Goal: Task Accomplishment & Management: Manage account settings

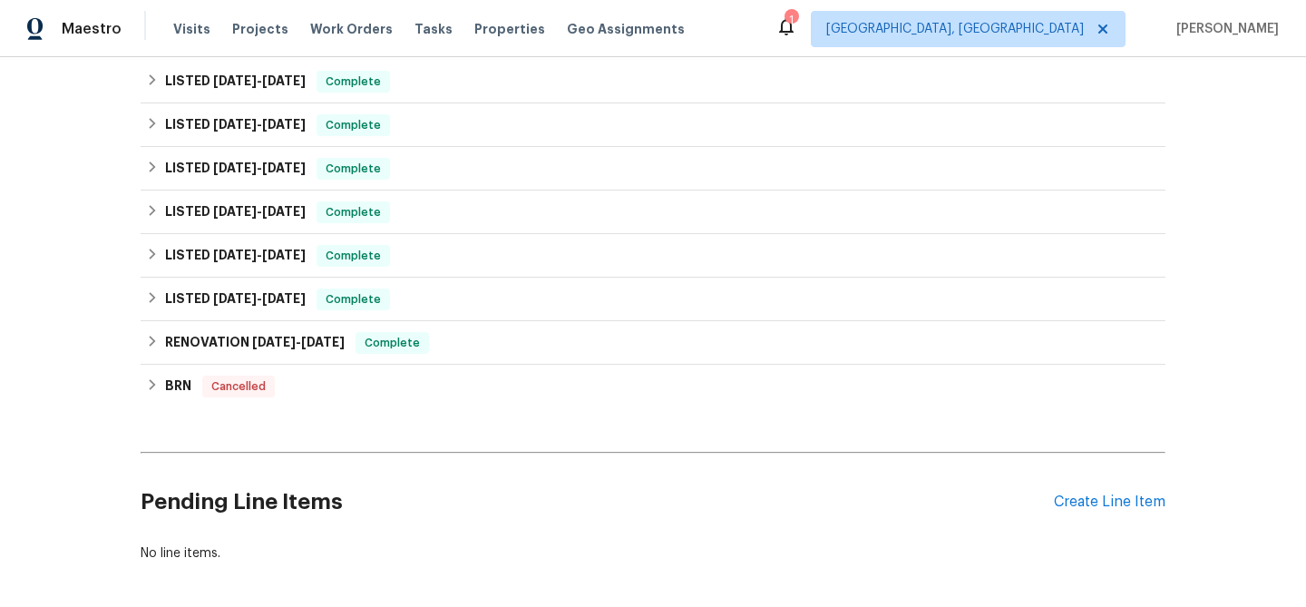
scroll to position [398, 0]
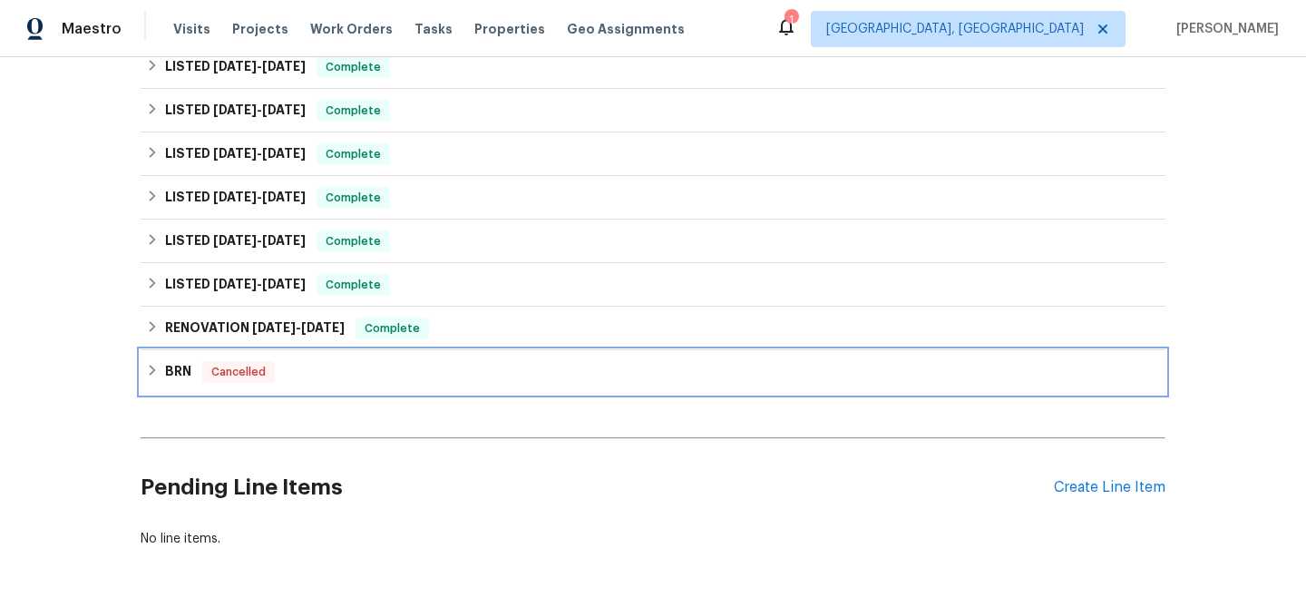
click at [176, 390] on div "BRN Cancelled" at bounding box center [653, 372] width 1025 height 44
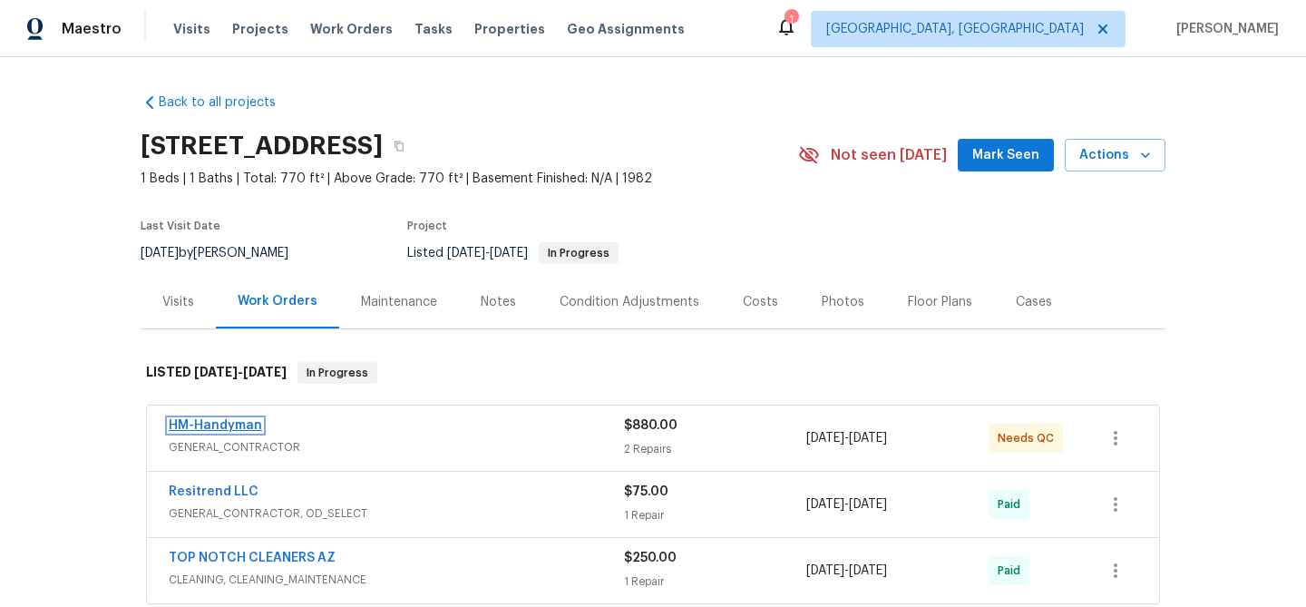
click at [247, 427] on link "HM-Handyman" at bounding box center [215, 425] width 93 height 13
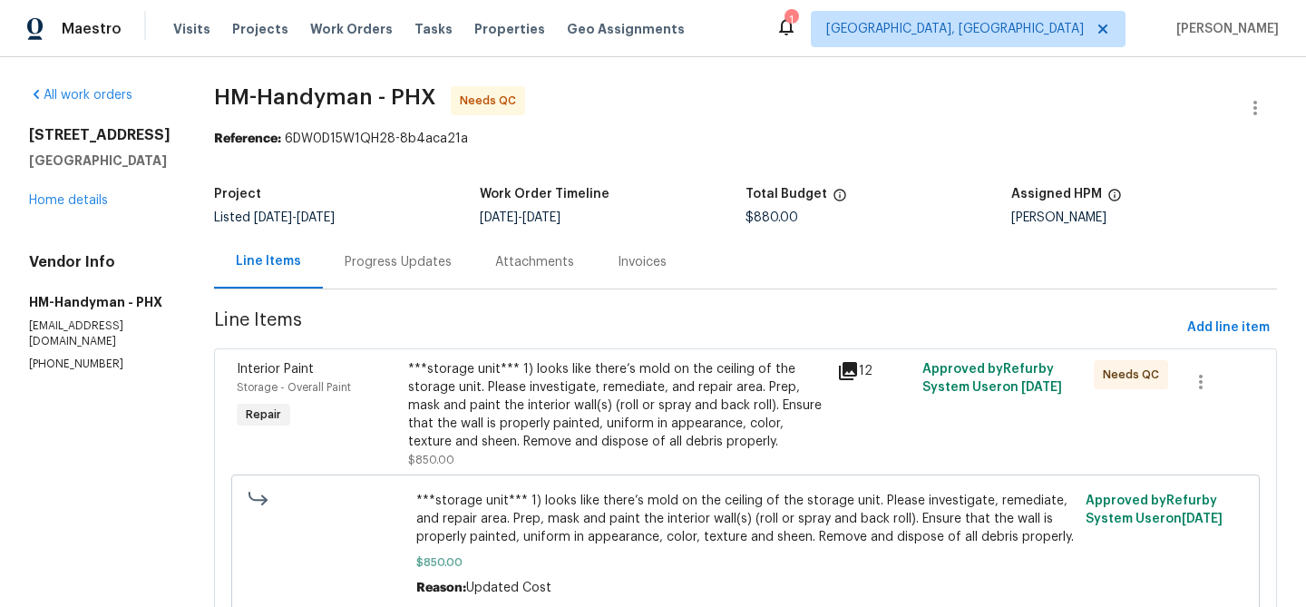
click at [410, 282] on div "Progress Updates" at bounding box center [398, 262] width 151 height 54
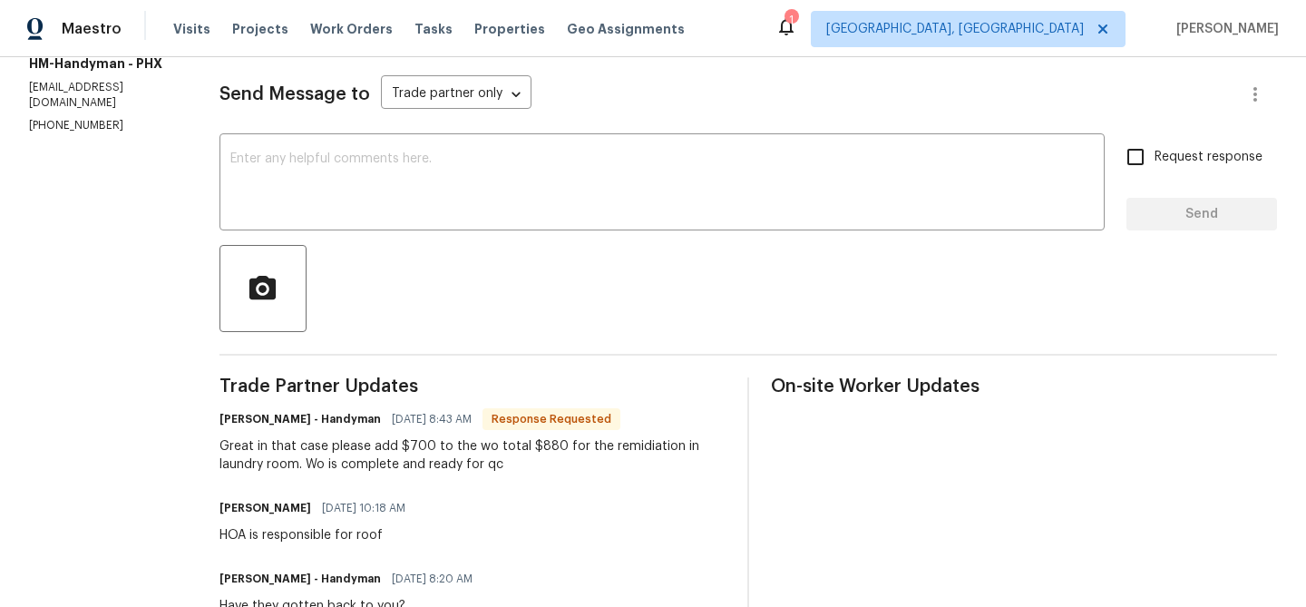
scroll to position [41, 0]
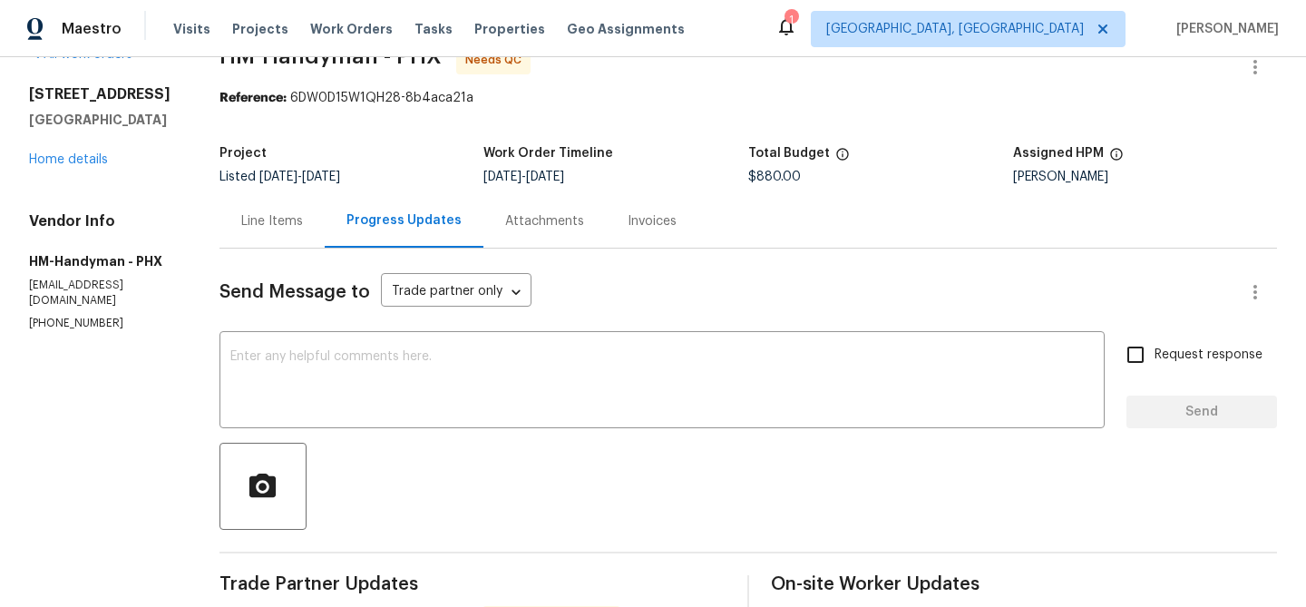
click at [282, 235] on div "Line Items" at bounding box center [272, 221] width 105 height 54
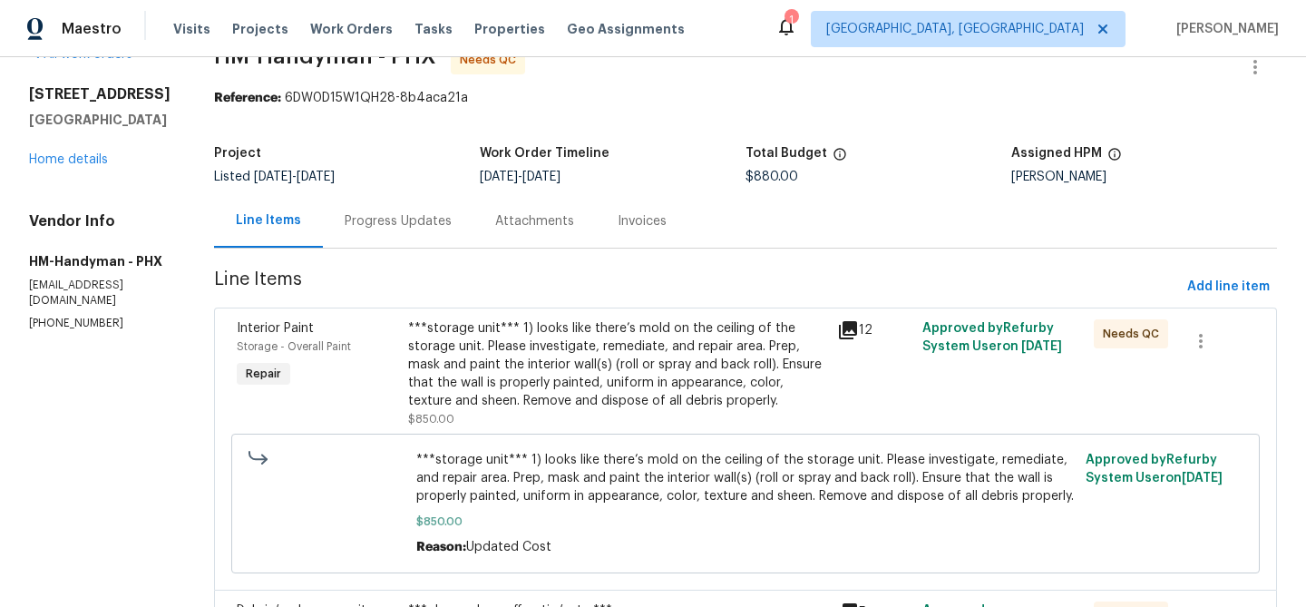
click at [630, 424] on div "***storage unit*** 1) looks like there’s mold on the ceiling of the storage uni…" at bounding box center [617, 373] width 418 height 109
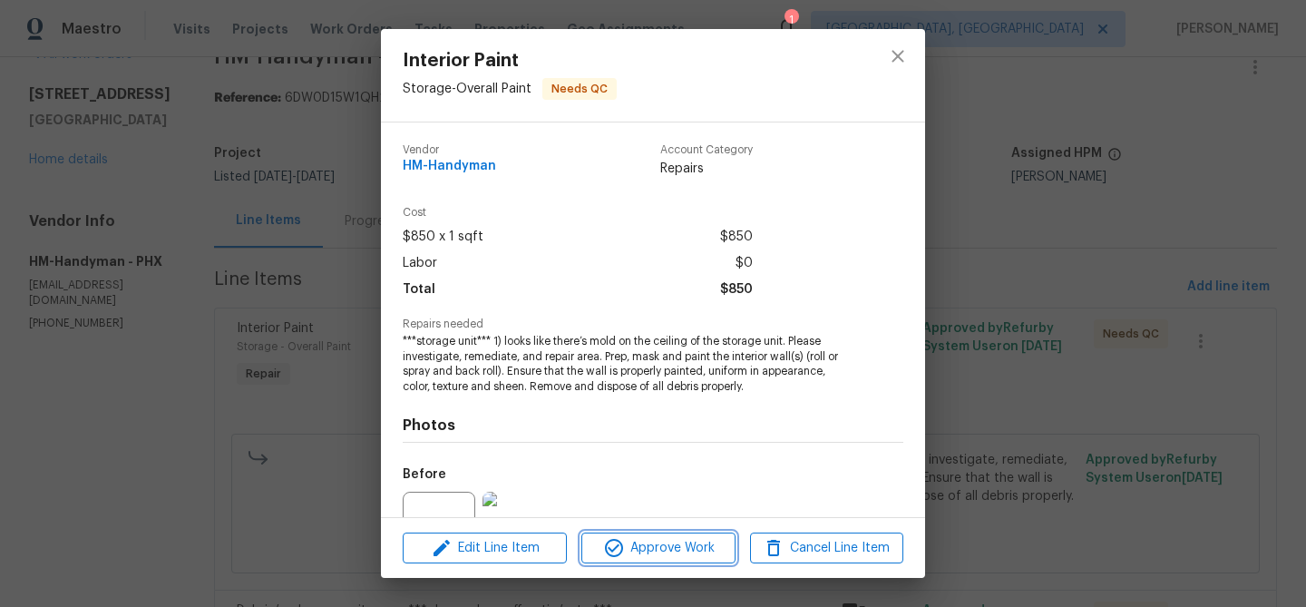
click at [627, 545] on span "Approve Work" at bounding box center [658, 548] width 142 height 23
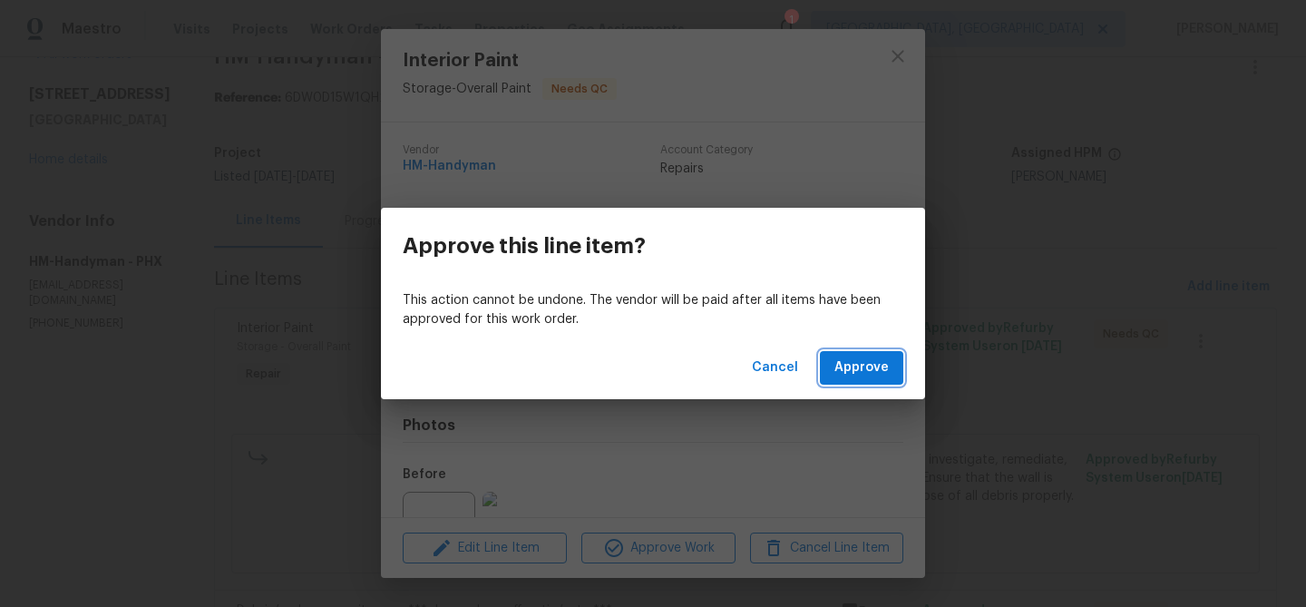
click at [869, 351] on button "Approve" at bounding box center [861, 368] width 83 height 34
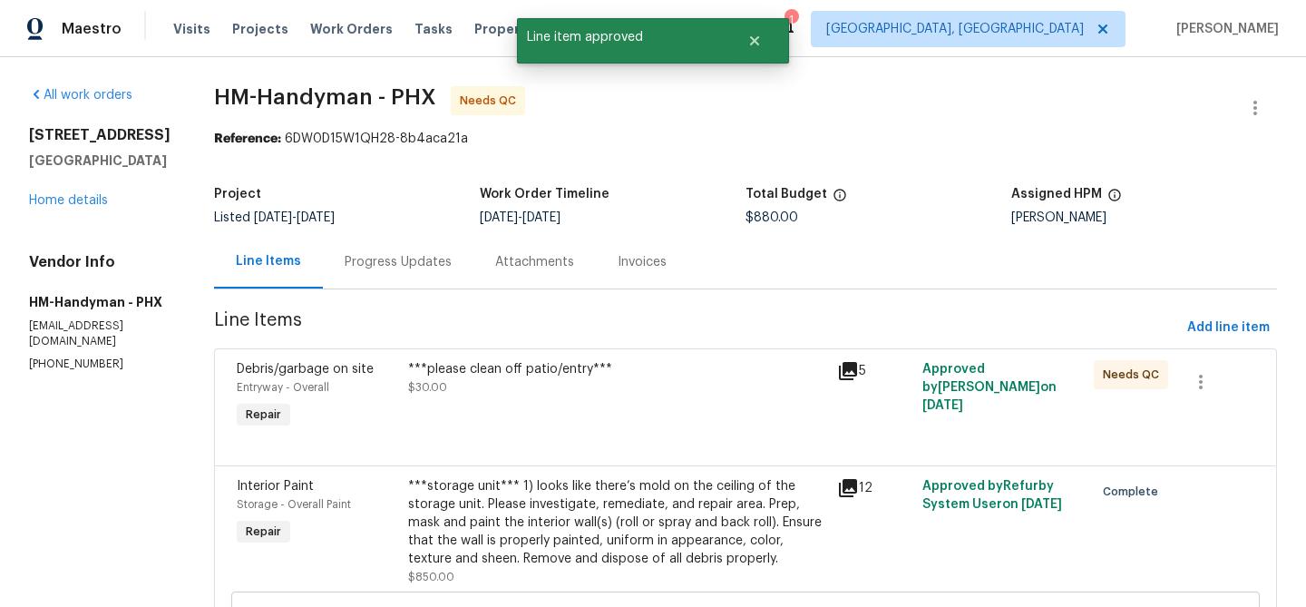
scroll to position [171, 0]
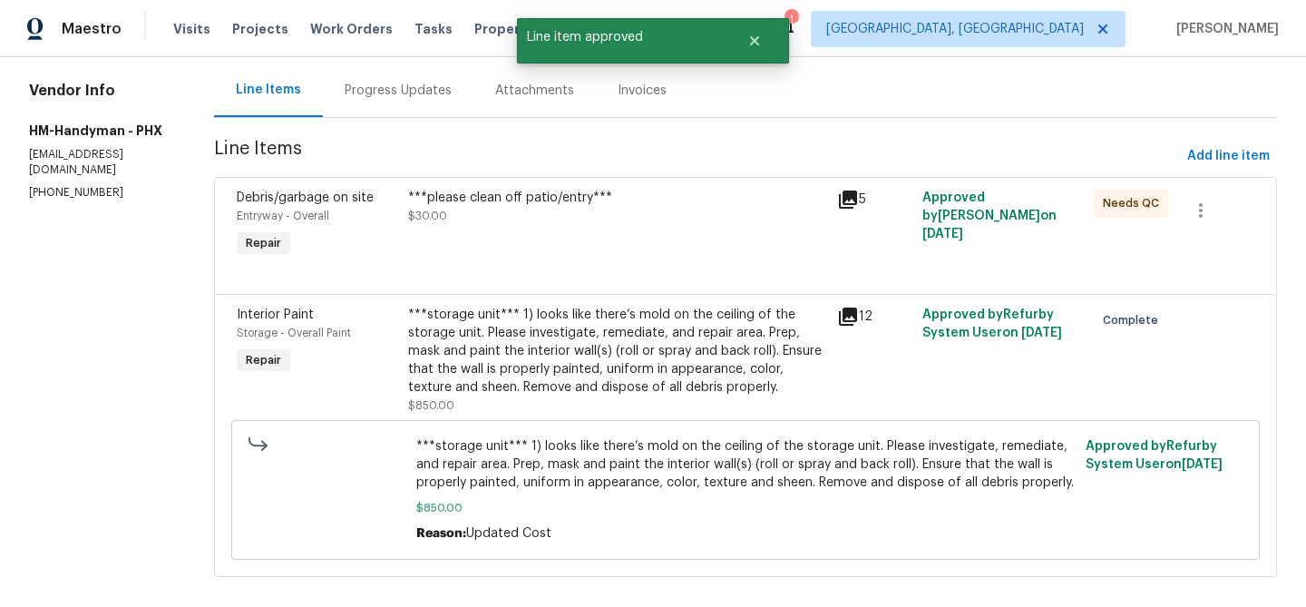
click at [562, 234] on div "***please clean off patio/entry*** $30.00" at bounding box center [617, 224] width 429 height 83
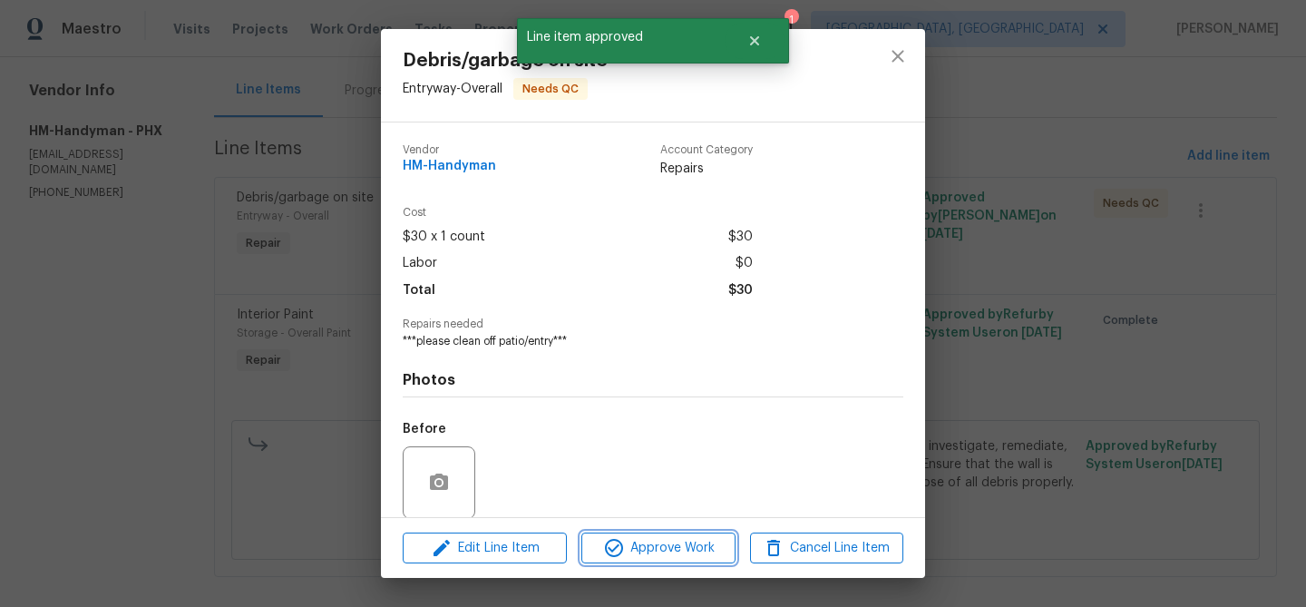
click at [619, 545] on icon "button" at bounding box center [614, 548] width 18 height 18
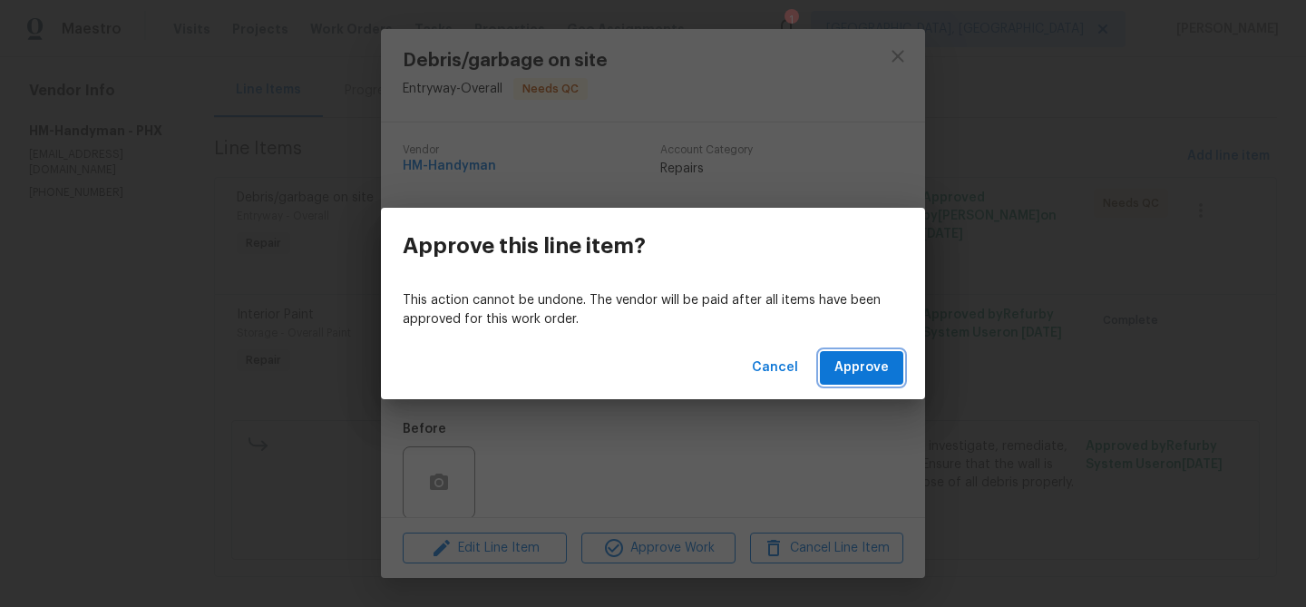
click at [848, 373] on span "Approve" at bounding box center [862, 368] width 54 height 23
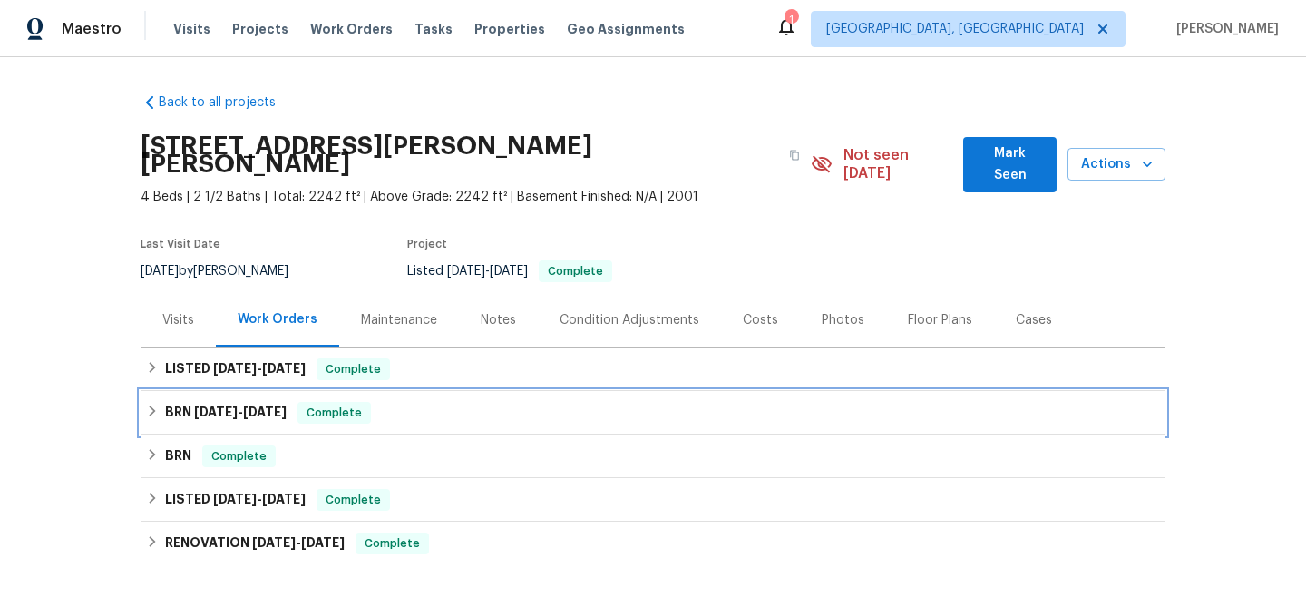
click at [373, 407] on div "BRN 6/9/25 - 6/10/25 Complete" at bounding box center [653, 413] width 1025 height 44
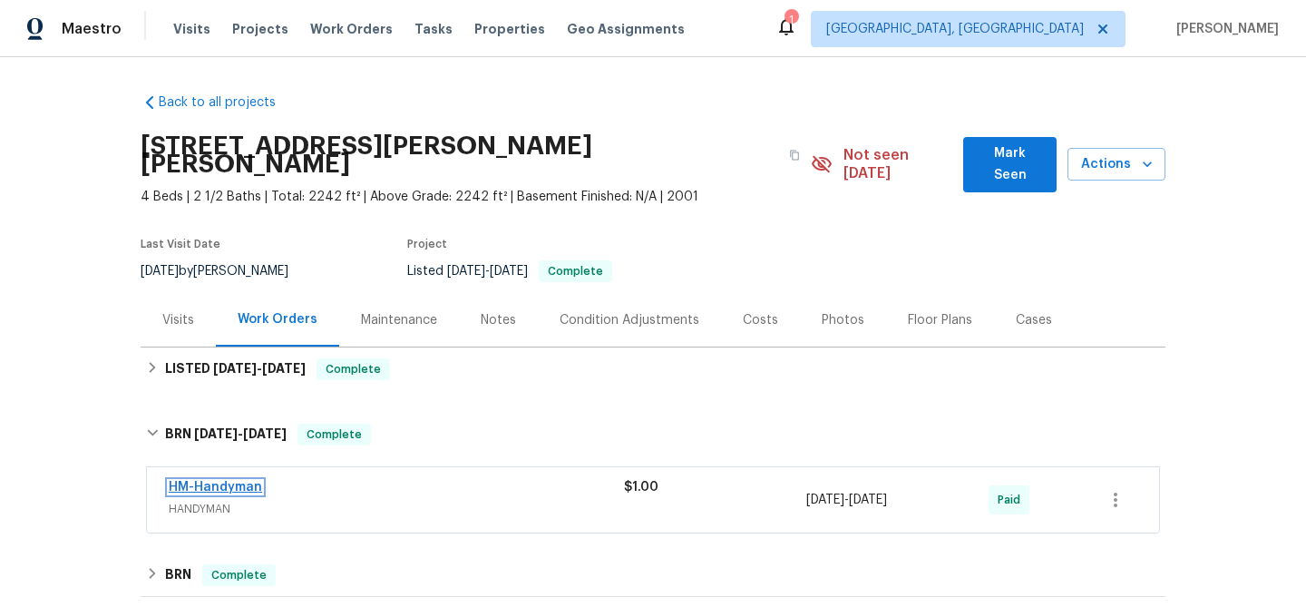
click at [231, 481] on link "HM-Handyman" at bounding box center [215, 487] width 93 height 13
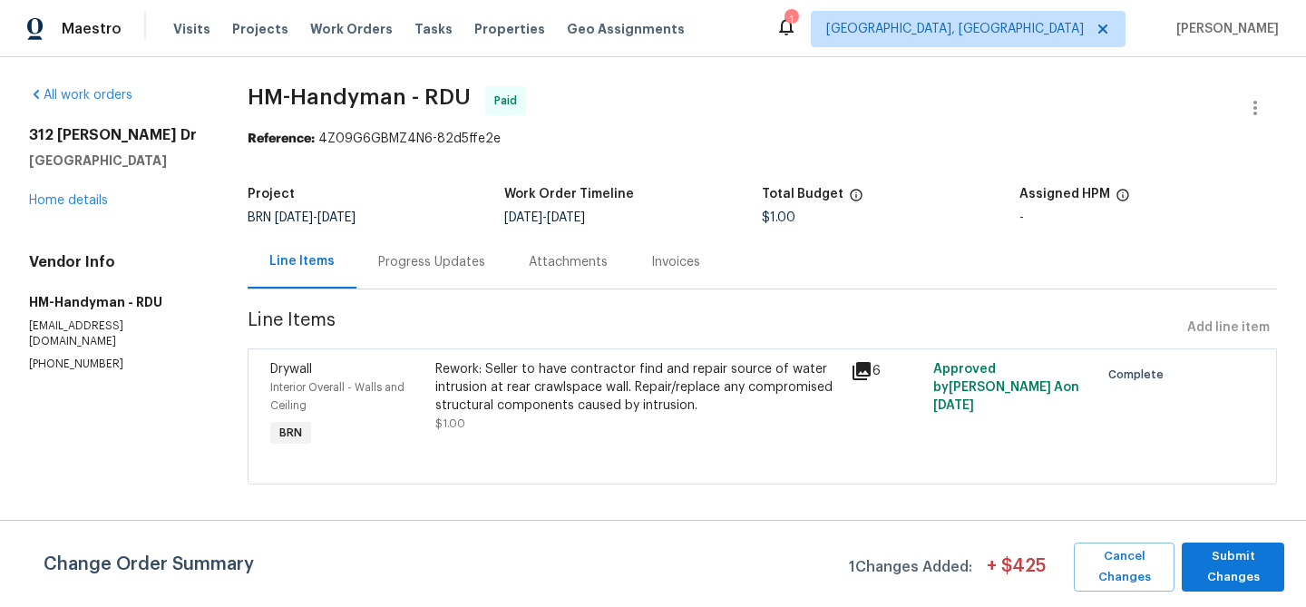
click at [423, 261] on div "Progress Updates" at bounding box center [431, 262] width 107 height 18
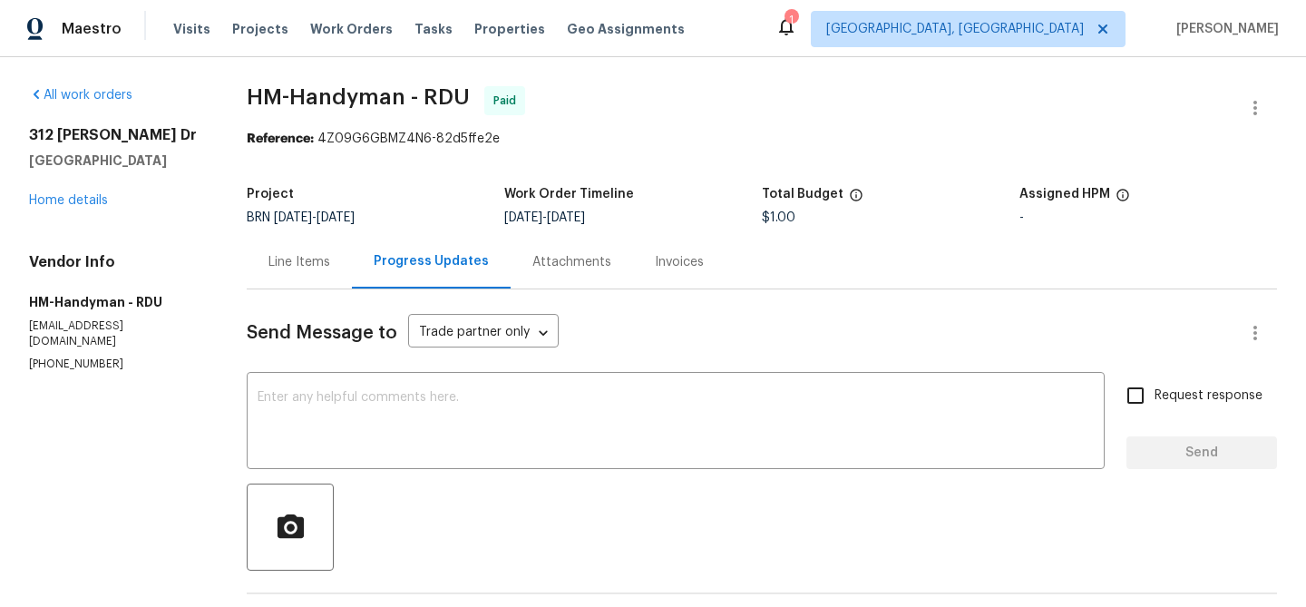
click at [300, 250] on div "Line Items" at bounding box center [299, 262] width 105 height 54
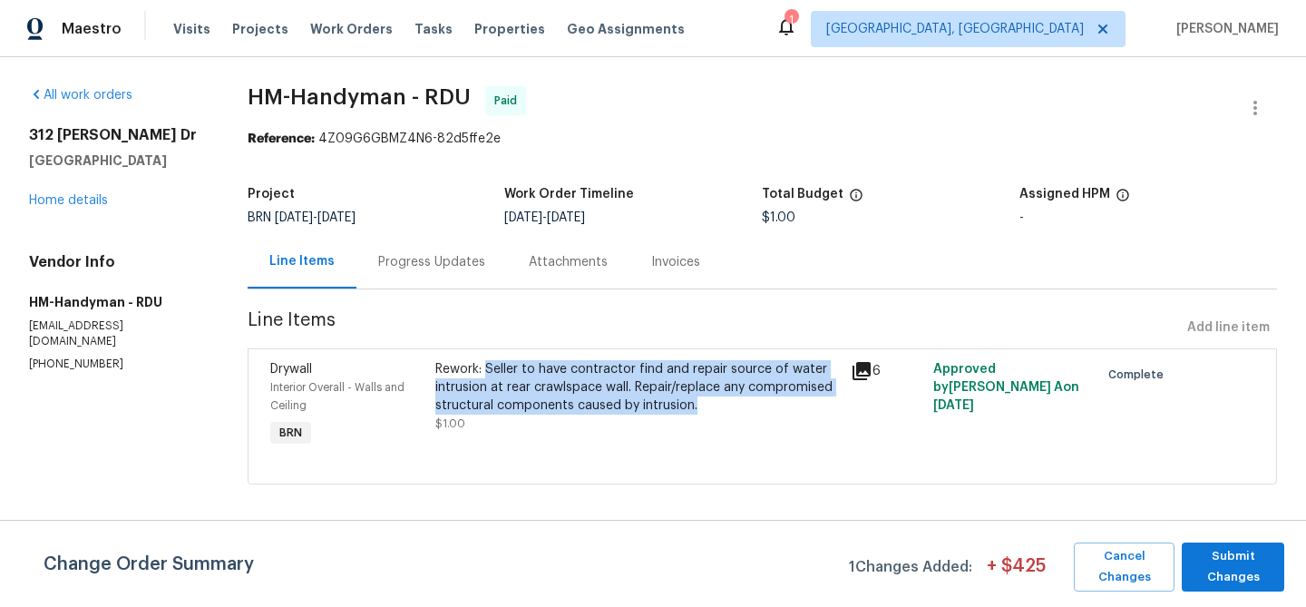
drag, startPoint x: 486, startPoint y: 366, endPoint x: 695, endPoint y: 413, distance: 213.9
click at [695, 413] on div "Rework: Seller to have contractor find and repair source of water intrusion at …" at bounding box center [637, 387] width 404 height 54
copy div "Seller to have contractor find and repair source of water intrusion at rear cra…"
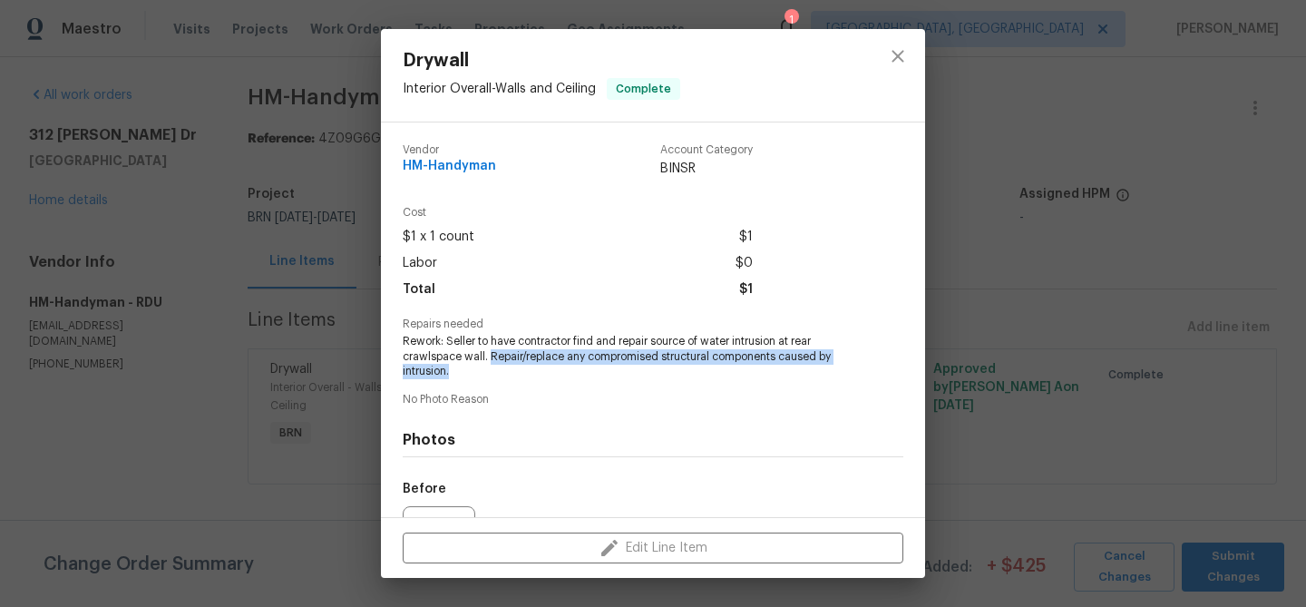
drag, startPoint x: 489, startPoint y: 357, endPoint x: 518, endPoint y: 370, distance: 31.7
click at [518, 370] on span "Rework: Seller to have contractor find and repair source of water intrusion at …" at bounding box center [628, 356] width 451 height 45
copy span "Repair/replace any compromised structural components caused by intrusion."
click at [131, 253] on div "Drywall Interior Overall - Walls and Ceiling Complete Vendor HM-Handyman Accoun…" at bounding box center [653, 303] width 1306 height 607
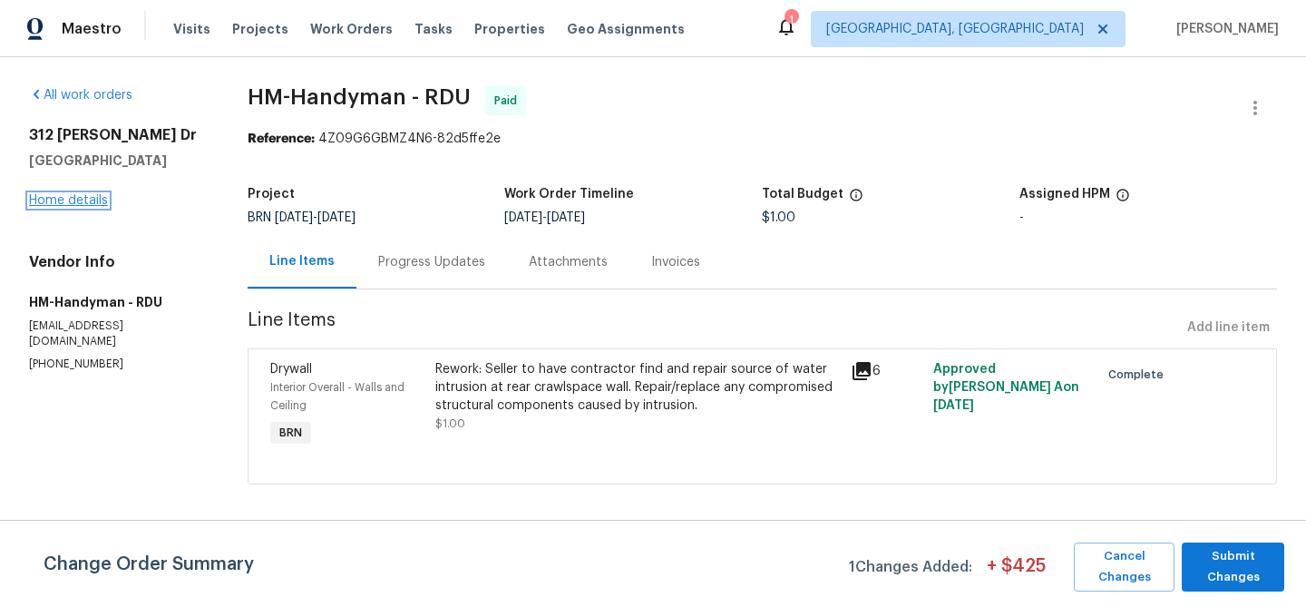
click at [56, 200] on link "Home details" at bounding box center [68, 200] width 79 height 13
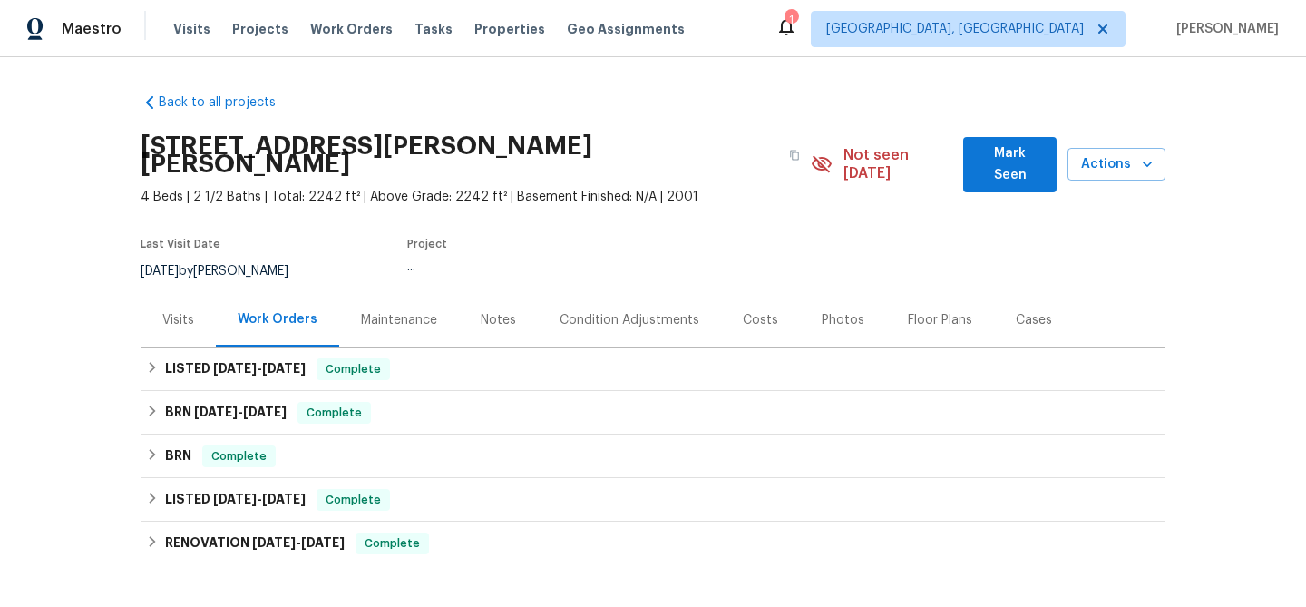
scroll to position [218, 0]
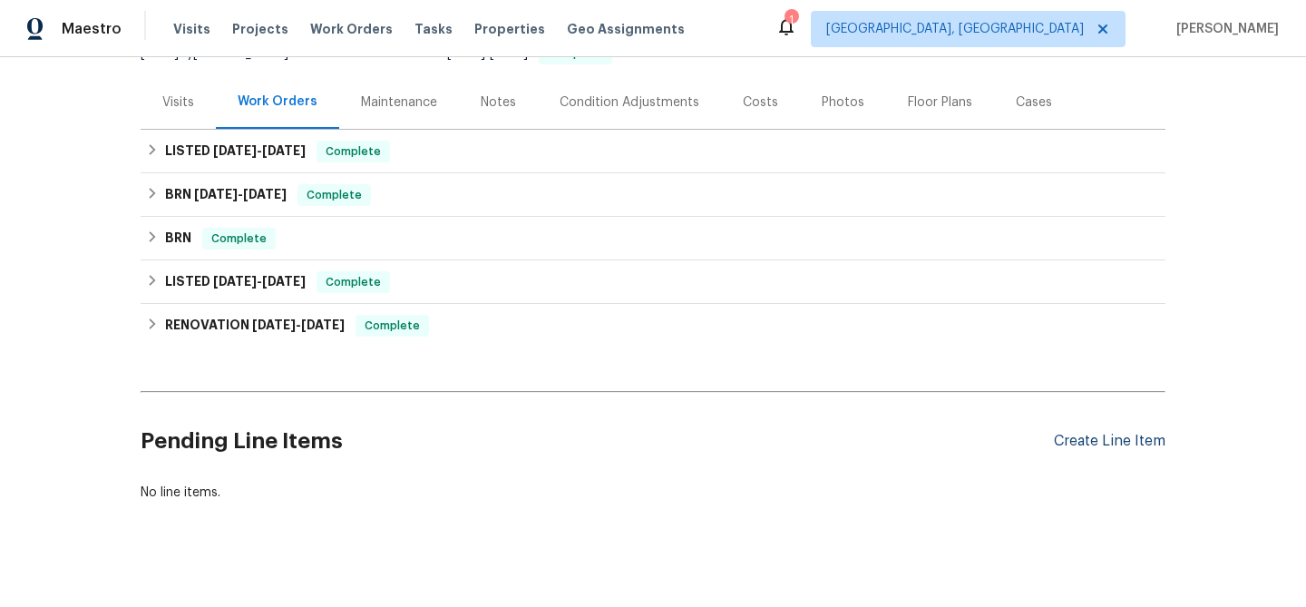
click at [1061, 433] on div "Create Line Item" at bounding box center [1110, 441] width 112 height 17
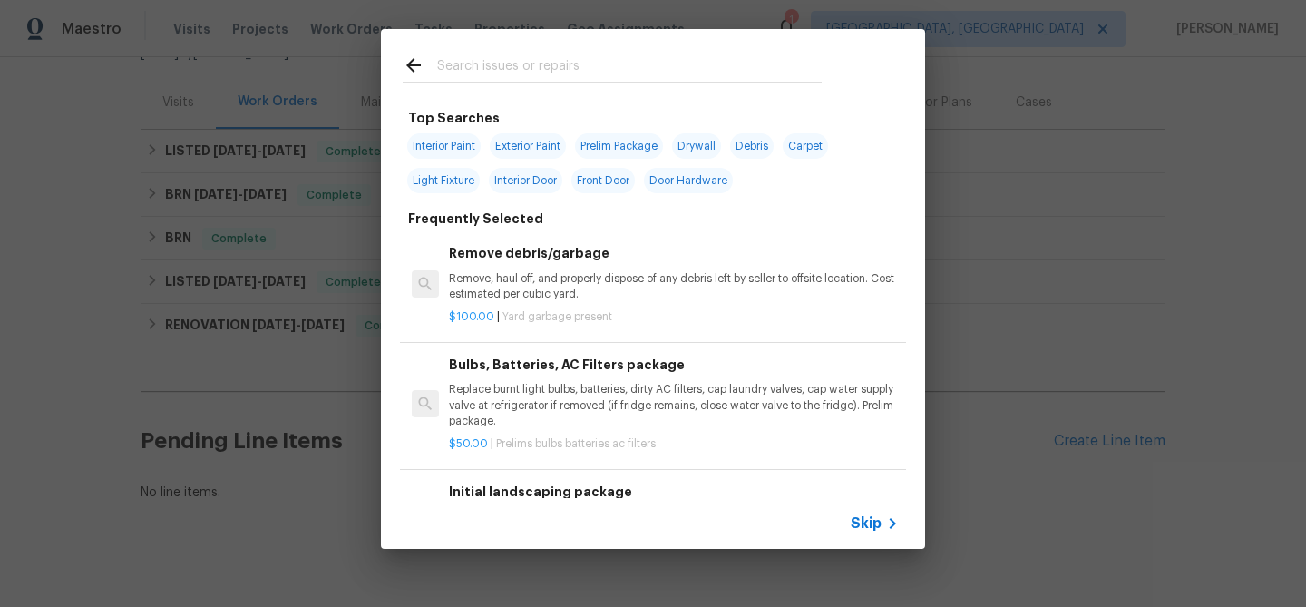
click at [881, 518] on span "Skip" at bounding box center [866, 523] width 31 height 18
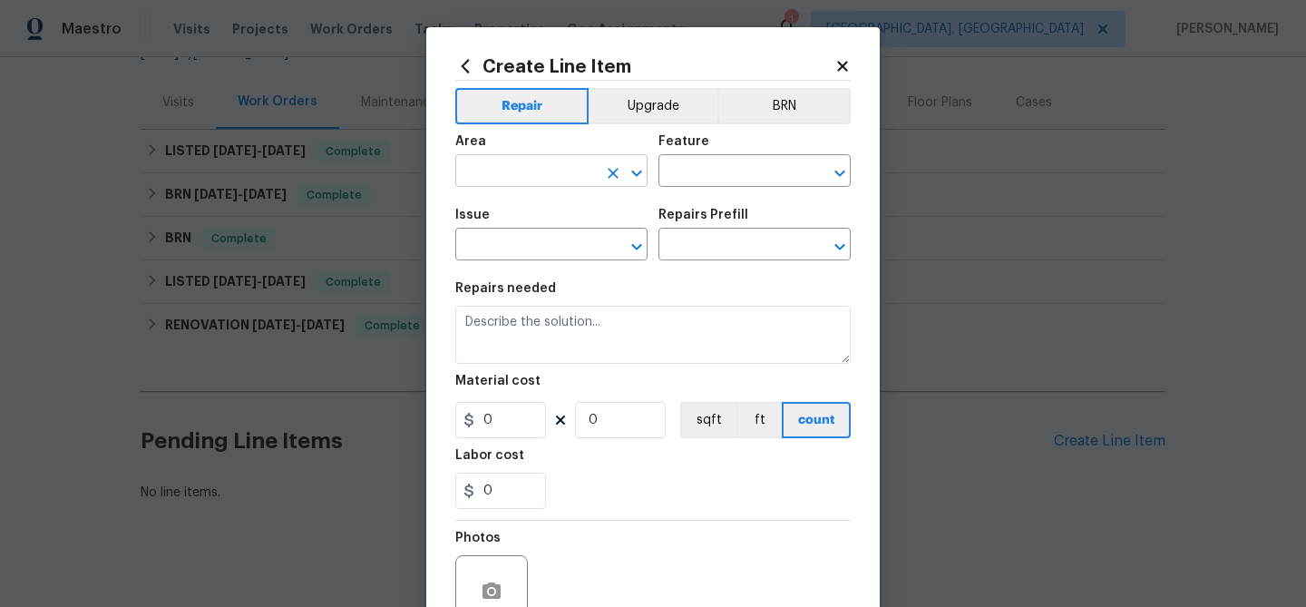
click at [550, 166] on input "text" at bounding box center [526, 173] width 142 height 28
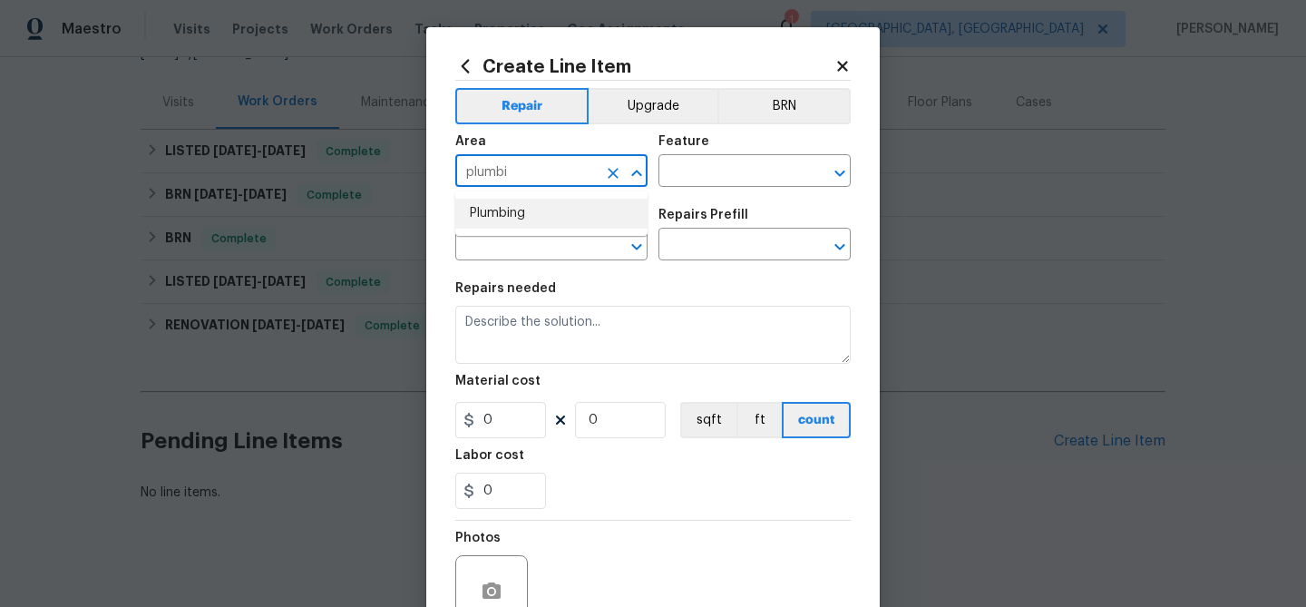
click at [543, 220] on li "Plumbing" at bounding box center [551, 214] width 192 height 30
type input "Plumbing"
click at [689, 178] on input "text" at bounding box center [730, 173] width 142 height 28
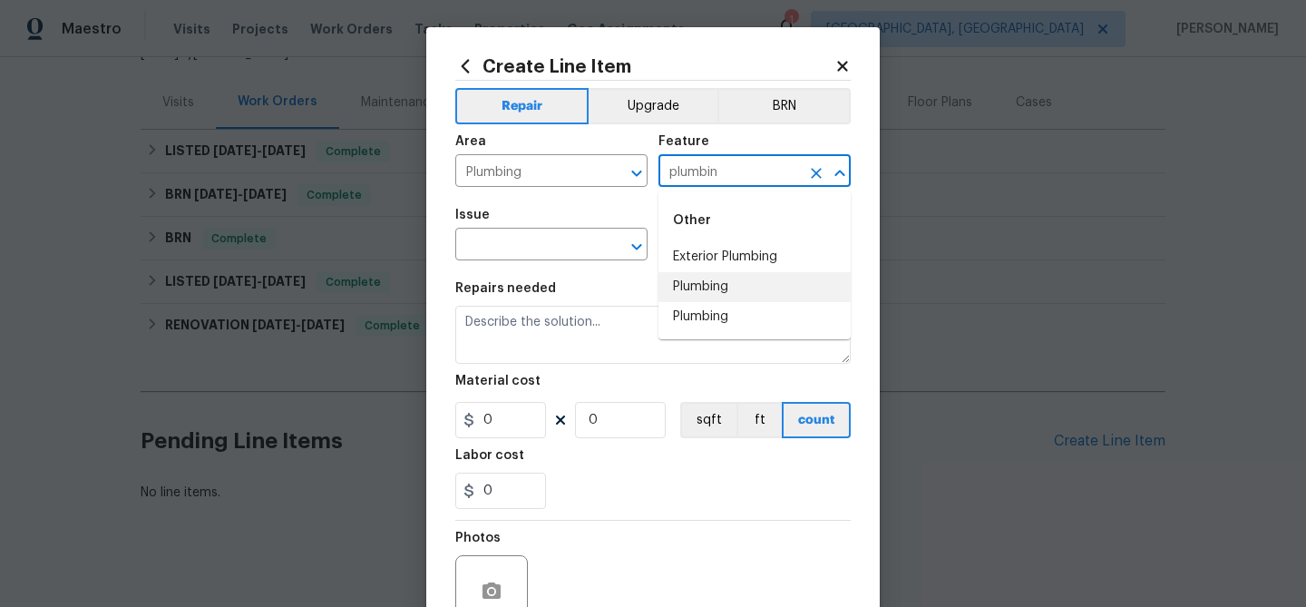
click at [709, 295] on li "Plumbing" at bounding box center [755, 287] width 192 height 30
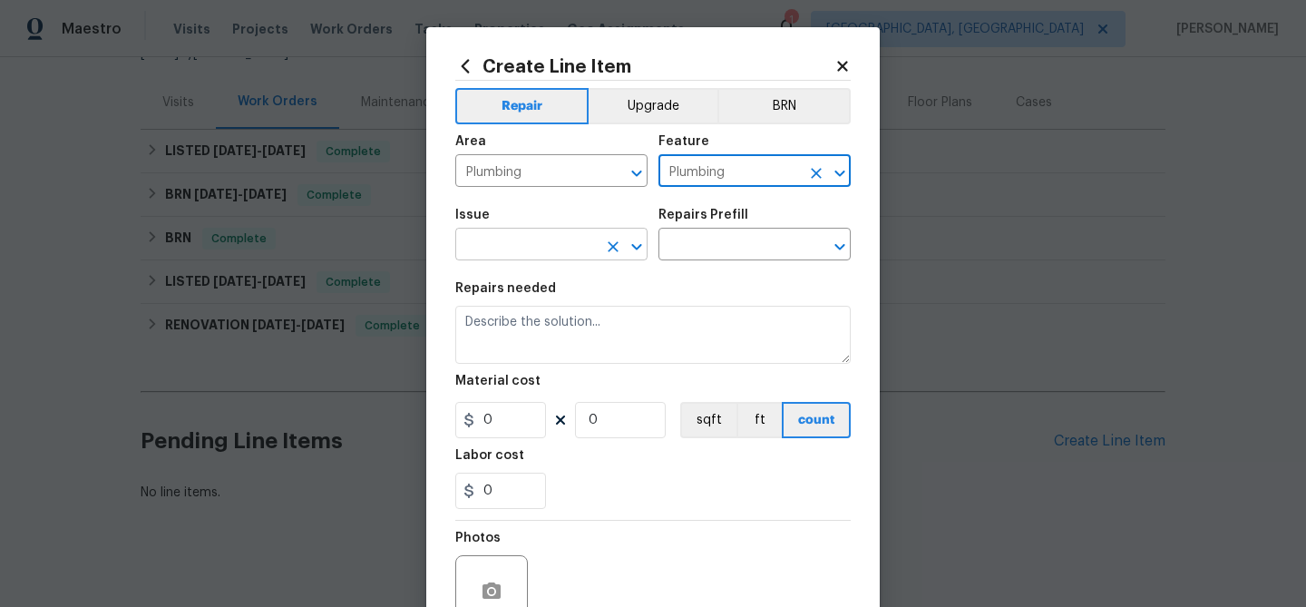
type input "Plumbing"
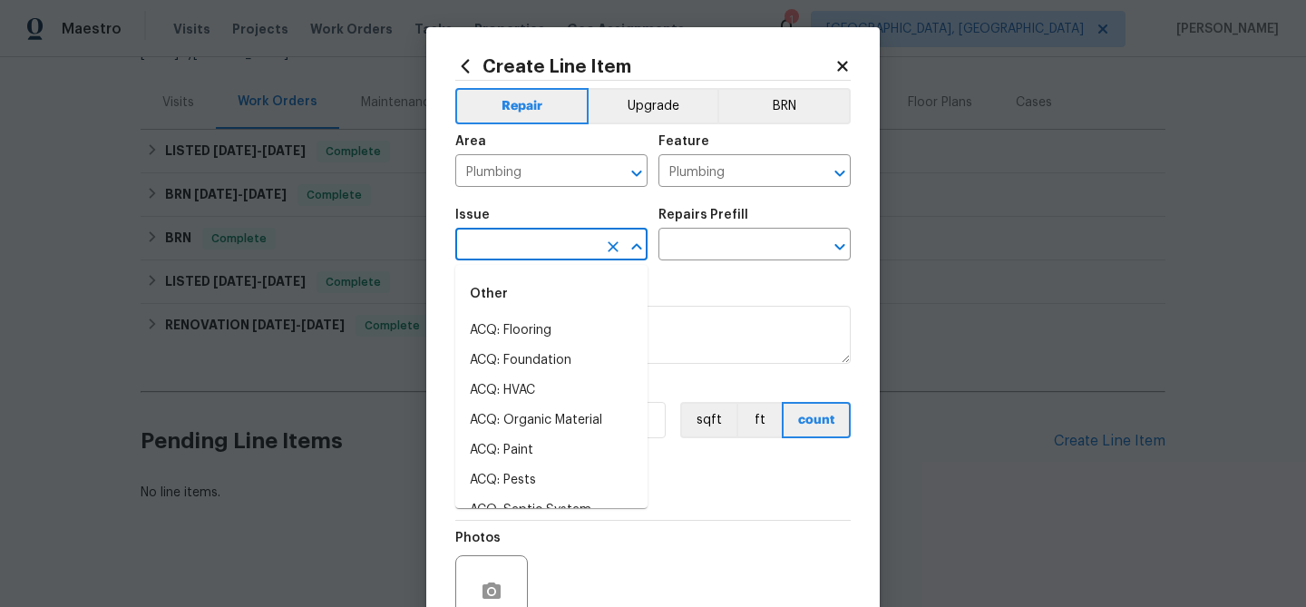
click at [582, 249] on input "text" at bounding box center [526, 246] width 142 height 28
type input "w"
type input "l"
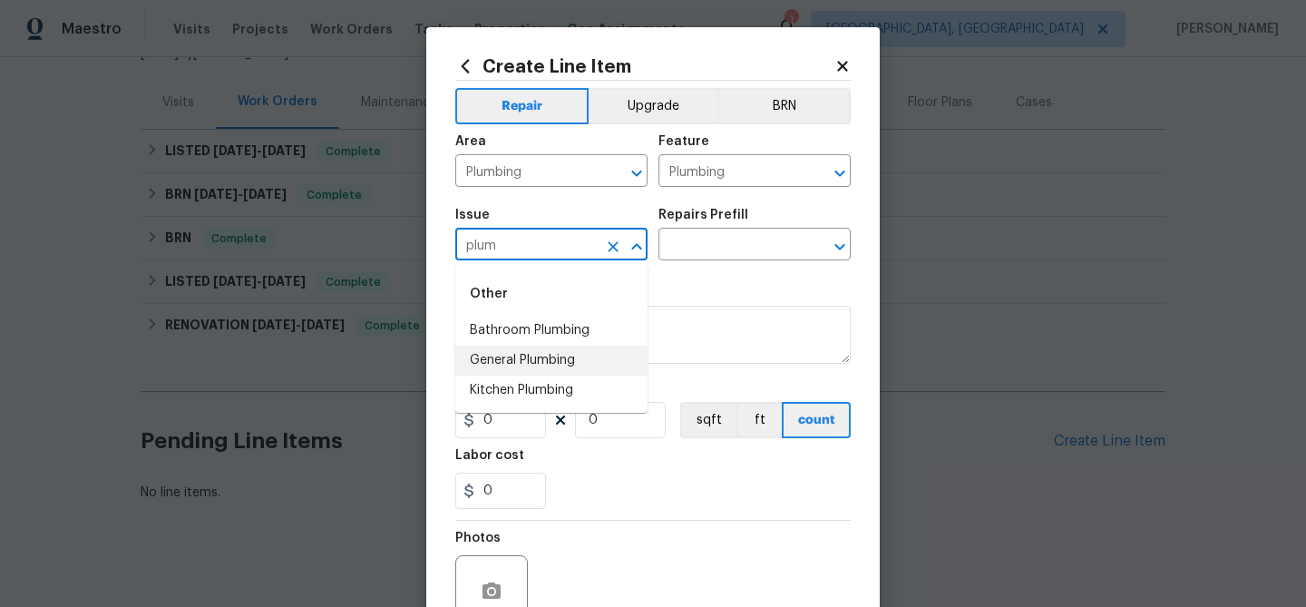
click at [581, 373] on li "General Plumbing" at bounding box center [551, 361] width 192 height 30
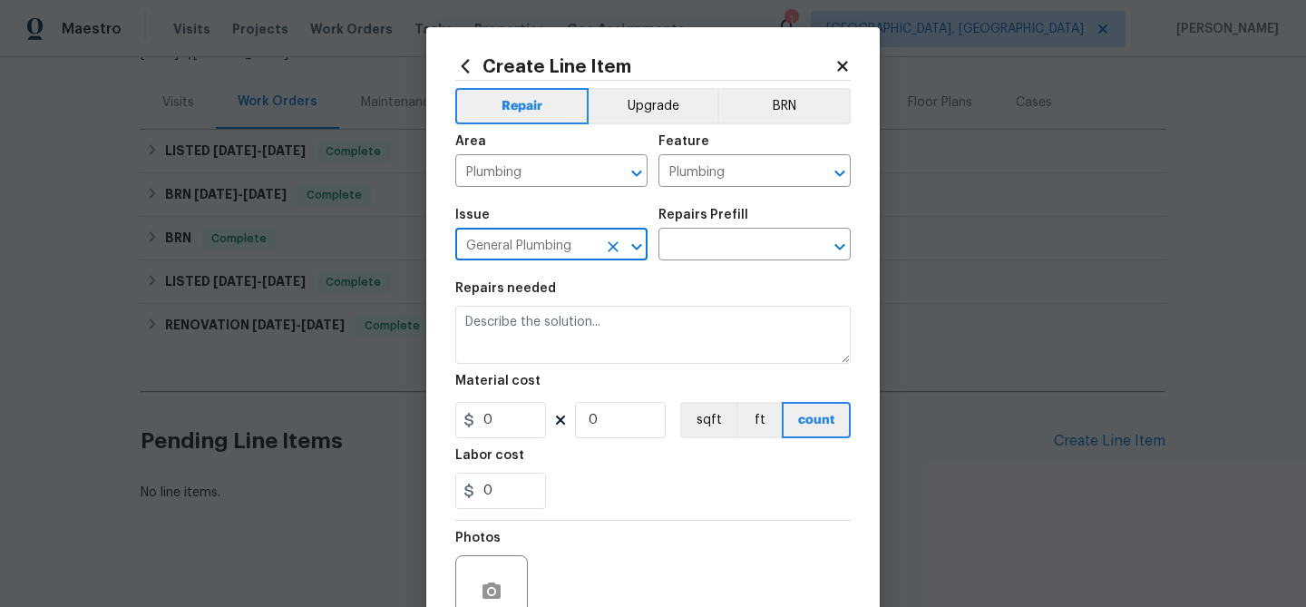
type input "General Plumbing"
click at [699, 261] on div "Issue General Plumbing ​ Repairs Prefill ​" at bounding box center [653, 234] width 396 height 73
click at [698, 221] on div "Repairs Prefill" at bounding box center [755, 221] width 192 height 24
click at [710, 251] on input "text" at bounding box center [730, 246] width 142 height 28
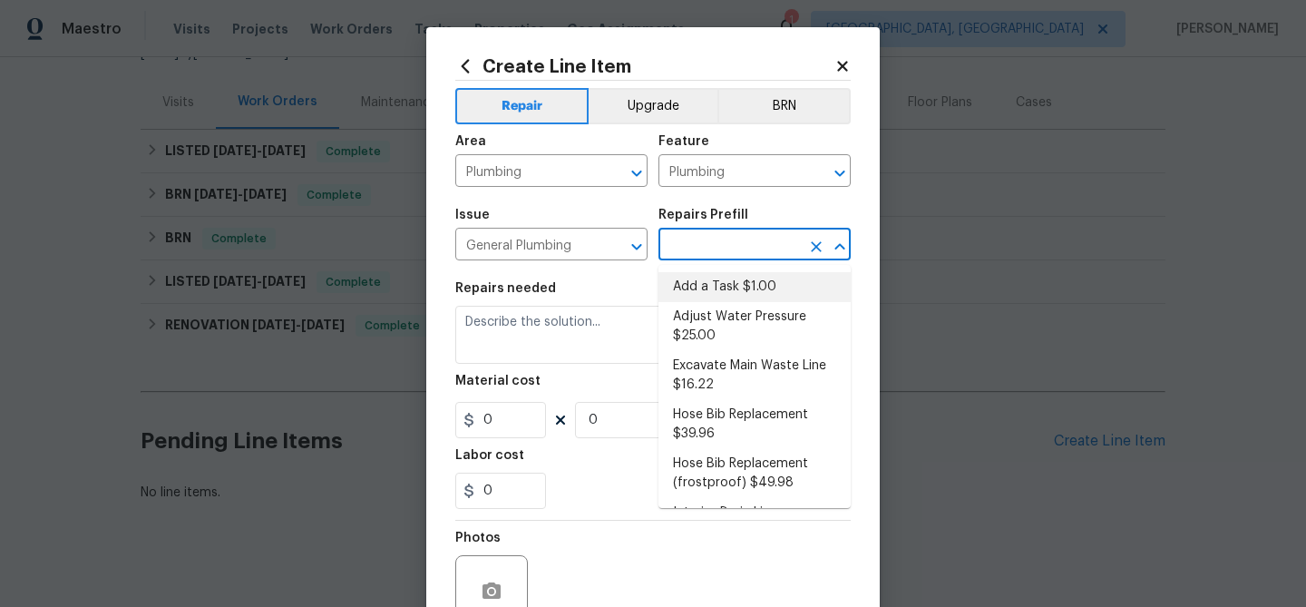
click at [733, 293] on li "Add a Task $1.00" at bounding box center [755, 287] width 192 height 30
type input "Add a Task $1.00"
type textarea "HPM to detail"
type input "1"
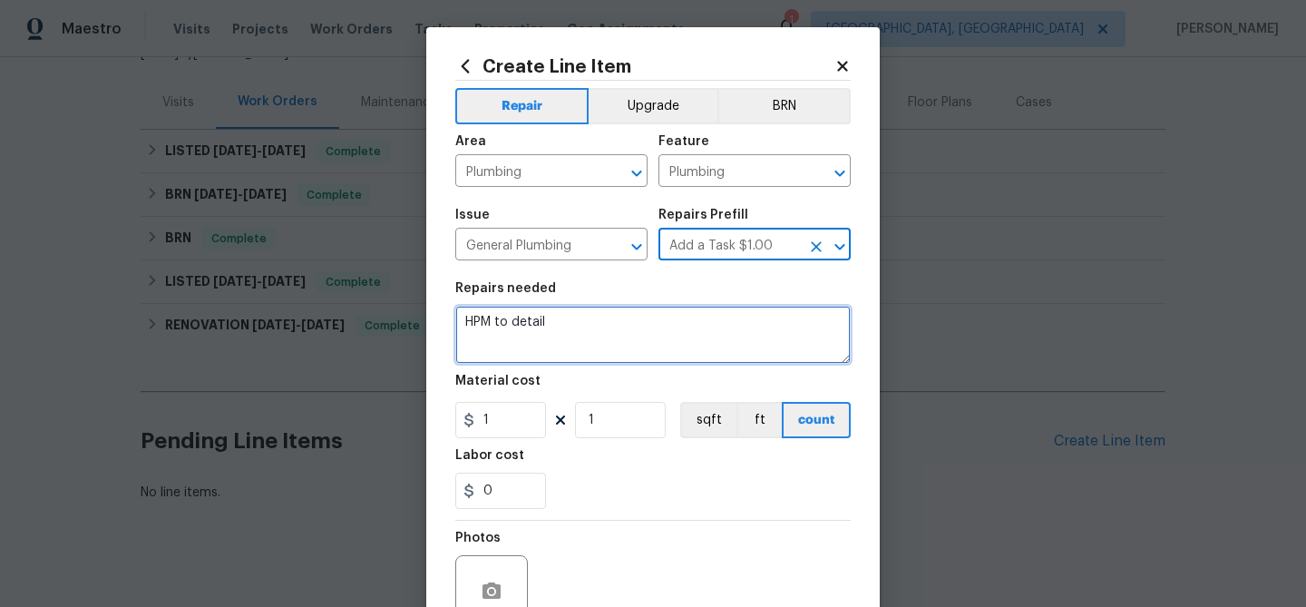
click at [590, 341] on textarea "HPM to detail" at bounding box center [653, 335] width 396 height 58
paste textarea "Repair/replace any compromised structural components caused by intrusion."
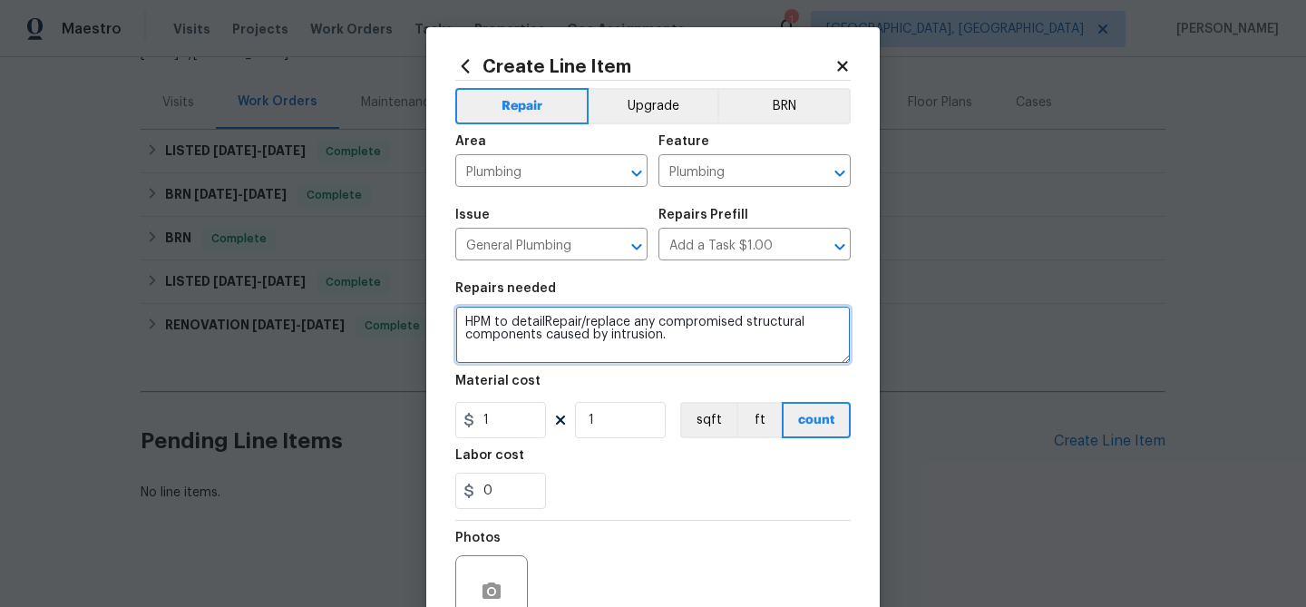
click at [590, 341] on textarea "HPM to detailRepair/replace any compromised structural components caused by int…" at bounding box center [653, 335] width 396 height 58
paste textarea
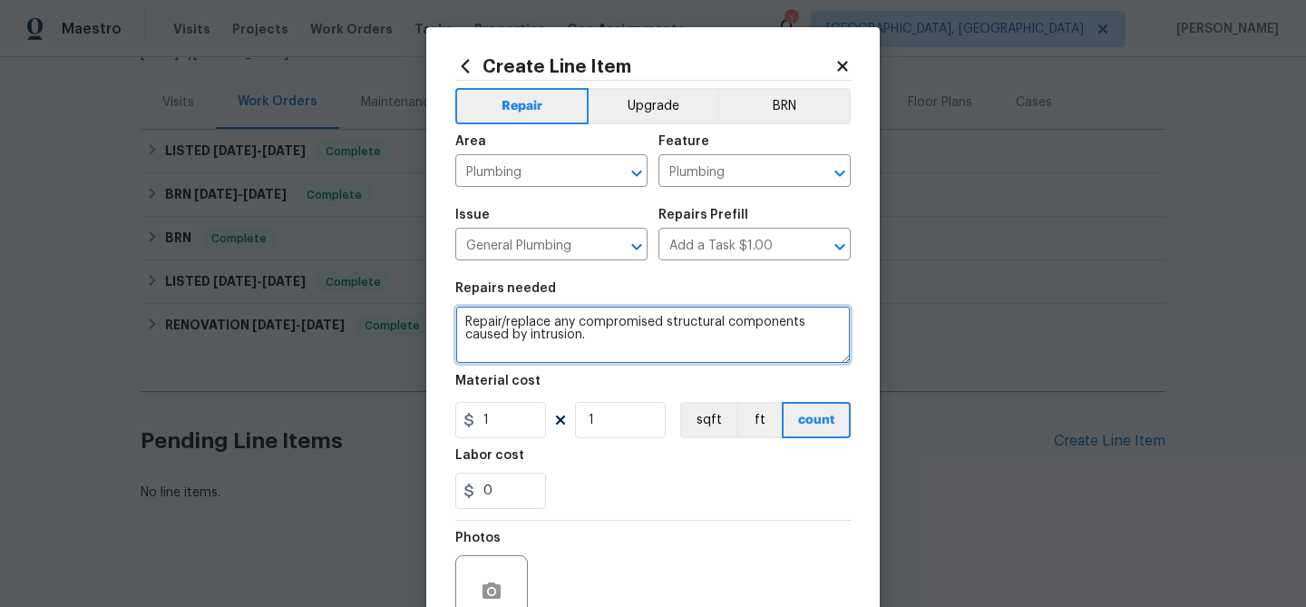
scroll to position [175, 0]
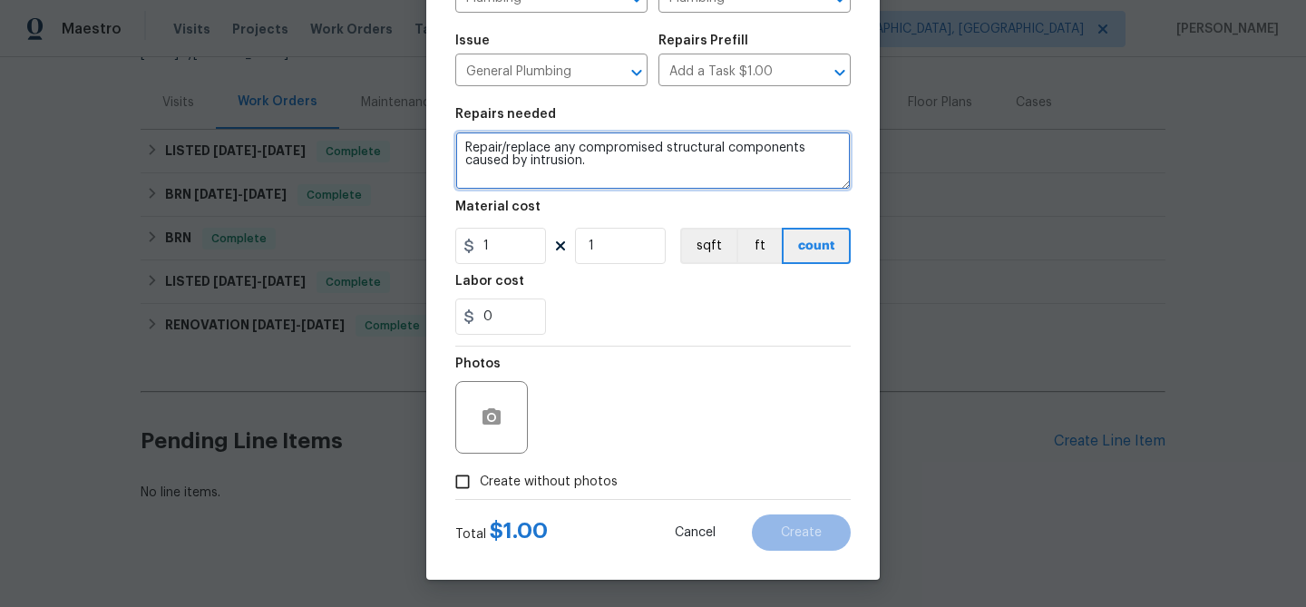
type textarea "Repair/replace any compromised structural components caused by intrusion."
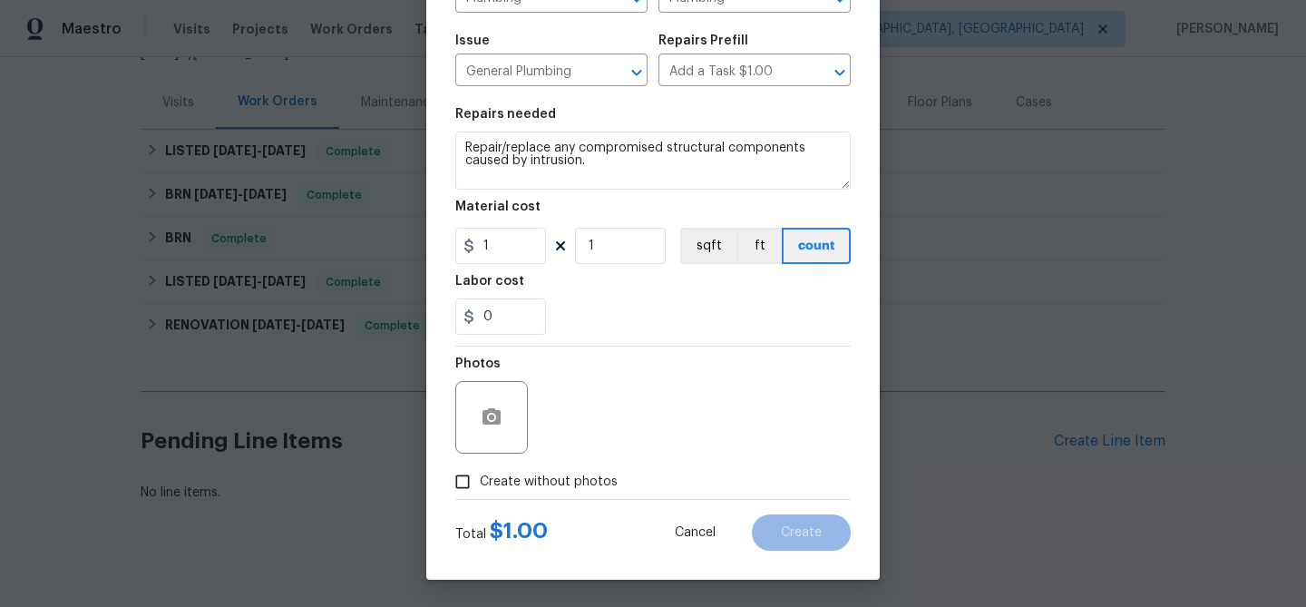
click at [468, 480] on input "Create without photos" at bounding box center [462, 481] width 34 height 34
checkbox input "true"
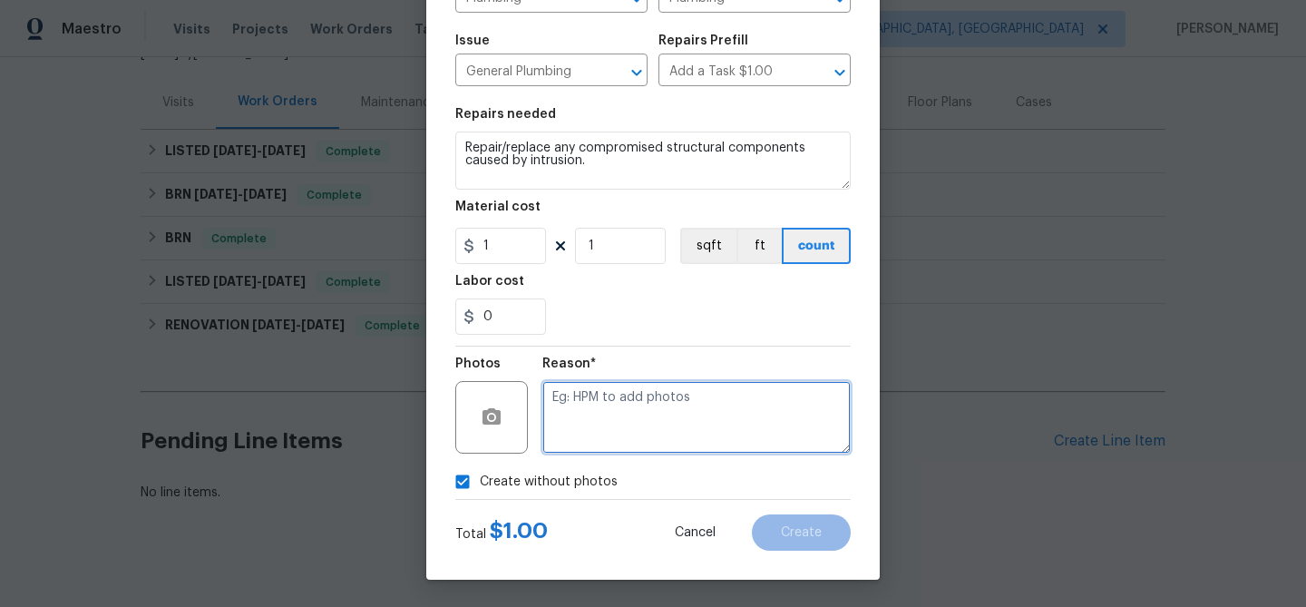
click at [660, 408] on textarea at bounding box center [697, 417] width 308 height 73
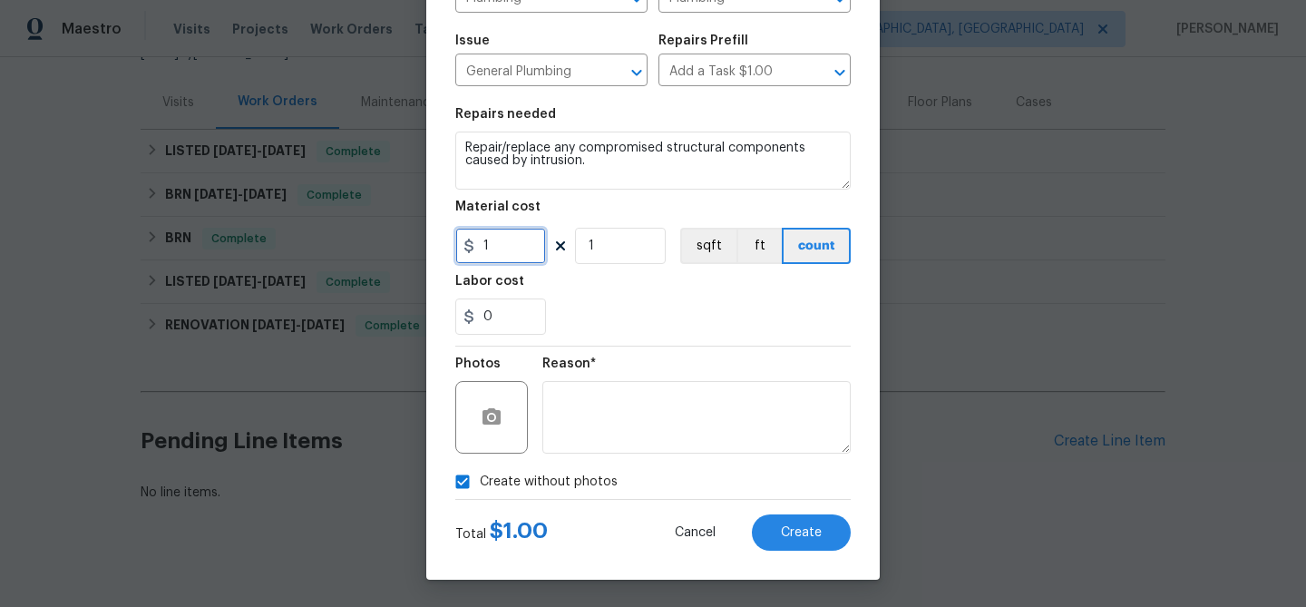
click at [487, 241] on input "1" at bounding box center [500, 246] width 91 height 36
type input "500"
click at [765, 539] on button "Create" at bounding box center [801, 532] width 99 height 36
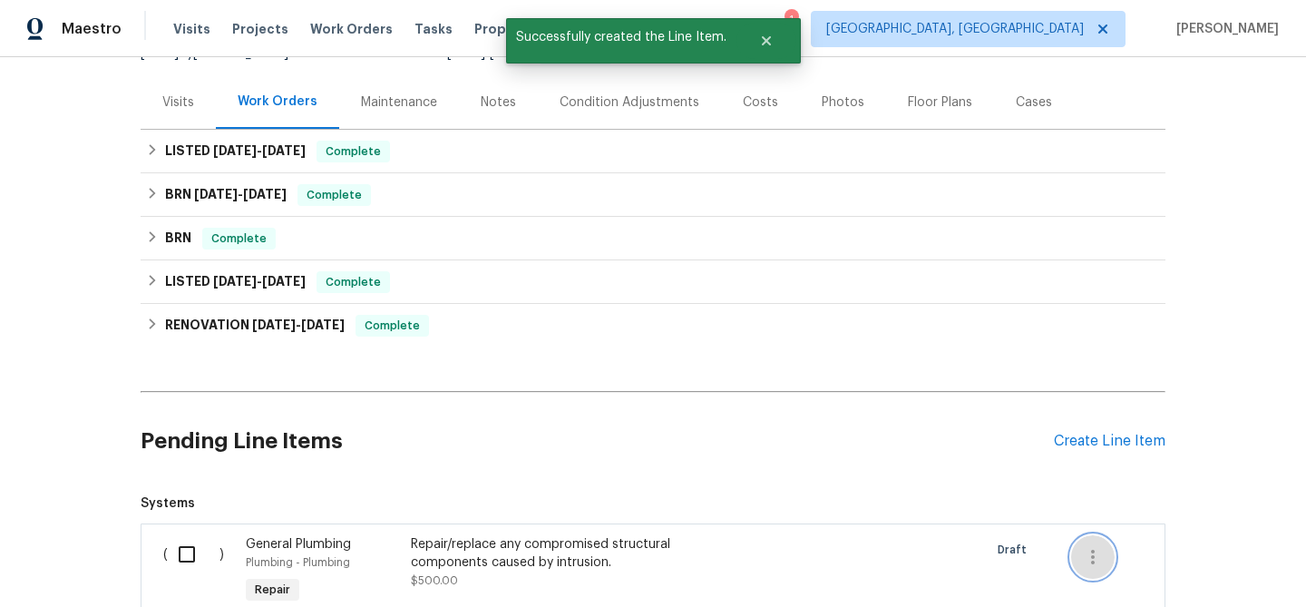
click at [1090, 549] on icon "button" at bounding box center [1093, 557] width 22 height 22
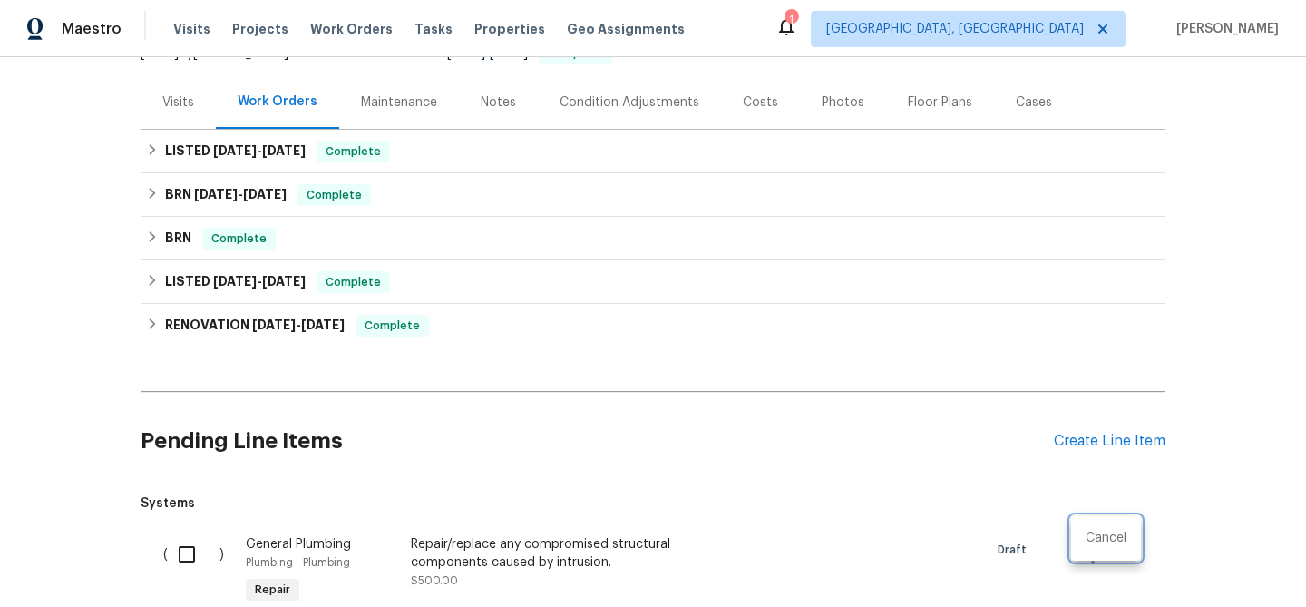
click at [189, 533] on div at bounding box center [653, 303] width 1306 height 607
click at [179, 535] on input "checkbox" at bounding box center [194, 554] width 52 height 38
checkbox input "true"
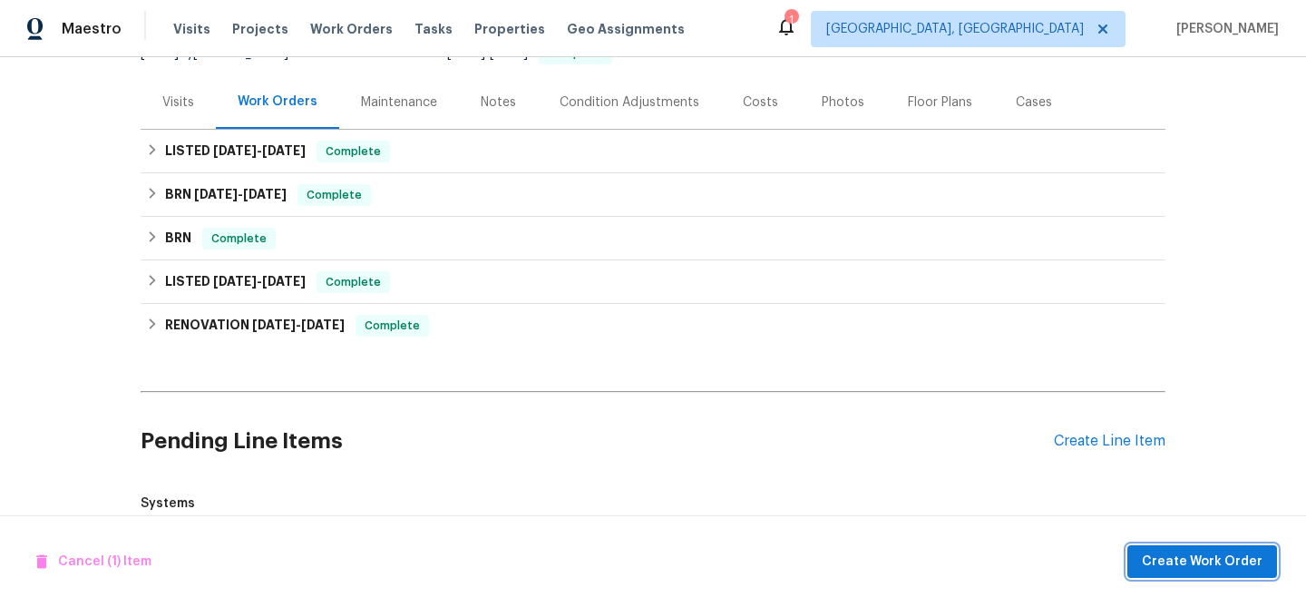
click at [1143, 567] on button "Create Work Order" at bounding box center [1203, 562] width 150 height 34
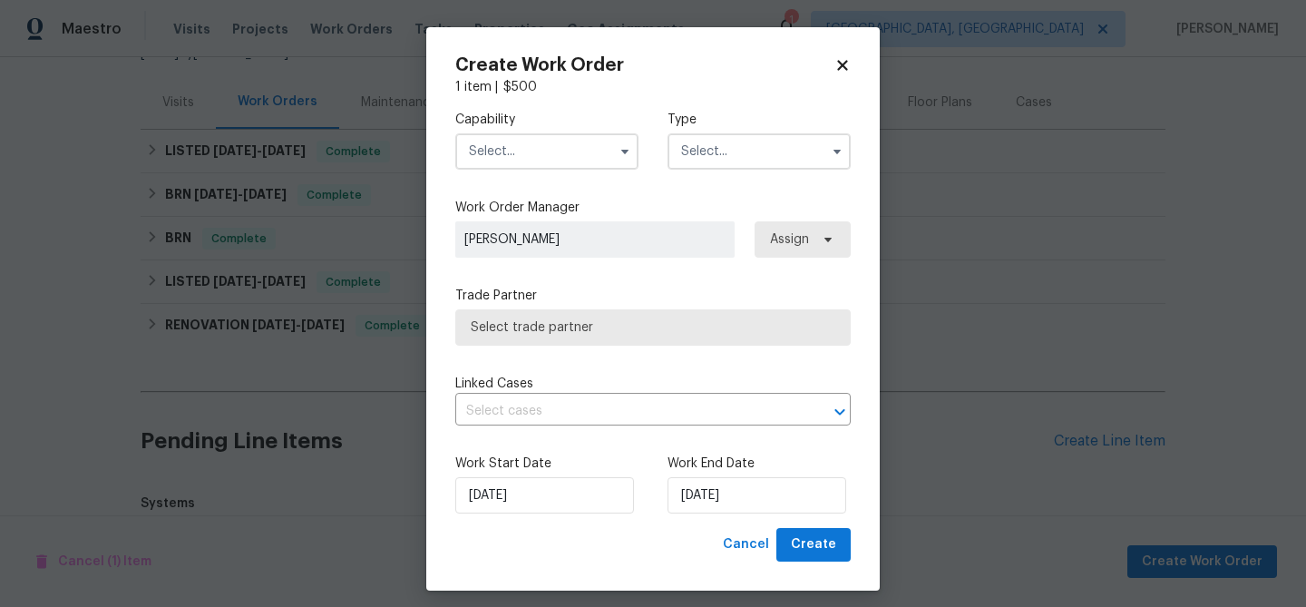
click at [707, 157] on input "text" at bounding box center [759, 151] width 183 height 36
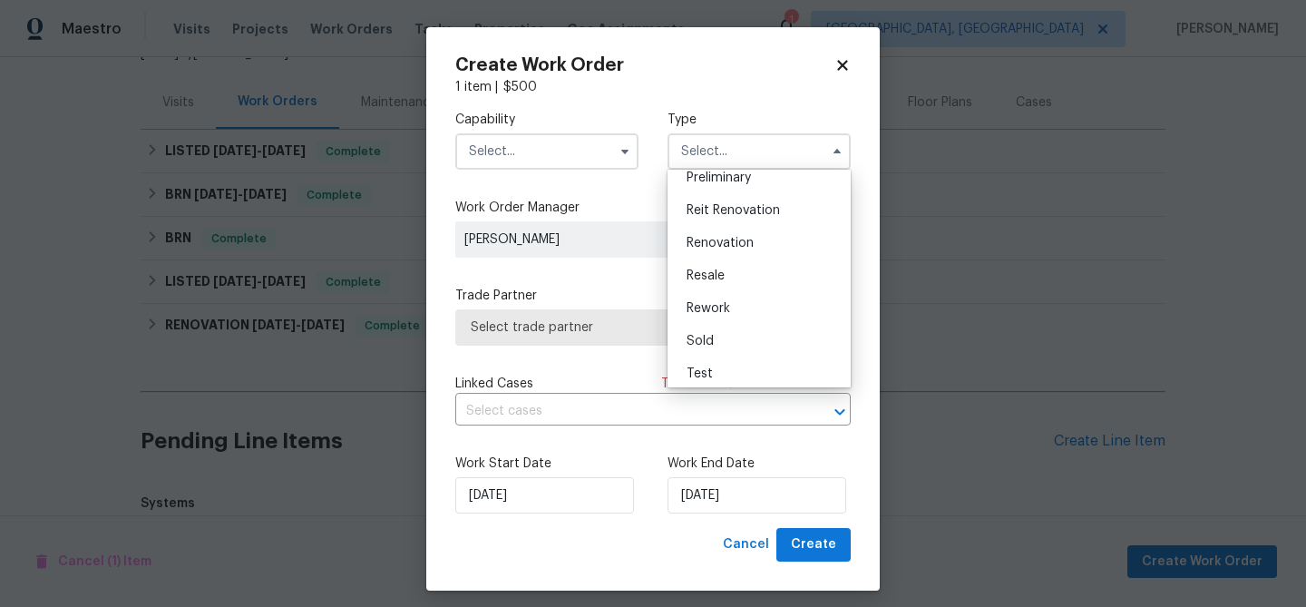
scroll to position [412, 0]
click at [725, 257] on div "Resale" at bounding box center [759, 268] width 174 height 33
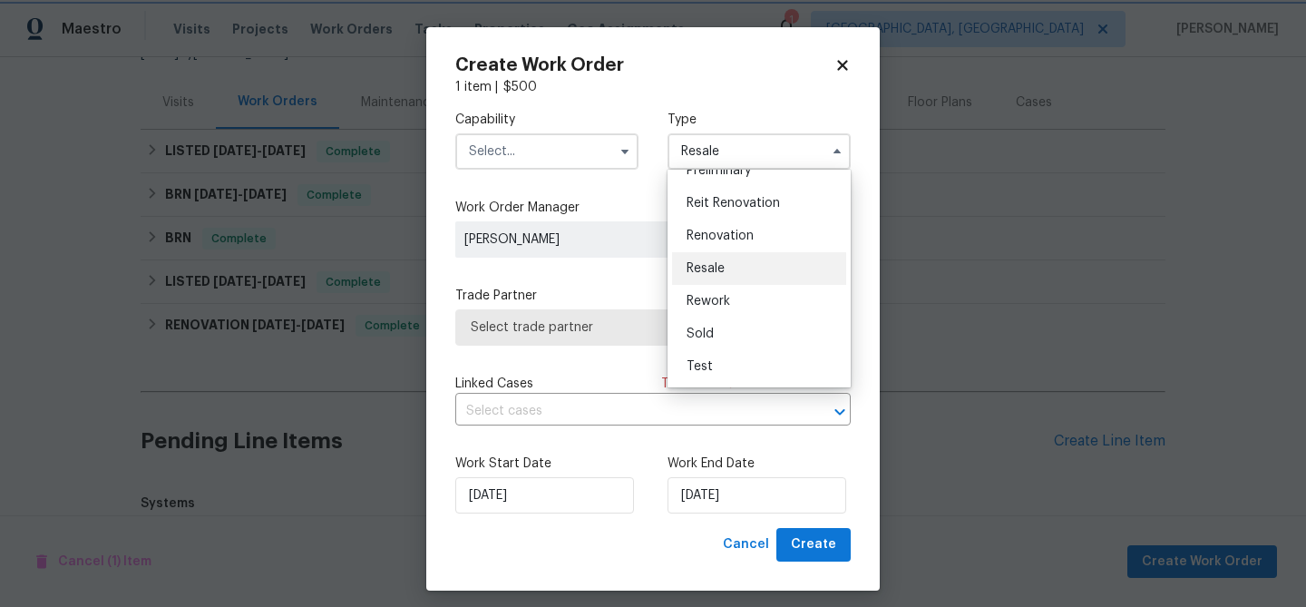
scroll to position [0, 0]
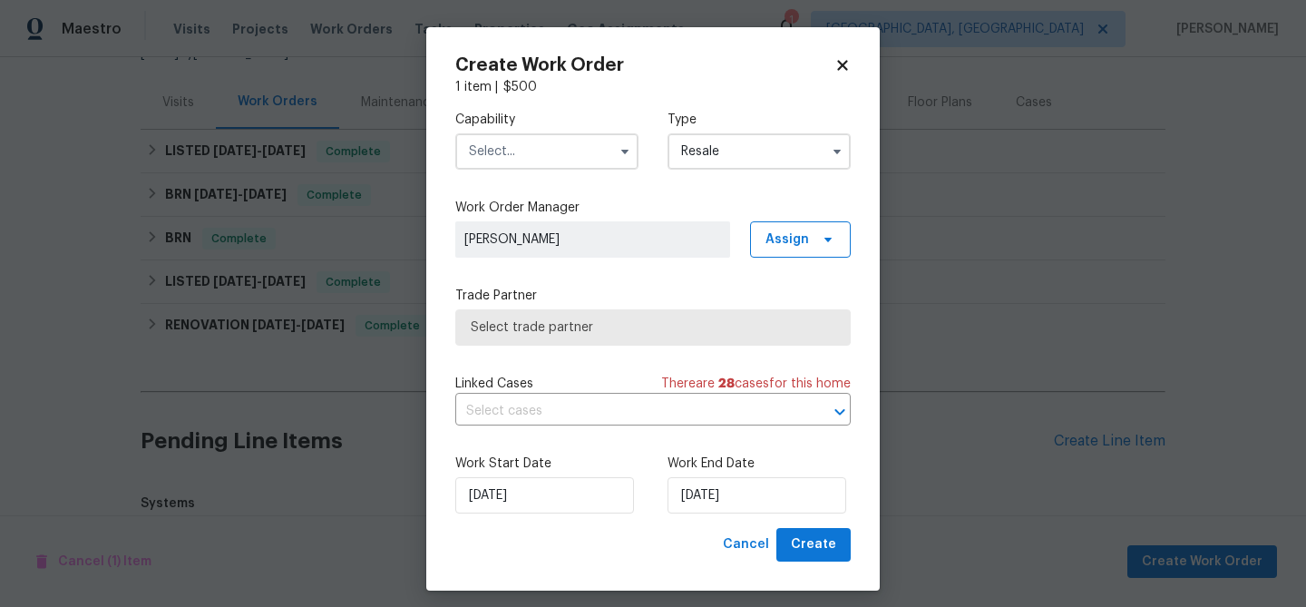
click at [523, 148] on input "text" at bounding box center [546, 151] width 183 height 36
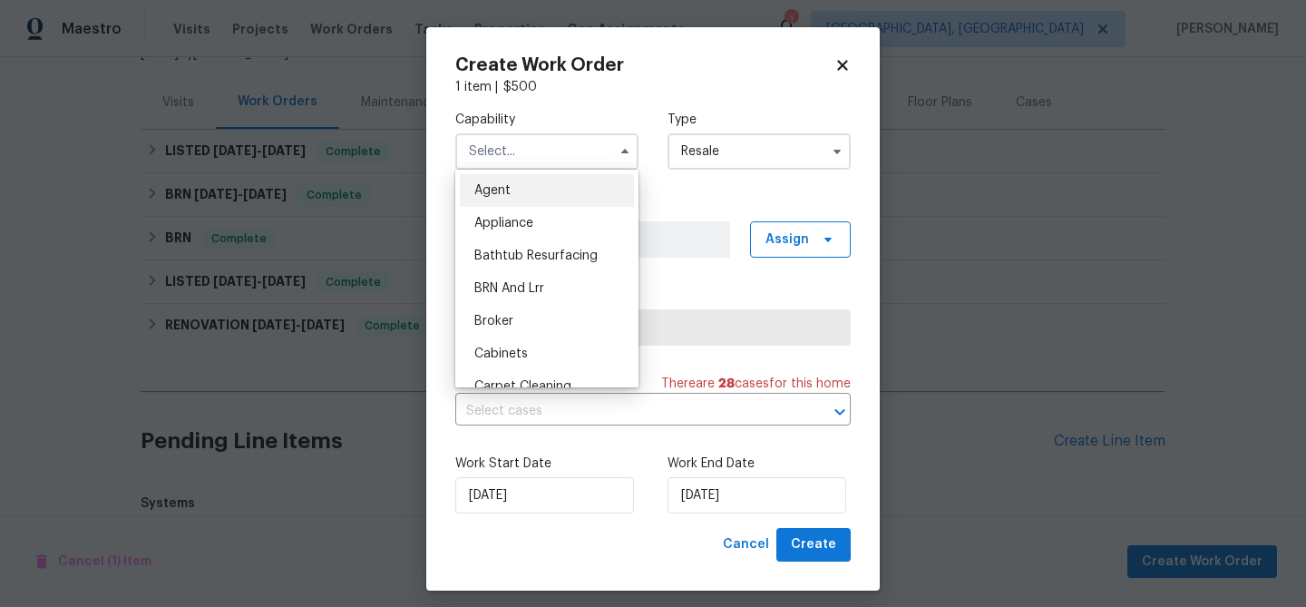
click at [679, 159] on input "Resale" at bounding box center [759, 151] width 183 height 36
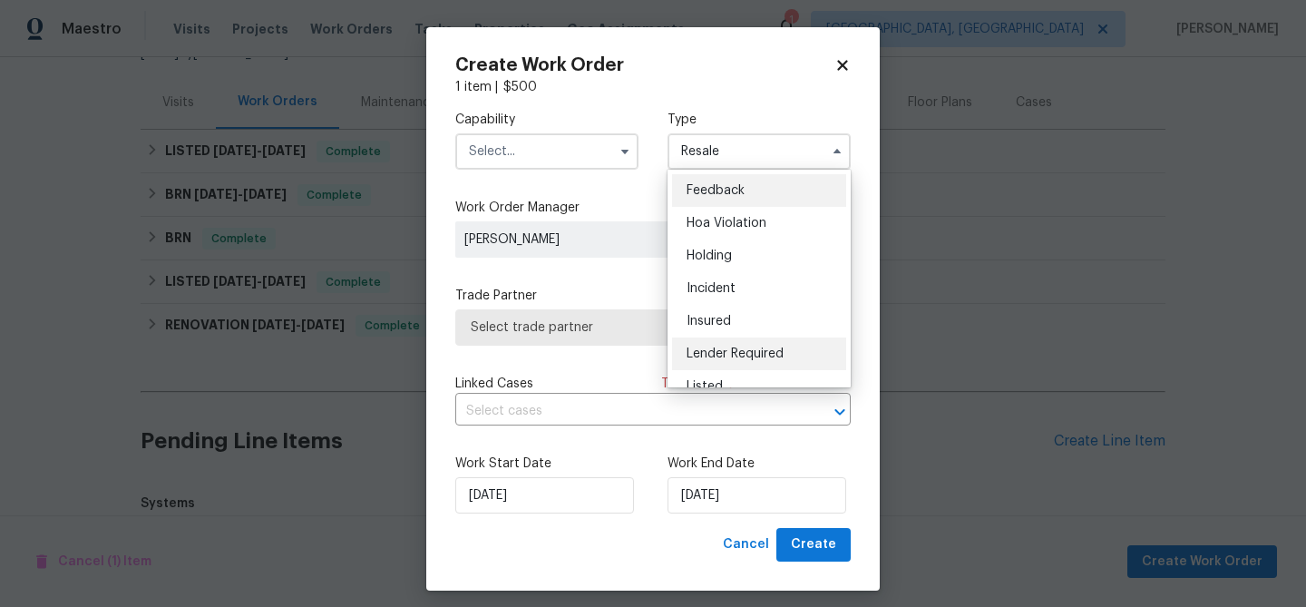
click at [738, 360] on div "Lender Required" at bounding box center [759, 353] width 174 height 33
type input "Lender Required"
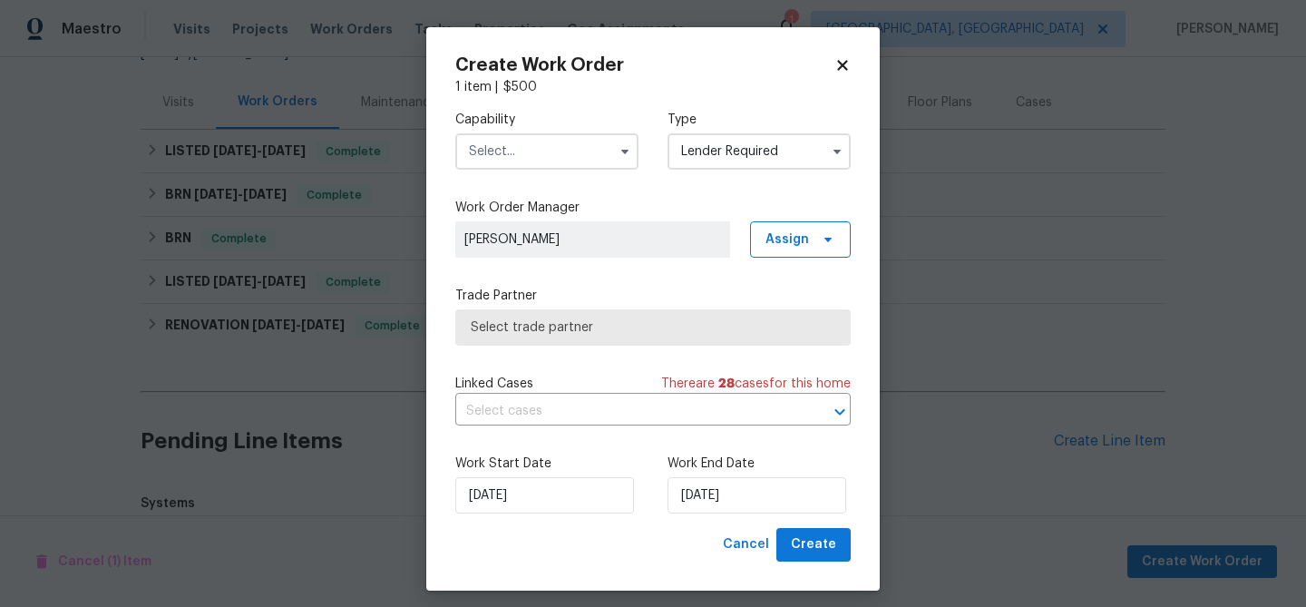
click at [561, 143] on input "text" at bounding box center [546, 151] width 183 height 36
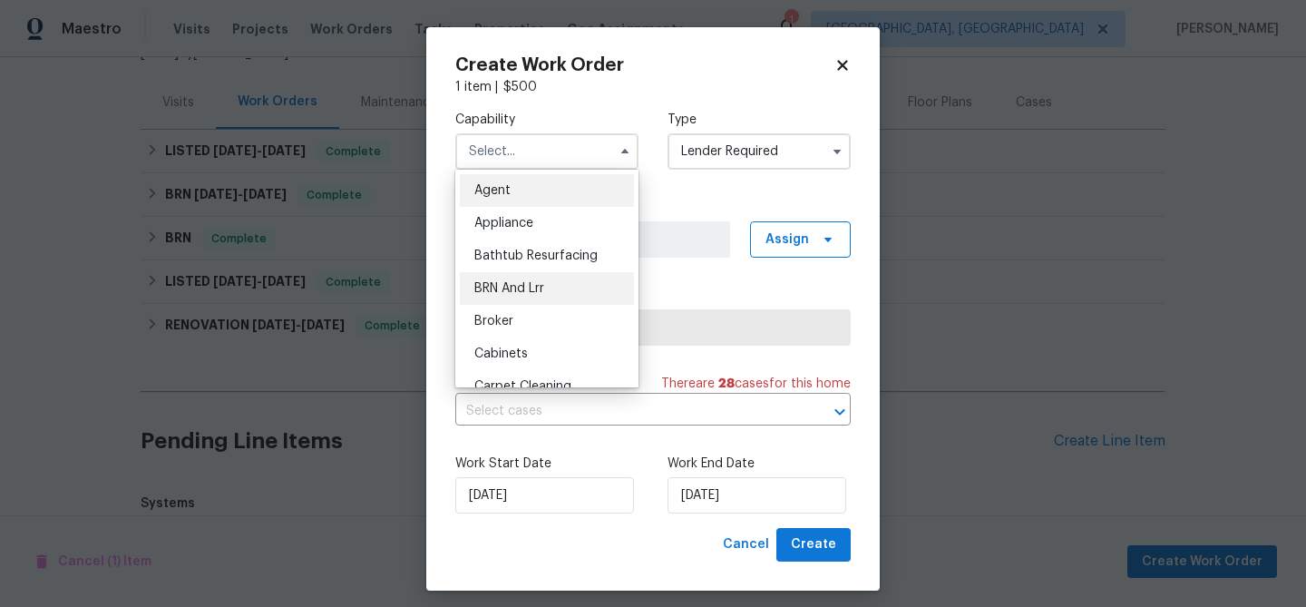
click at [551, 298] on div "BRN And Lrr" at bounding box center [547, 288] width 174 height 33
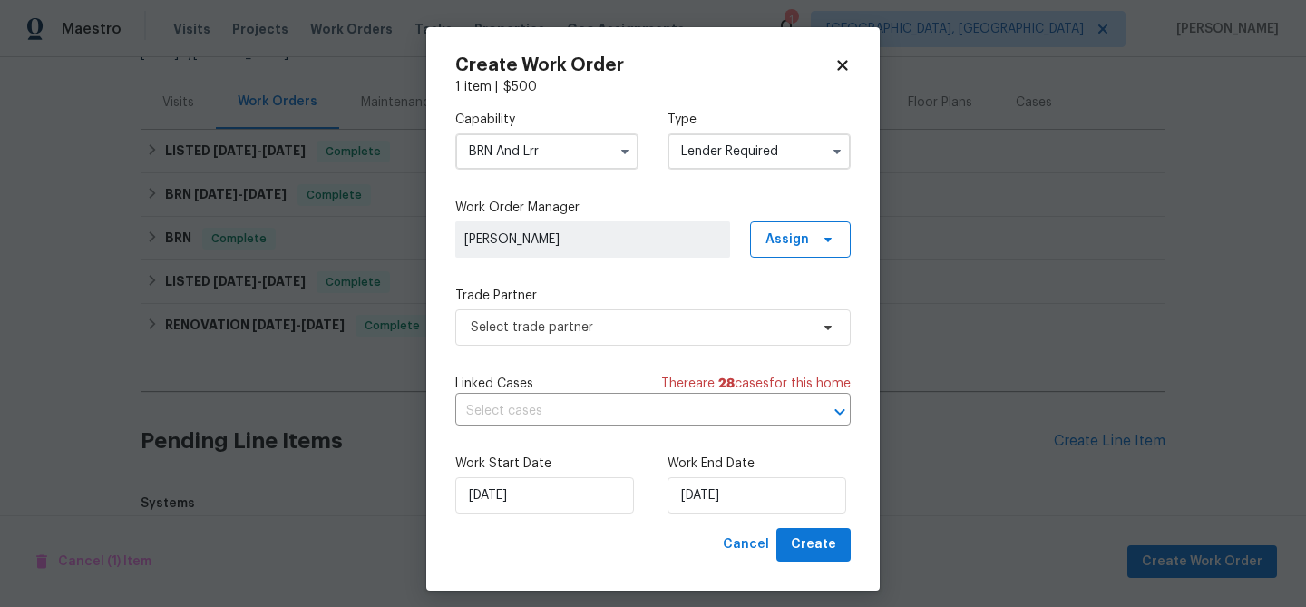
click at [503, 154] on input "BRN And Lrr" at bounding box center [546, 151] width 183 height 36
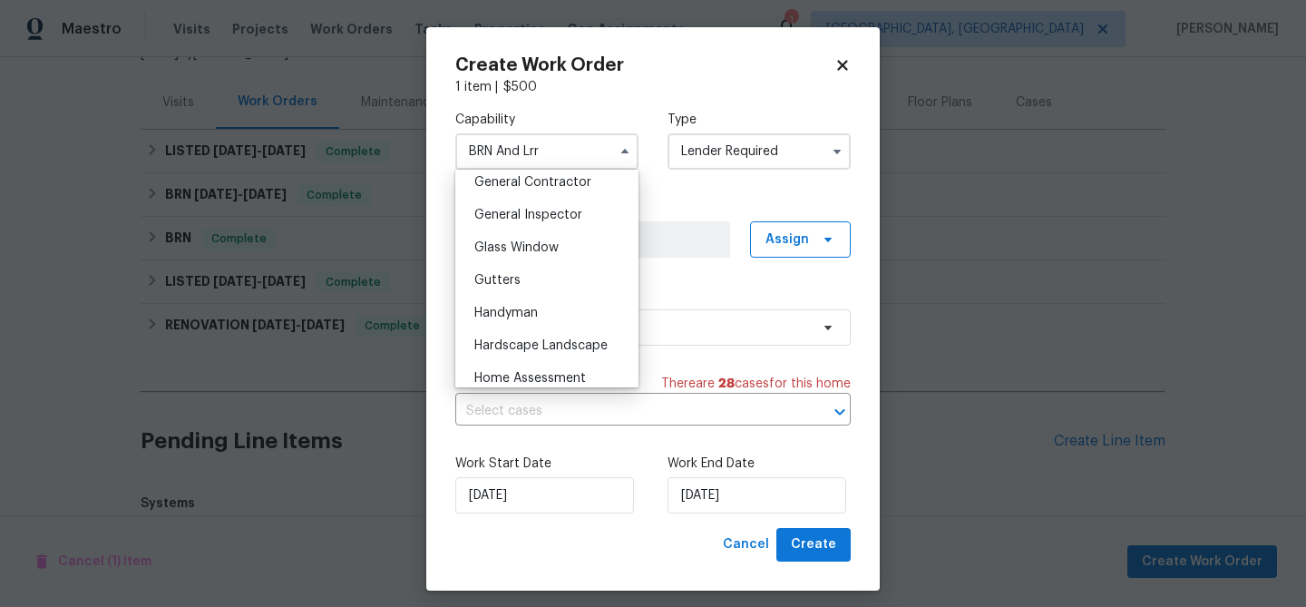
scroll to position [907, 0]
click at [502, 281] on span "Handyman" at bounding box center [506, 281] width 64 height 13
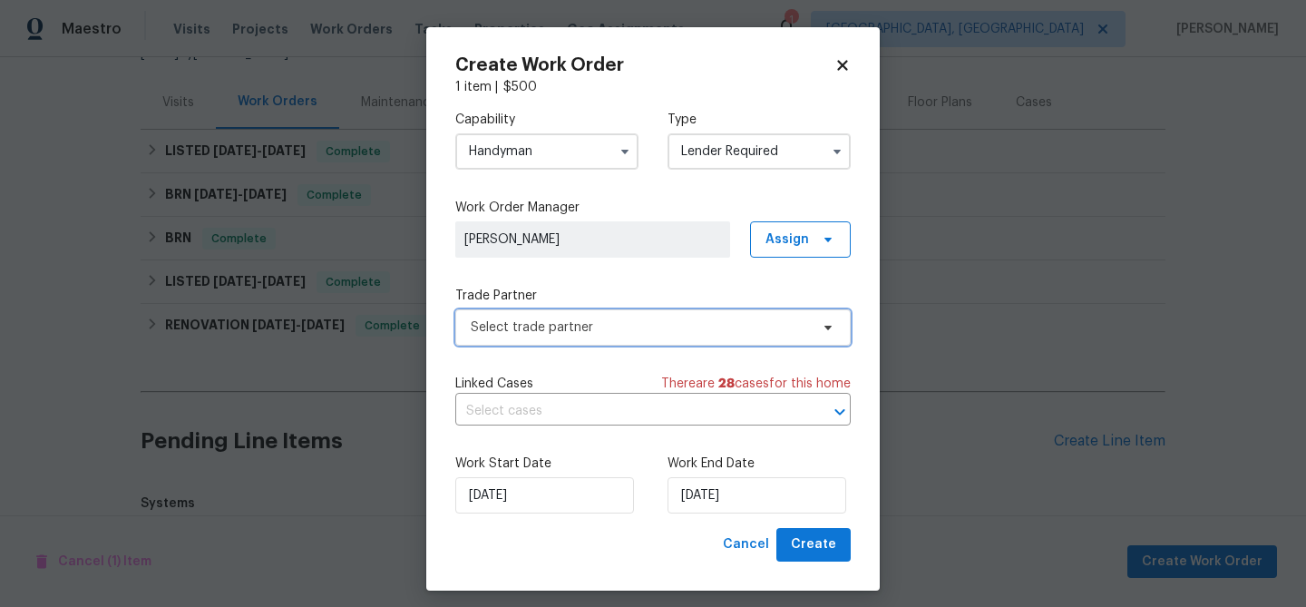
click at [549, 341] on span "Select trade partner" at bounding box center [653, 327] width 396 height 36
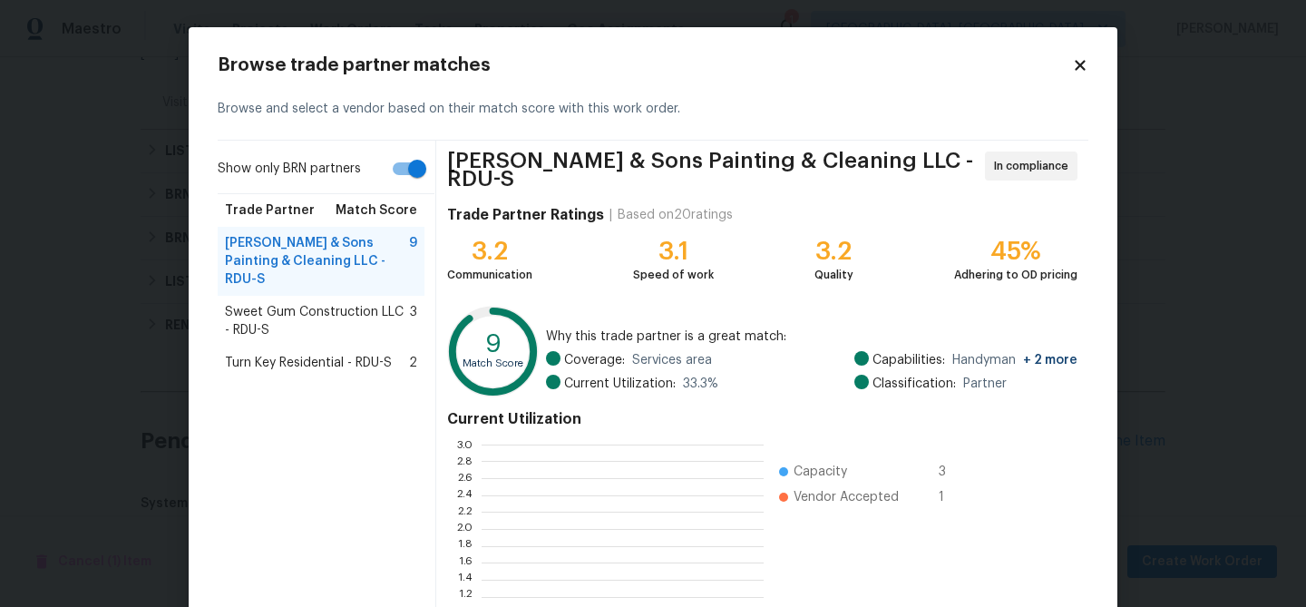
scroll to position [254, 282]
click at [53, 174] on body "Maestro Visits Projects Work Orders Tasks Properties Geo Assignments 1 Albuquer…" at bounding box center [653, 303] width 1306 height 607
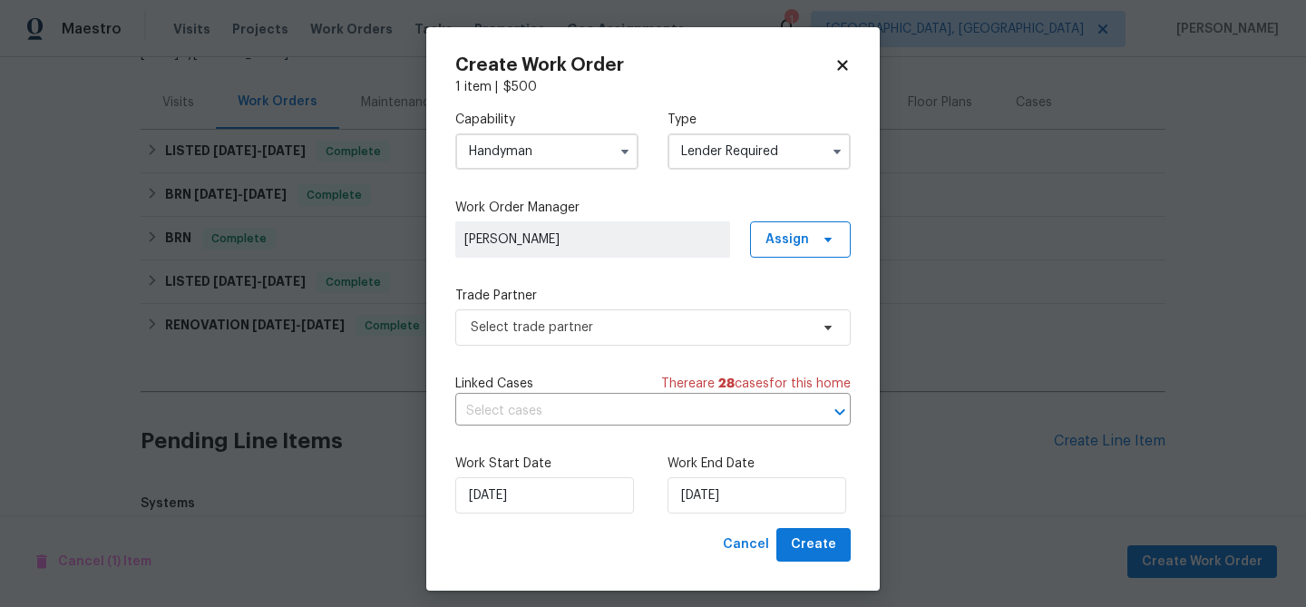
click at [519, 171] on div "Capability Handyman Type Lender Required" at bounding box center [653, 140] width 396 height 88
click at [513, 150] on input "Handyman" at bounding box center [546, 151] width 183 height 36
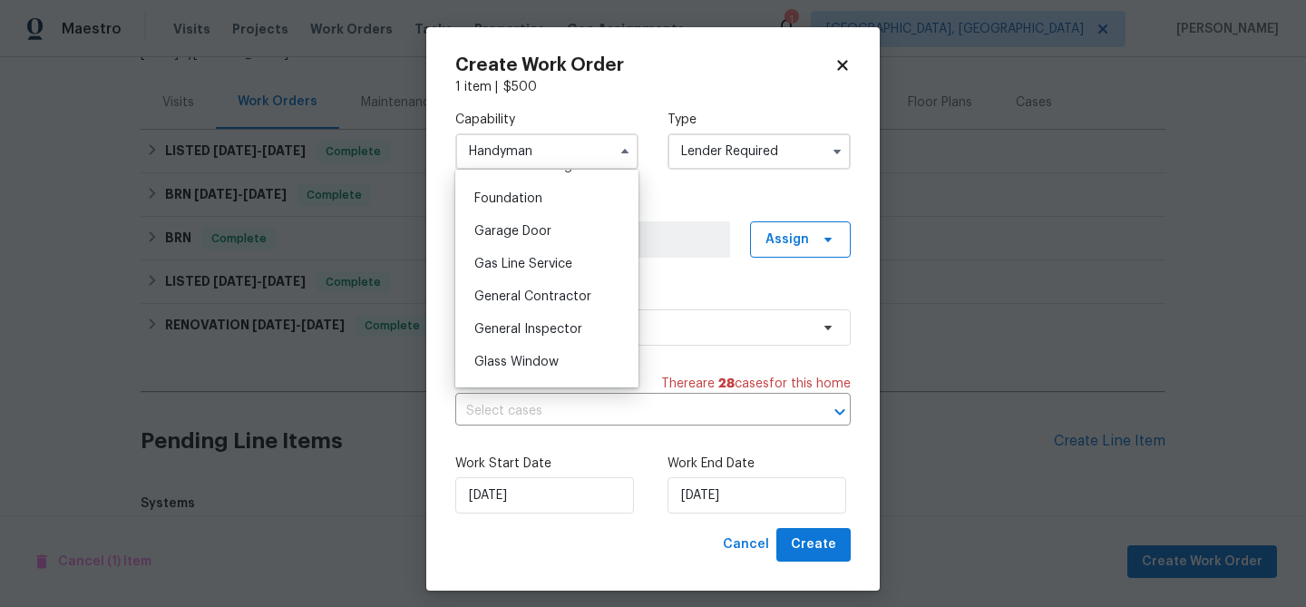
scroll to position [776, 0]
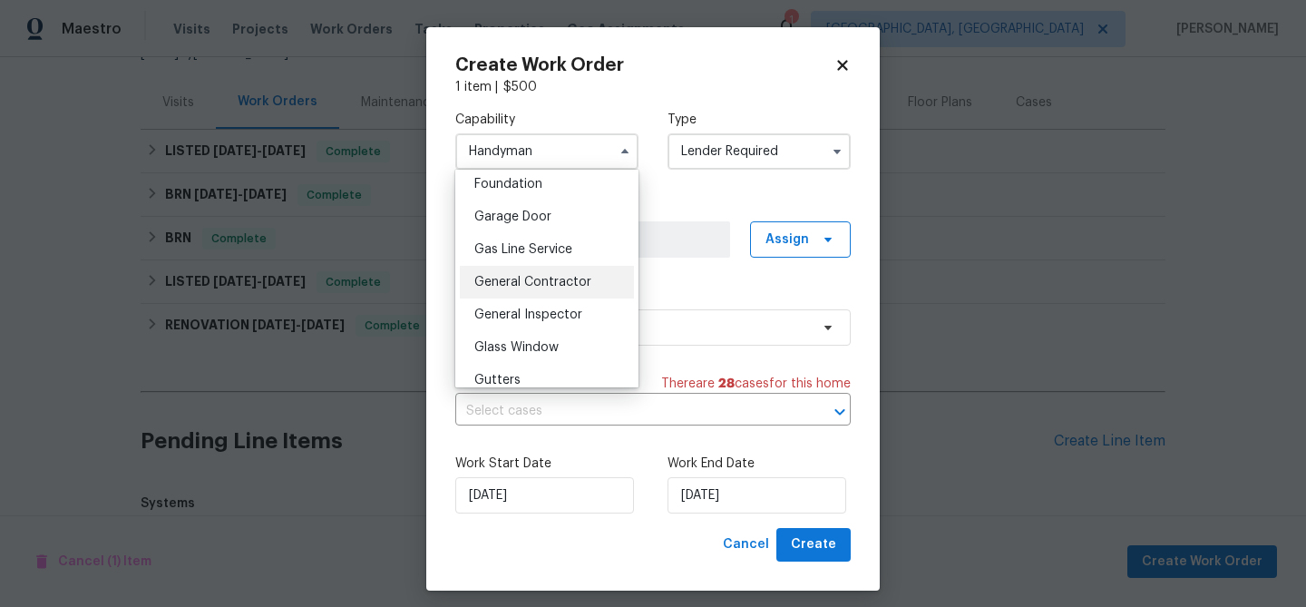
click at [531, 280] on span "General Contractor" at bounding box center [532, 282] width 117 height 13
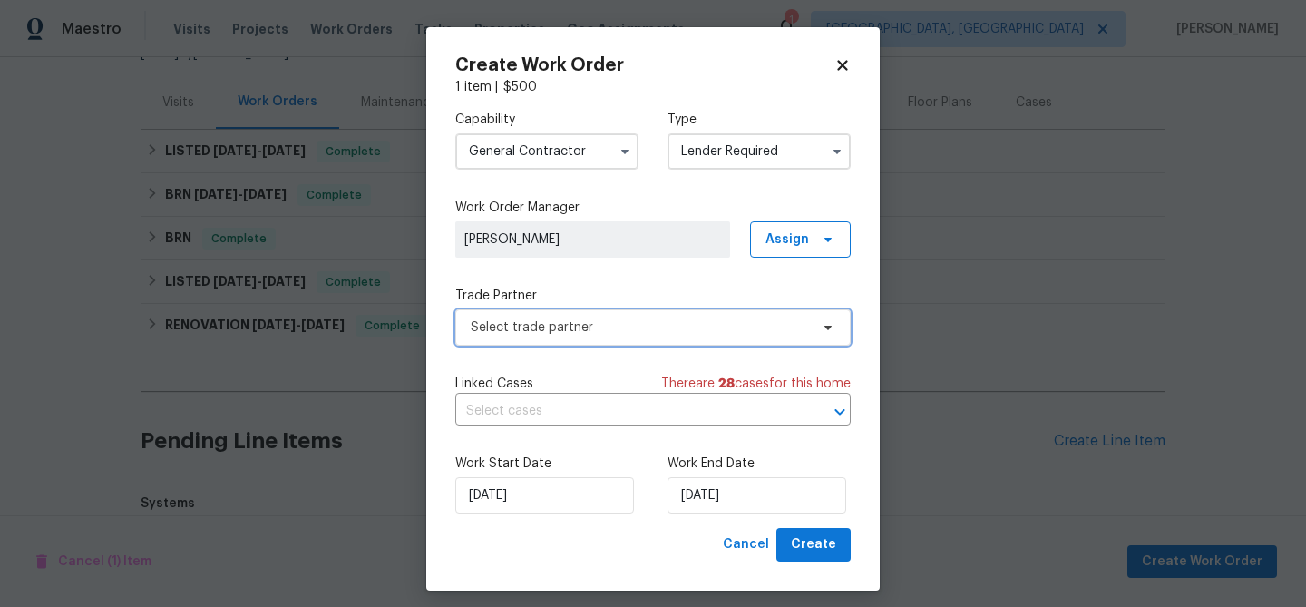
click at [537, 328] on span "Select trade partner" at bounding box center [640, 327] width 338 height 18
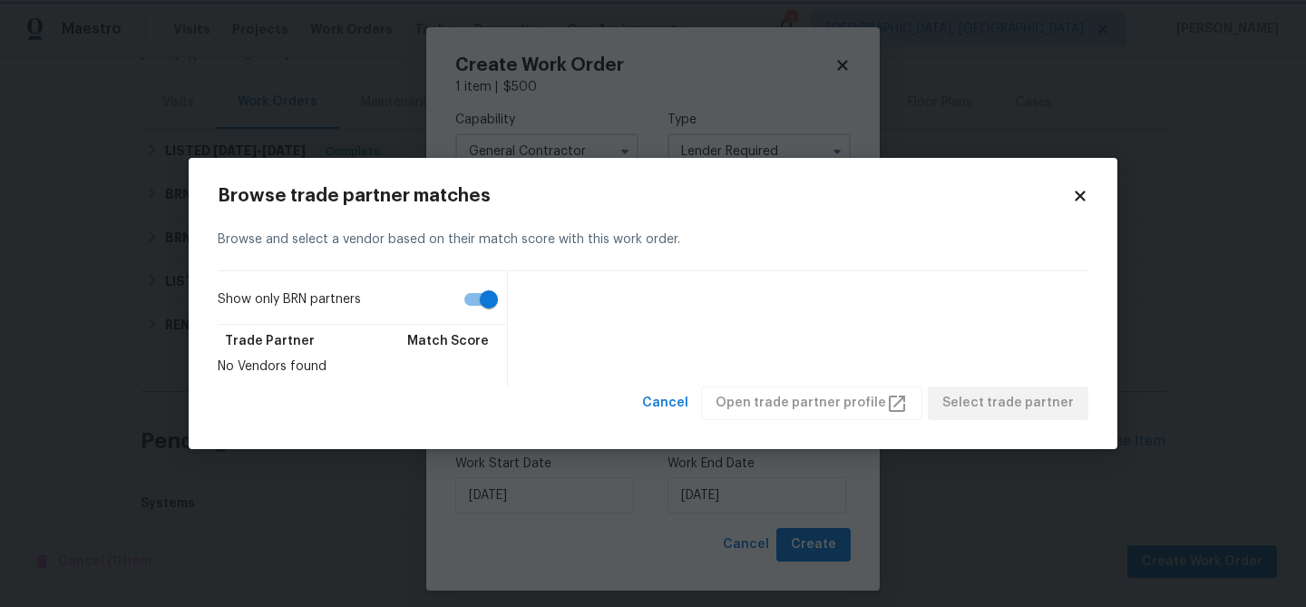
click at [346, 142] on body "Maestro Visits Projects Work Orders Tasks Properties Geo Assignments 1 Albuquer…" at bounding box center [653, 303] width 1306 height 607
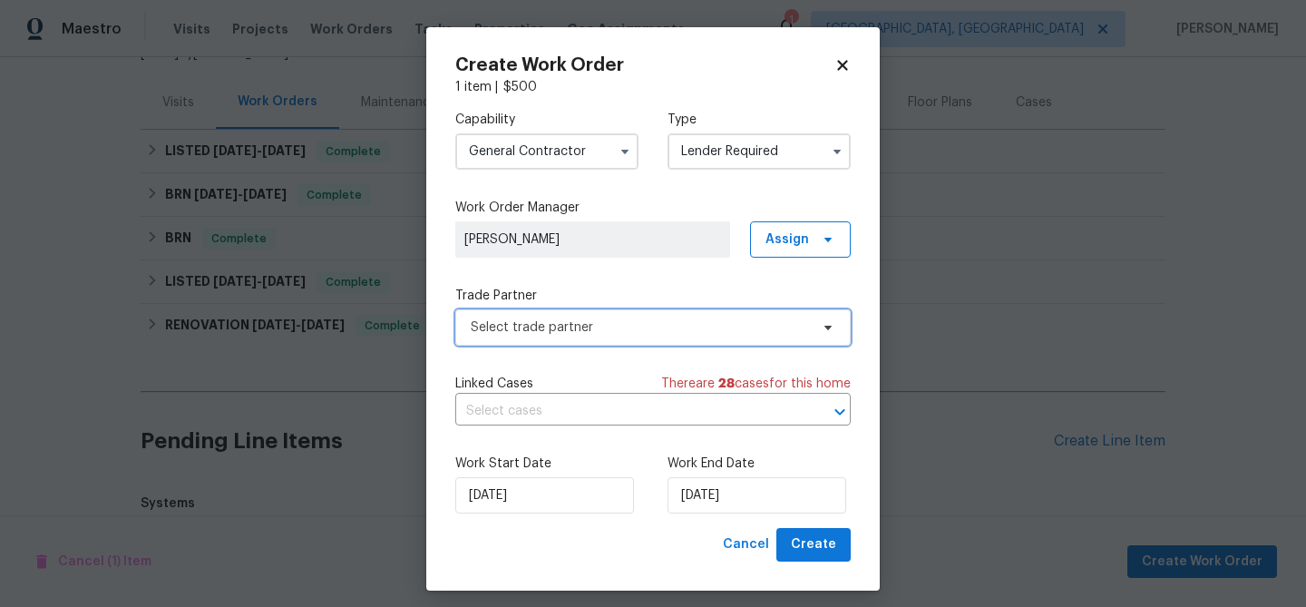
click at [670, 333] on span "Select trade partner" at bounding box center [640, 327] width 338 height 18
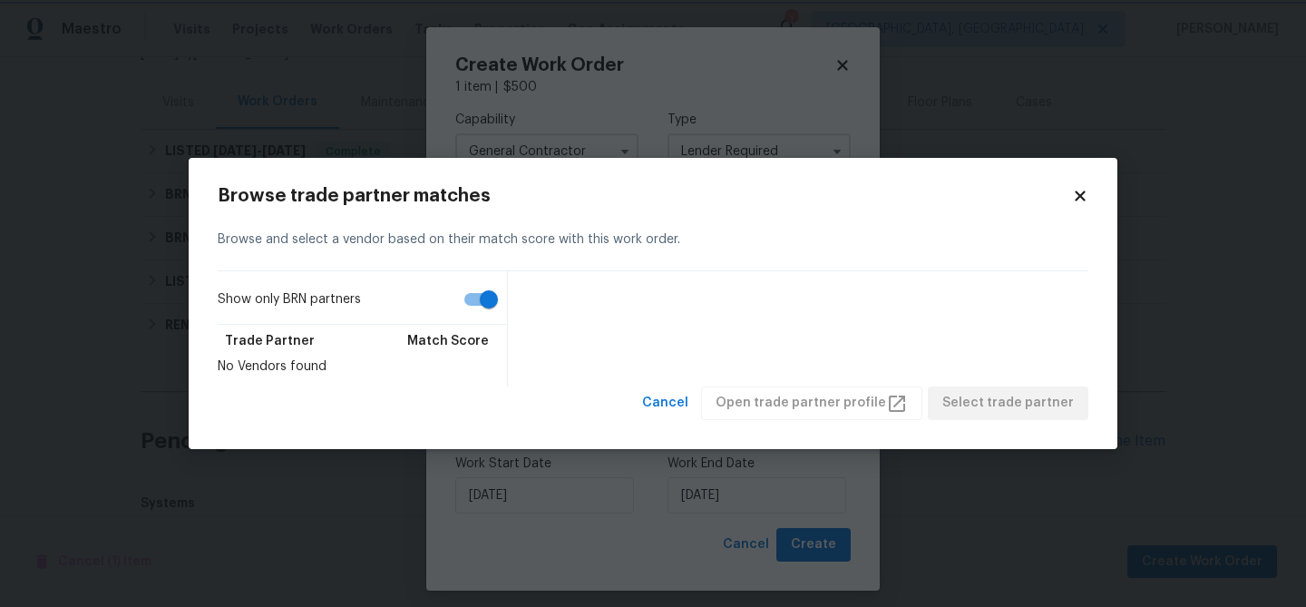
click at [300, 139] on body "Maestro Visits Projects Work Orders Tasks Properties Geo Assignments 1 Albuquer…" at bounding box center [653, 303] width 1306 height 607
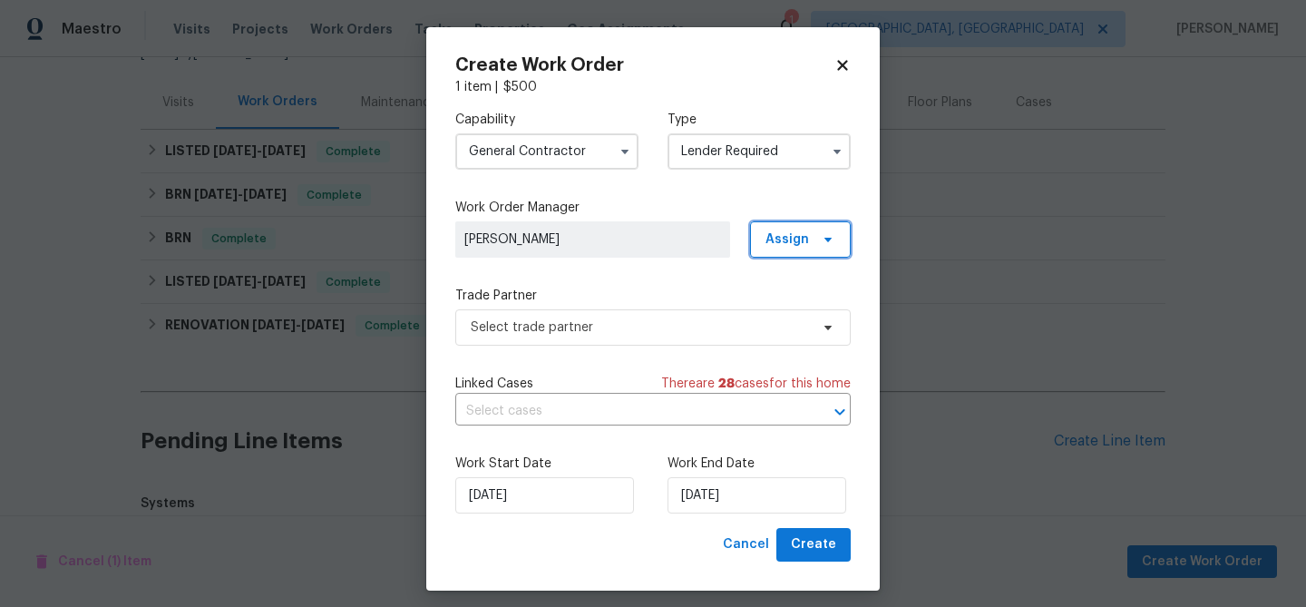
click at [777, 241] on span "Assign" at bounding box center [788, 239] width 44 height 18
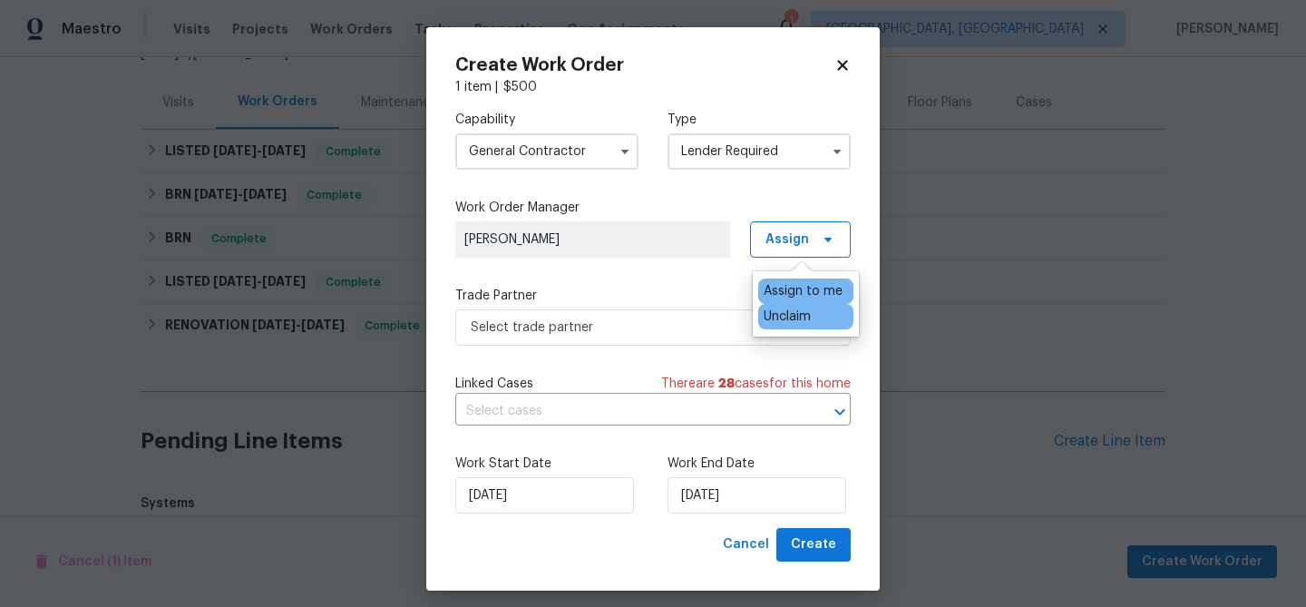
click at [798, 322] on div "Unclaim" at bounding box center [787, 317] width 47 height 18
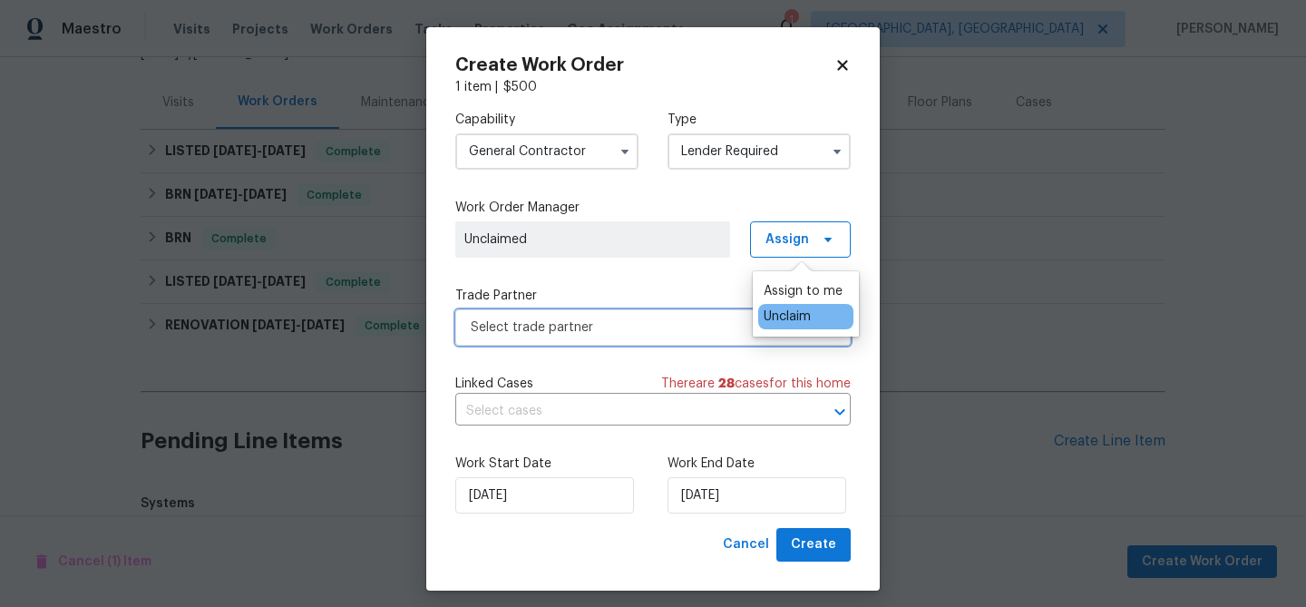
click at [543, 336] on span "Select trade partner" at bounding box center [640, 327] width 338 height 18
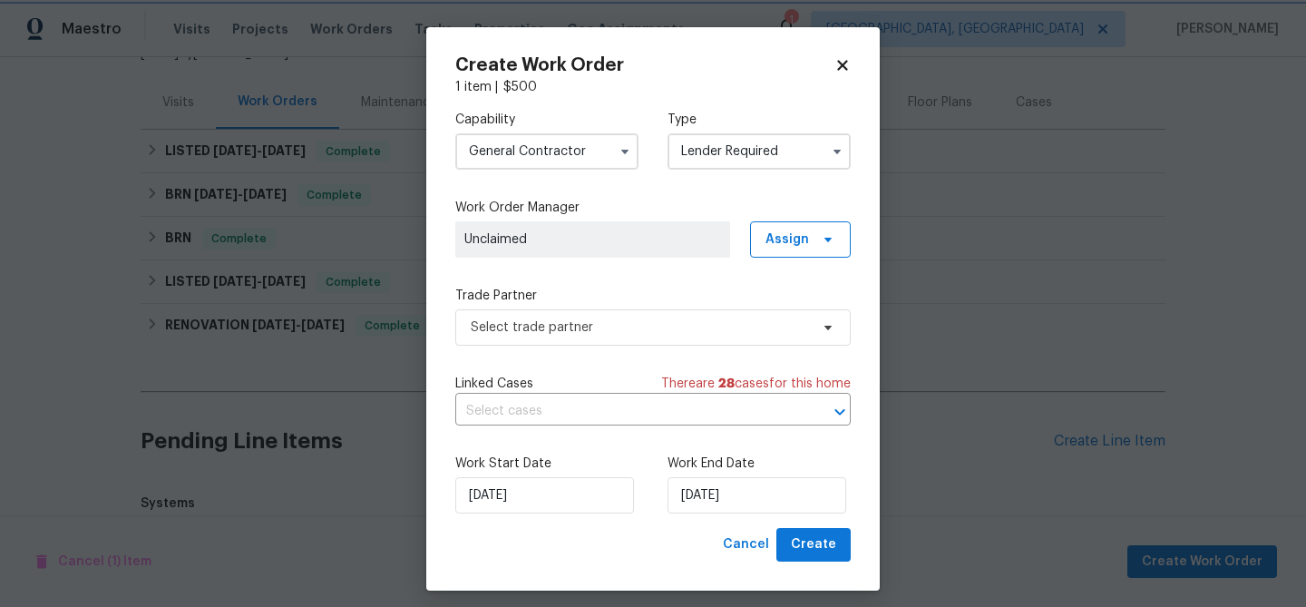
click at [73, 276] on body "Maestro Visits Projects Work Orders Tasks Properties Geo Assignments 1 Albuquer…" at bounding box center [653, 303] width 1306 height 607
click at [542, 144] on input "General Contractor" at bounding box center [546, 151] width 183 height 36
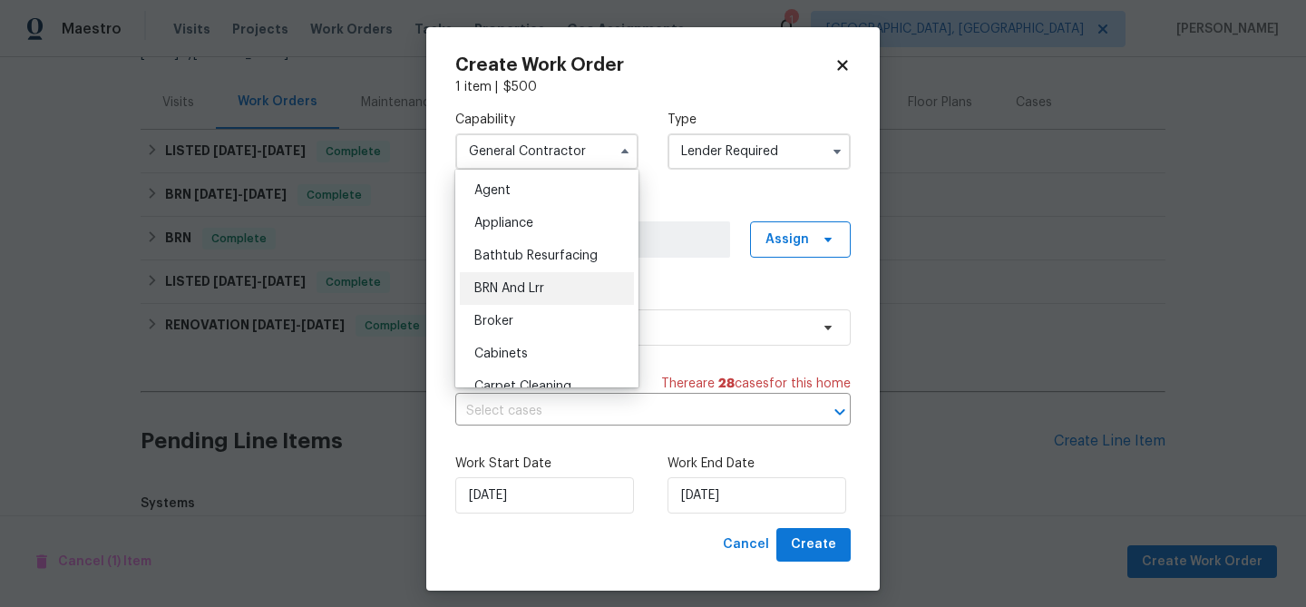
click at [540, 294] on span "BRN And Lrr" at bounding box center [509, 288] width 70 height 13
type input "BRN And Lrr"
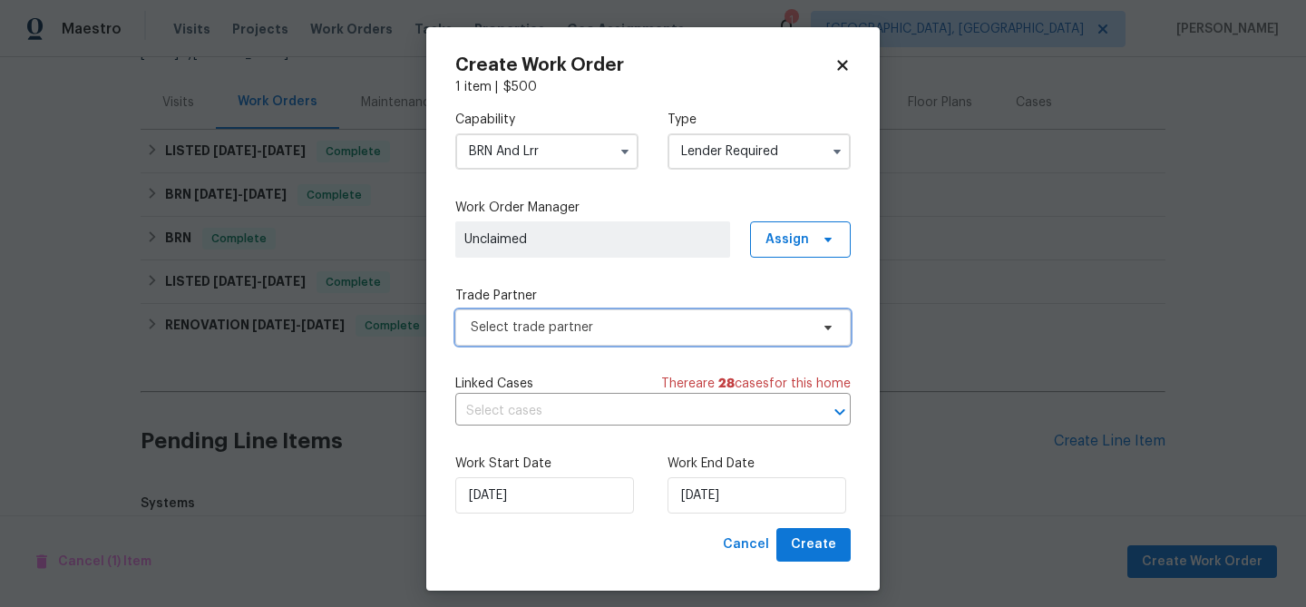
click at [561, 330] on span "Select trade partner" at bounding box center [640, 327] width 338 height 18
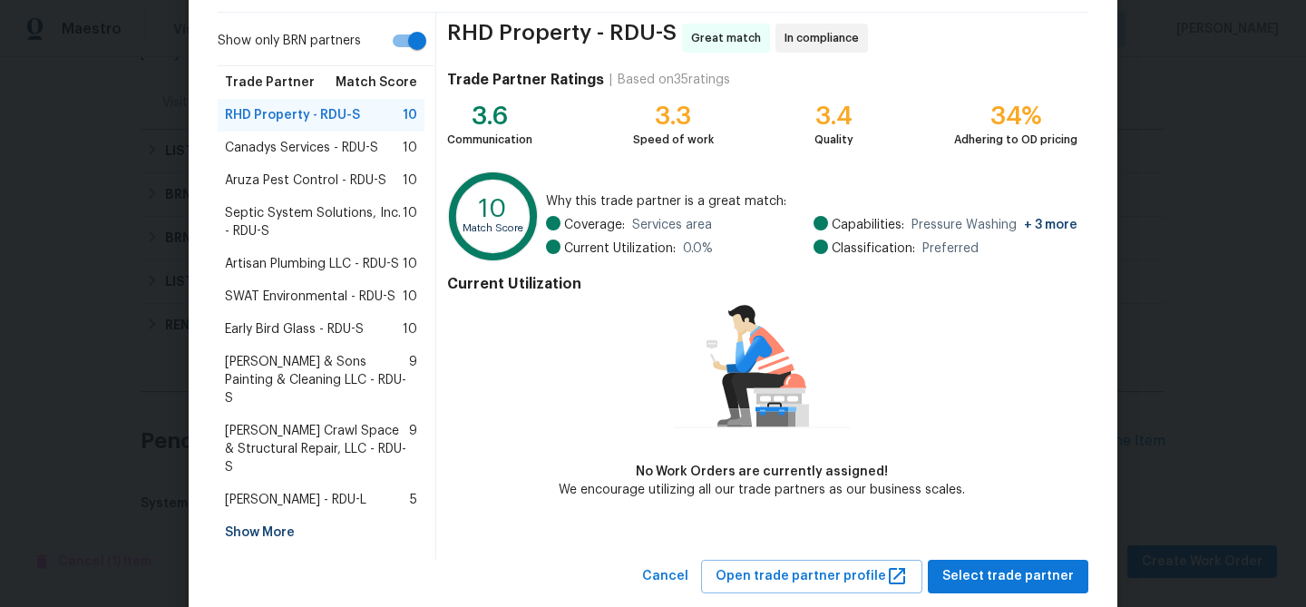
scroll to position [133, 0]
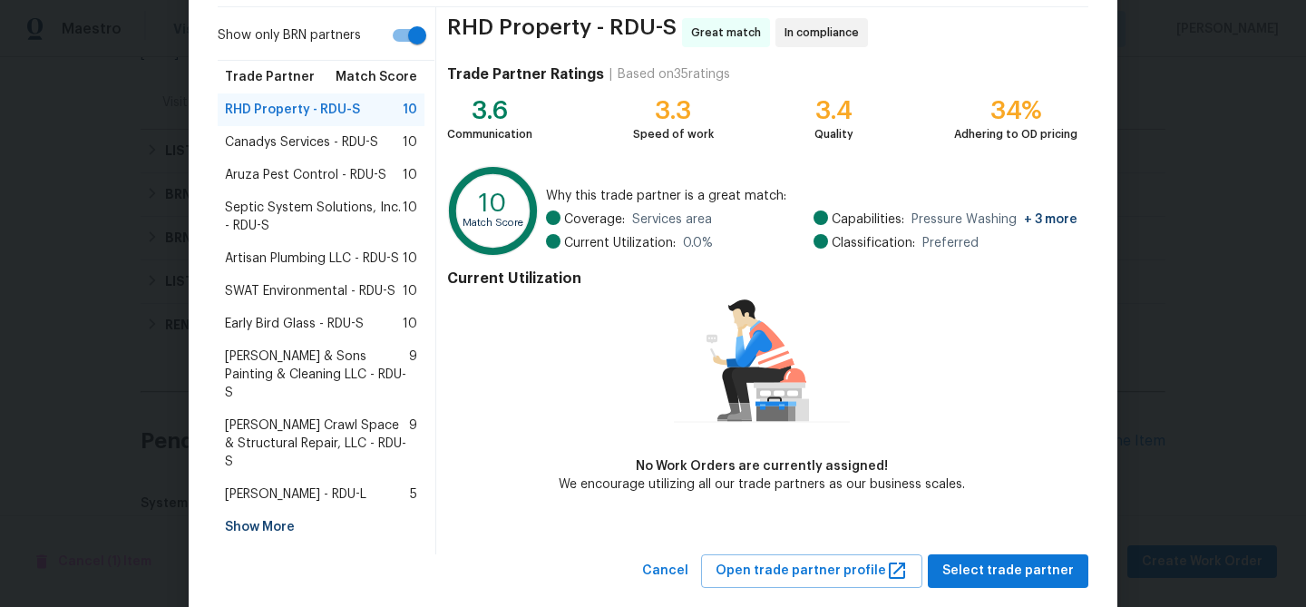
click at [253, 511] on div "Show More" at bounding box center [321, 527] width 207 height 33
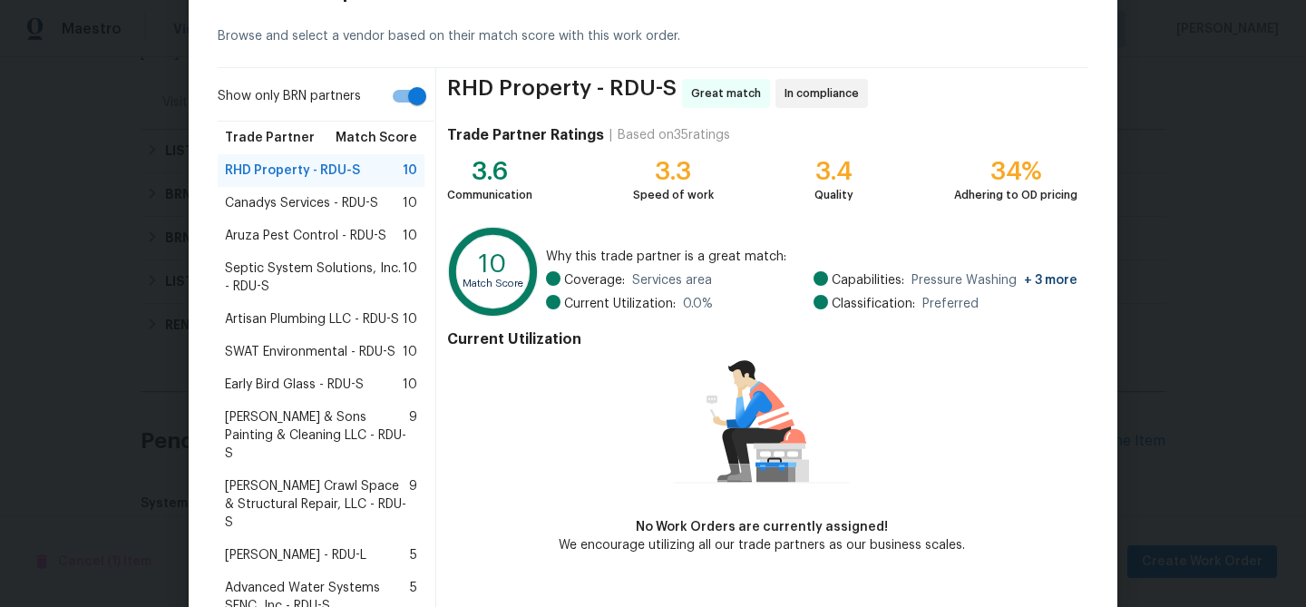
scroll to position [0, 0]
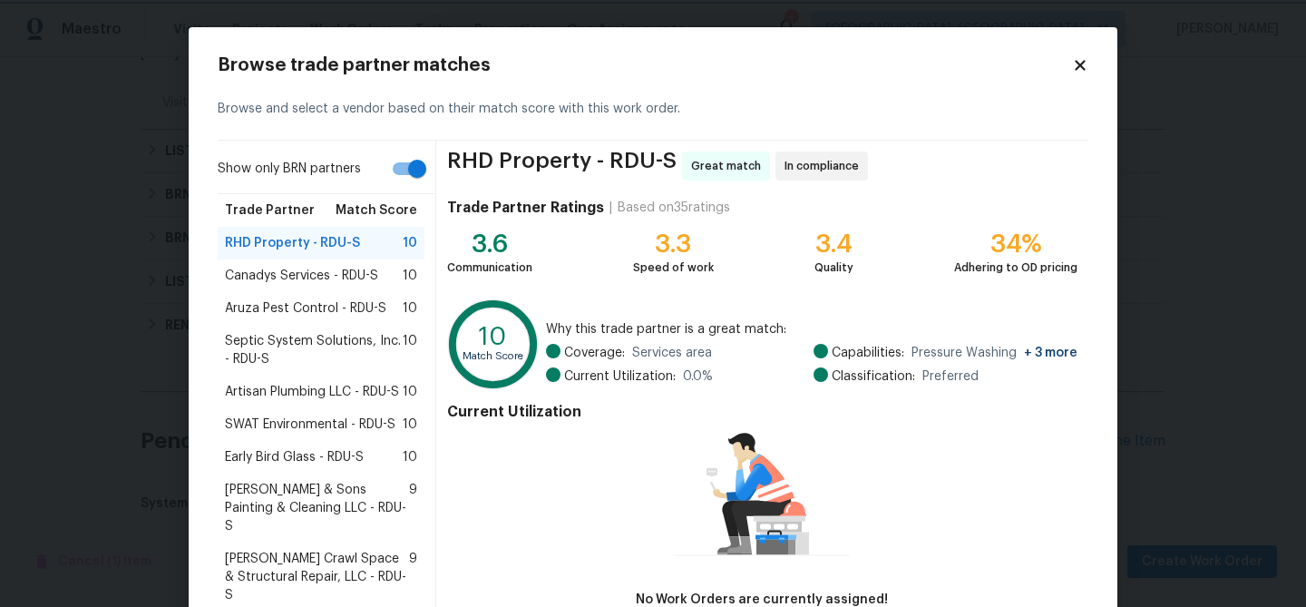
click at [100, 224] on body "Maestro Visits Projects Work Orders Tasks Properties Geo Assignments 1 Albuquer…" at bounding box center [653, 303] width 1306 height 607
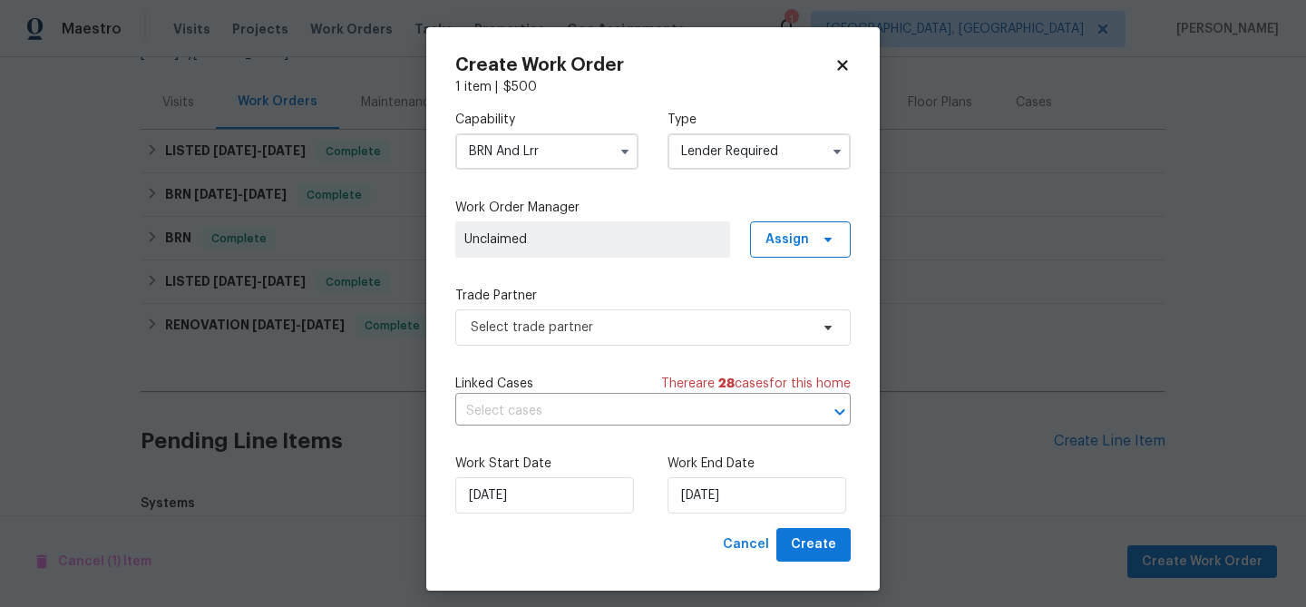
click at [504, 149] on input "BRN And Lrr" at bounding box center [546, 151] width 183 height 36
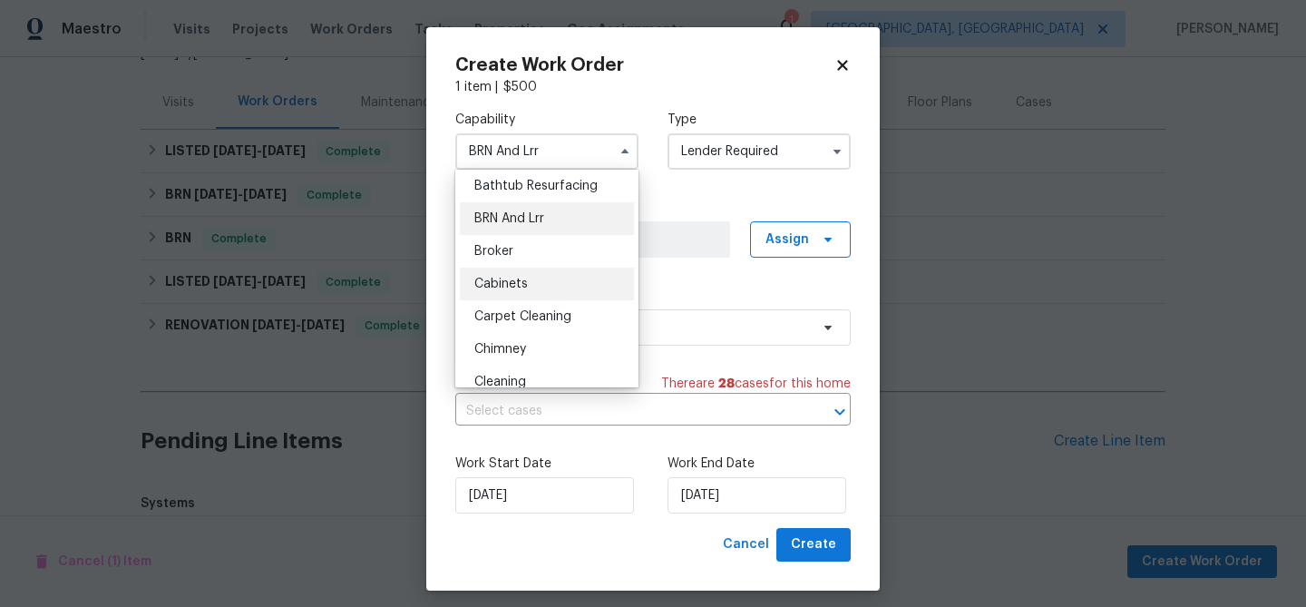
scroll to position [152, 0]
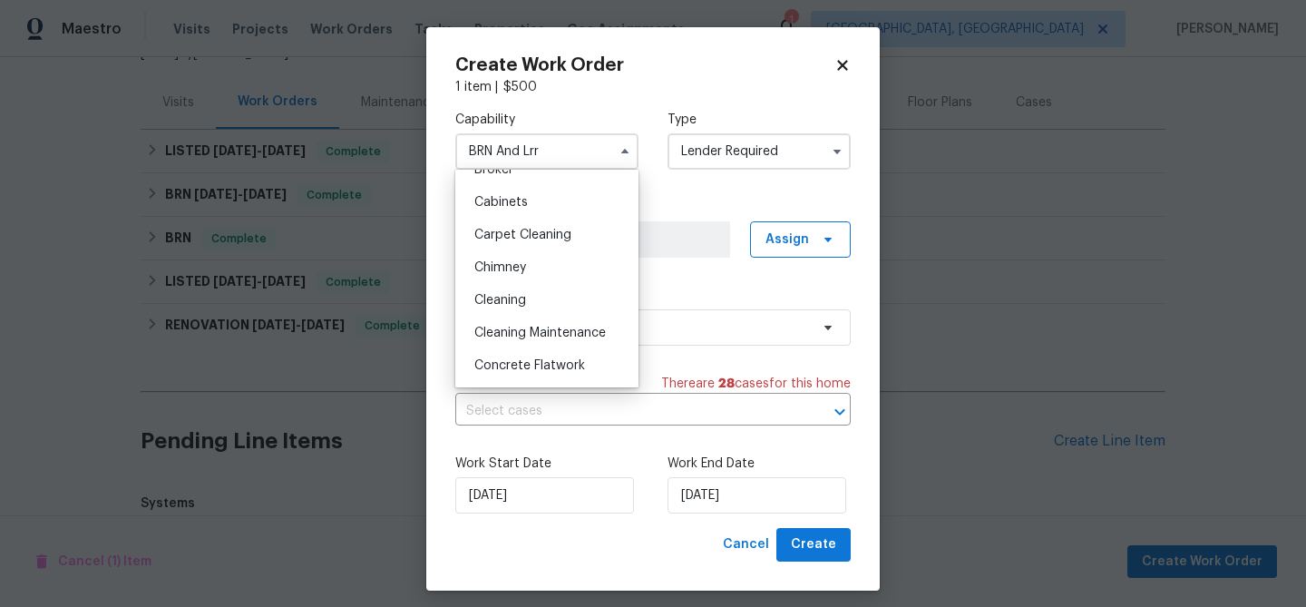
checkbox input "false"
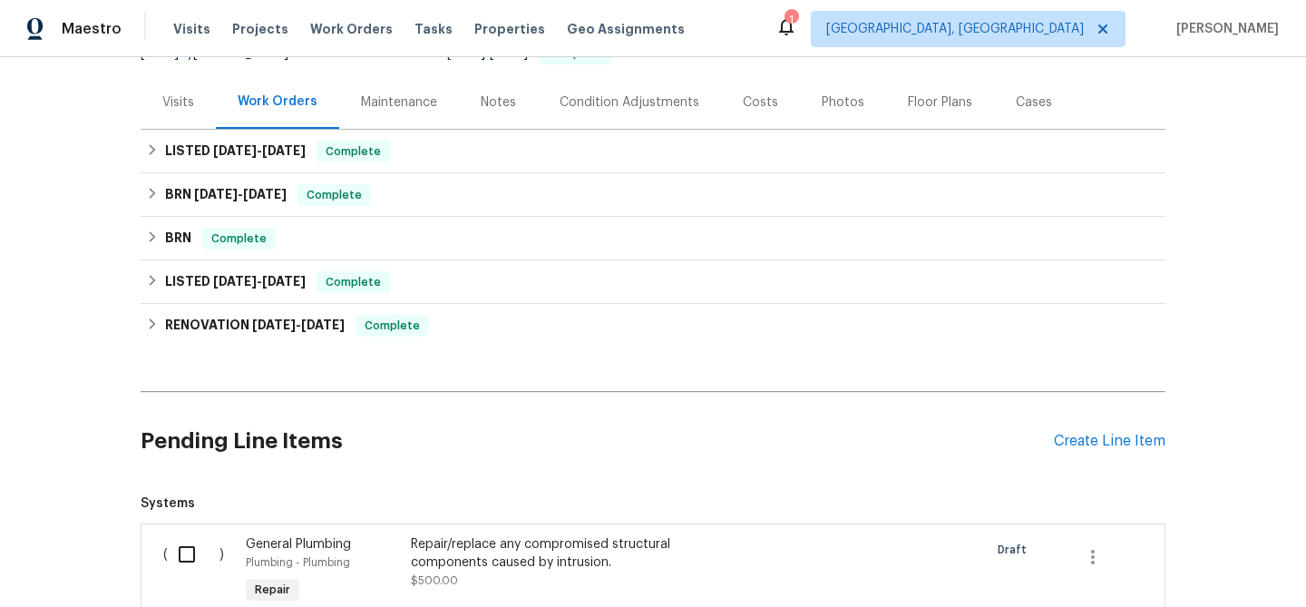
scroll to position [0, 0]
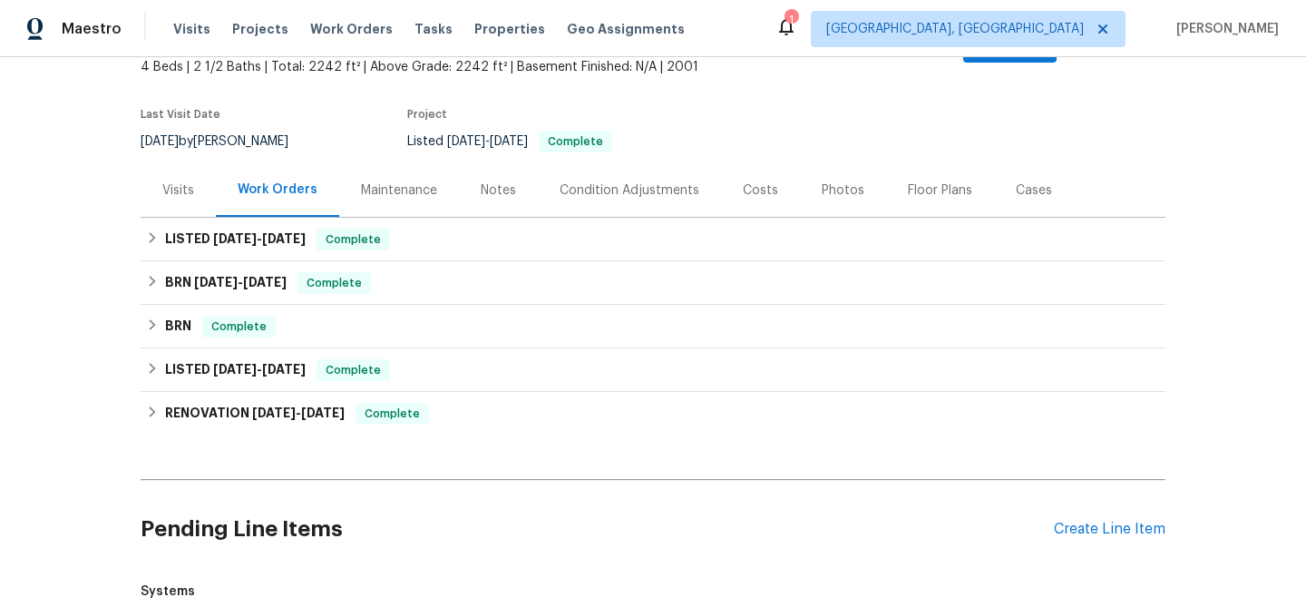
scroll to position [425, 0]
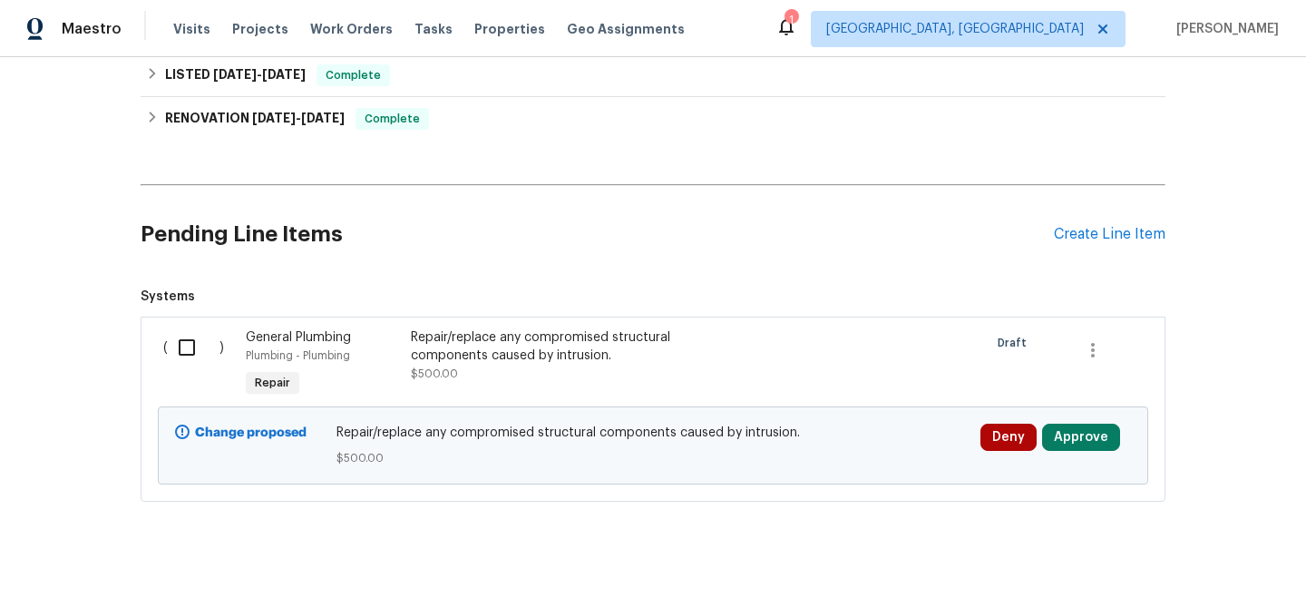
click at [200, 337] on input "checkbox" at bounding box center [194, 347] width 52 height 38
checkbox input "true"
click at [1191, 562] on span "Create Work Order" at bounding box center [1202, 562] width 121 height 23
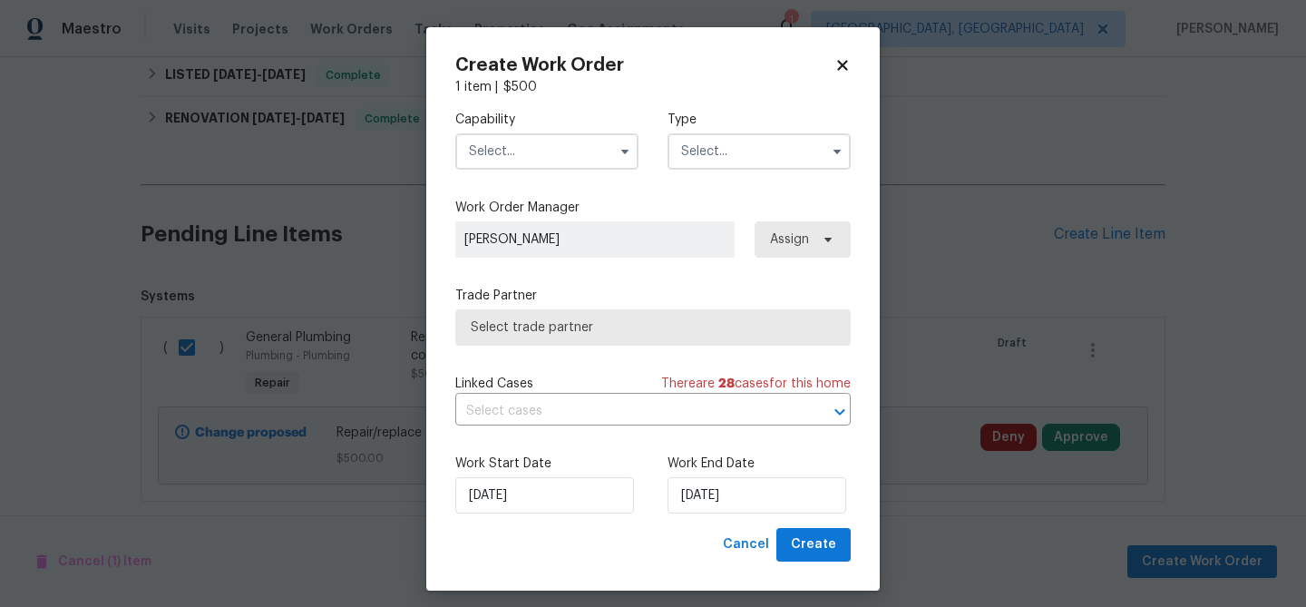
click at [714, 156] on input "text" at bounding box center [759, 151] width 183 height 36
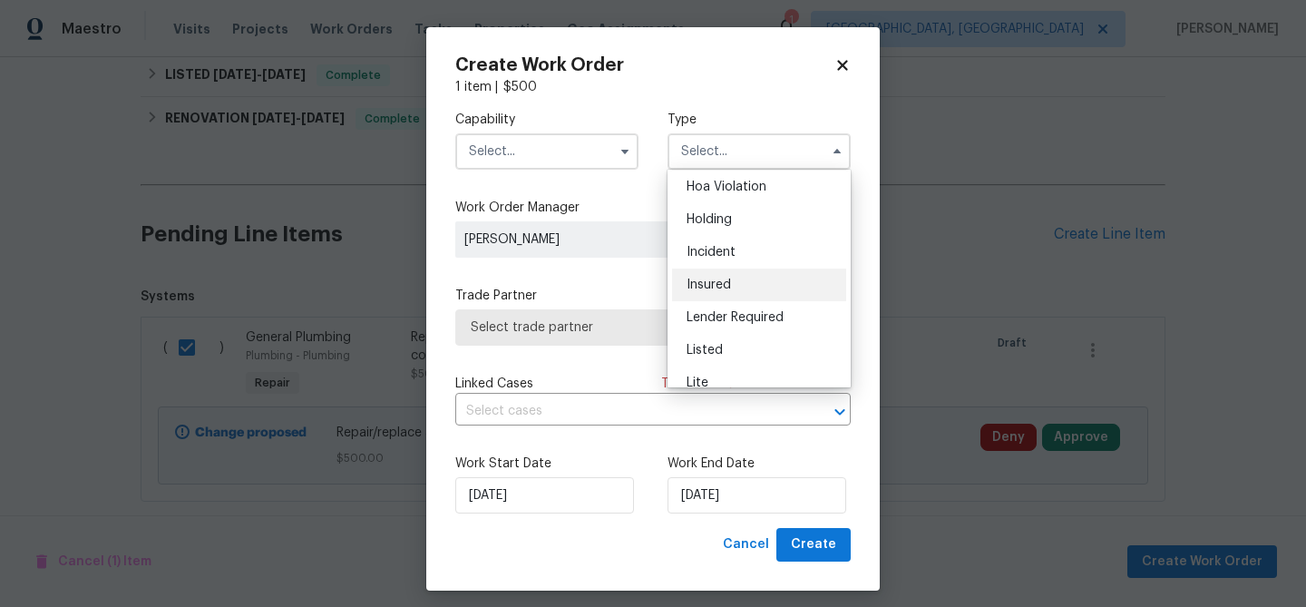
scroll to position [38, 0]
click at [707, 310] on span "Lender Required" at bounding box center [735, 315] width 97 height 13
type input "Lender Required"
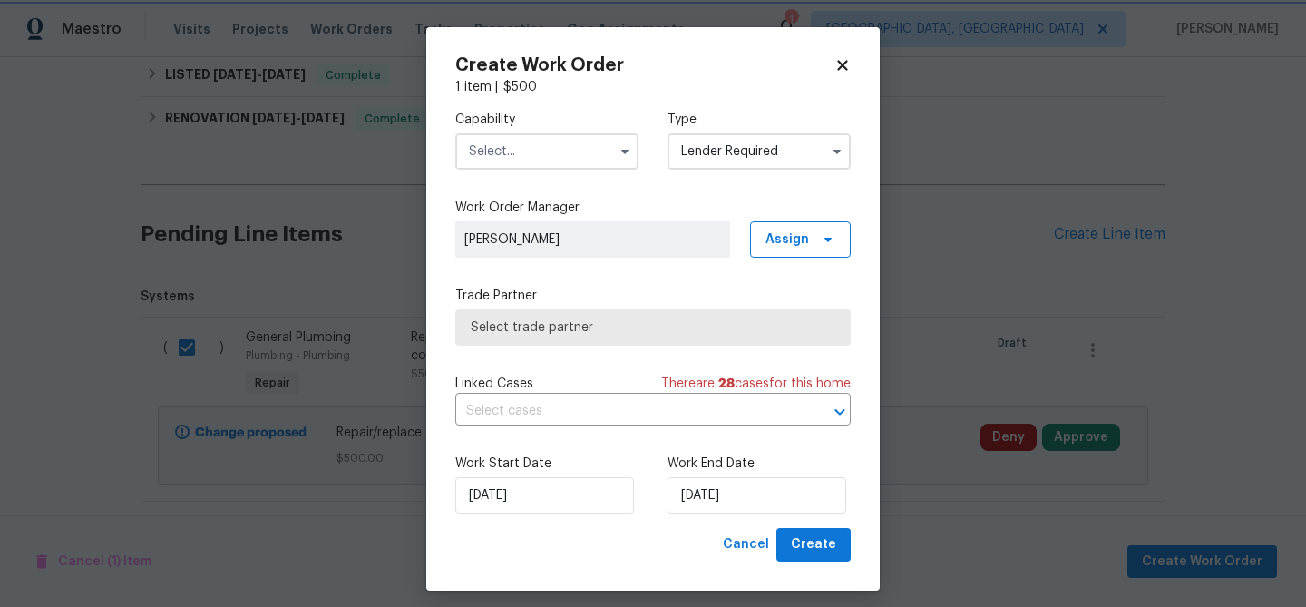
scroll to position [0, 0]
click at [528, 167] on input "text" at bounding box center [546, 151] width 183 height 36
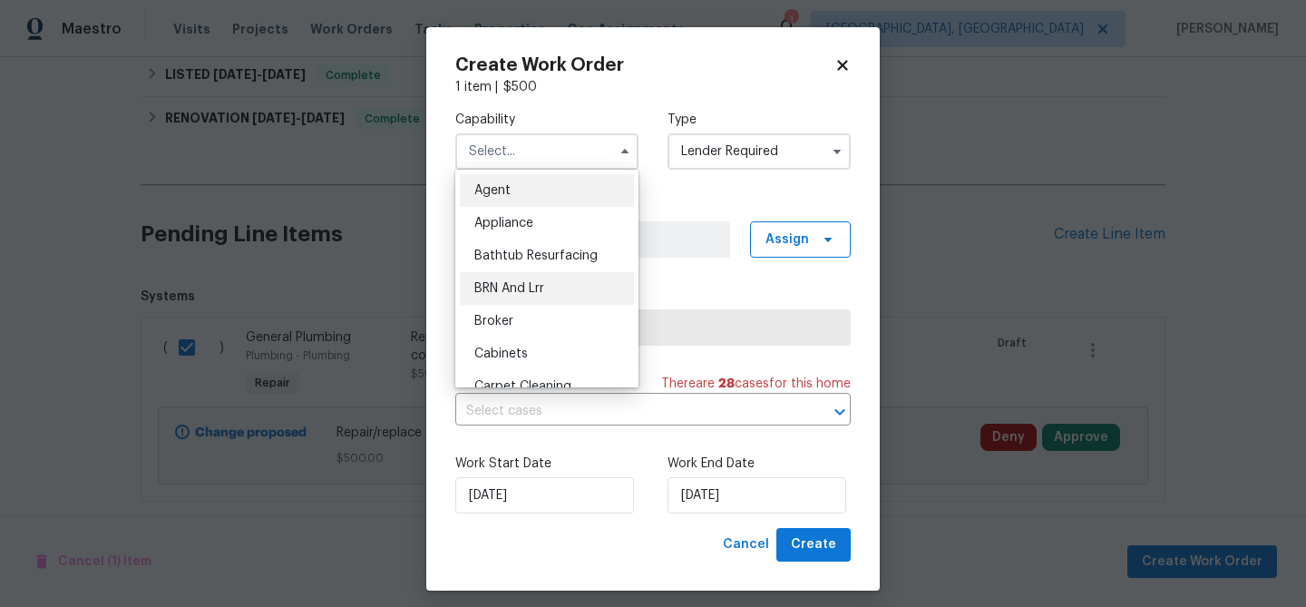
click at [529, 288] on span "BRN And Lrr" at bounding box center [509, 288] width 70 height 13
type input "BRN And Lrr"
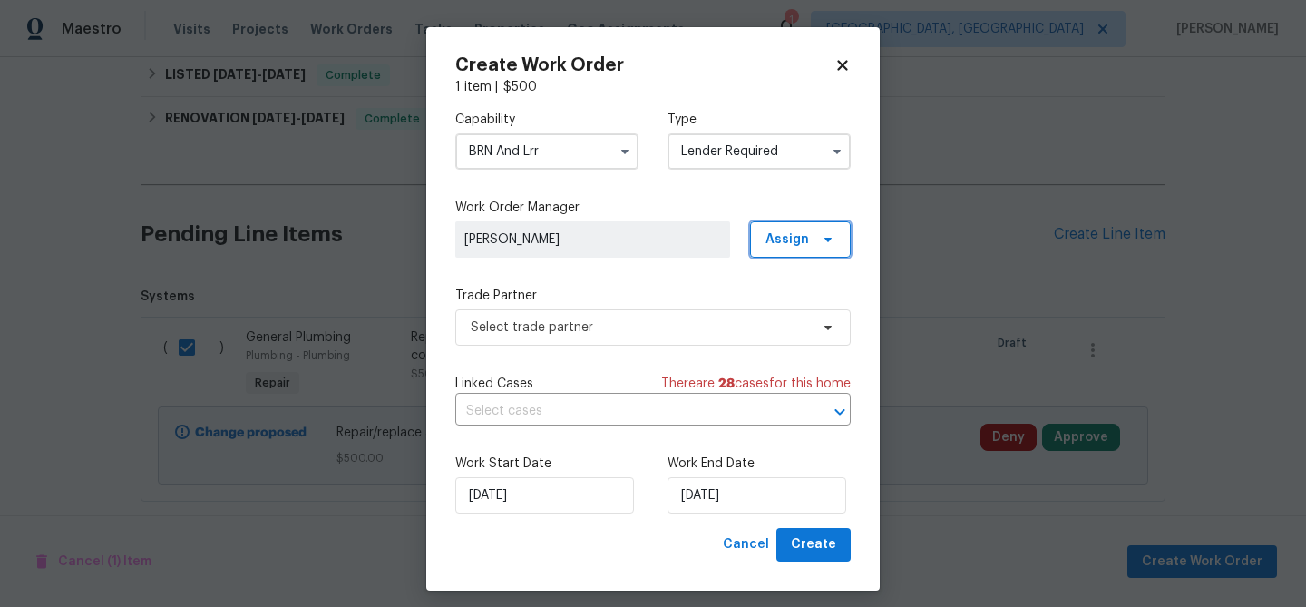
click at [801, 247] on span "Assign" at bounding box center [788, 239] width 44 height 18
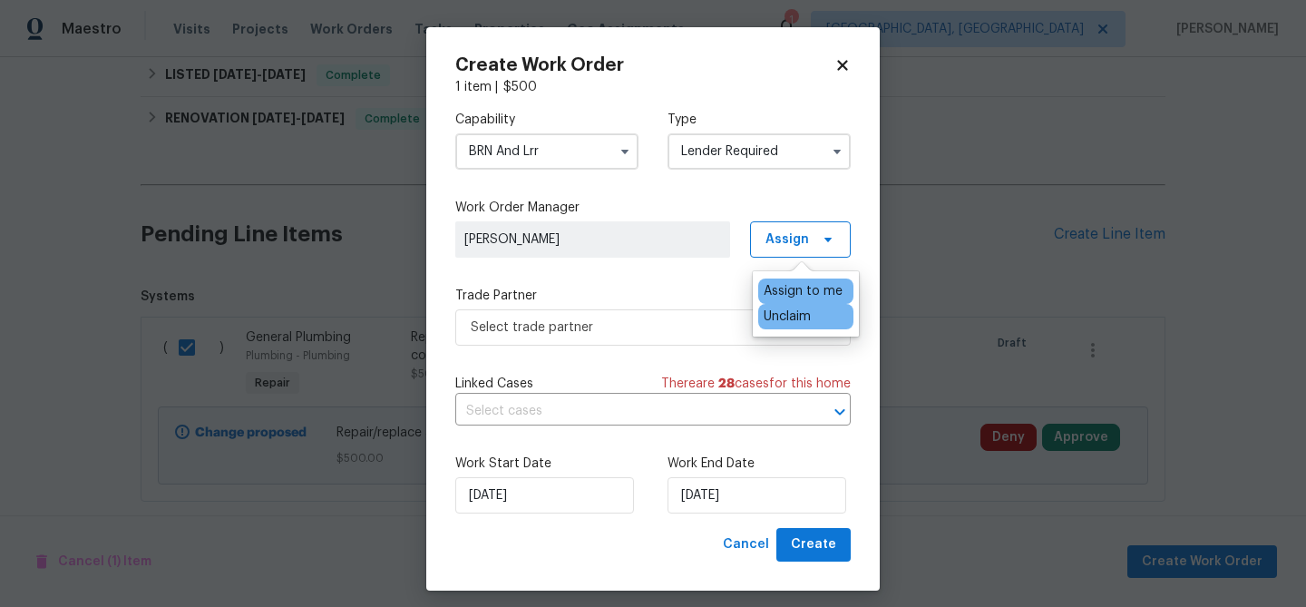
click at [777, 314] on div "Unclaim" at bounding box center [787, 317] width 47 height 18
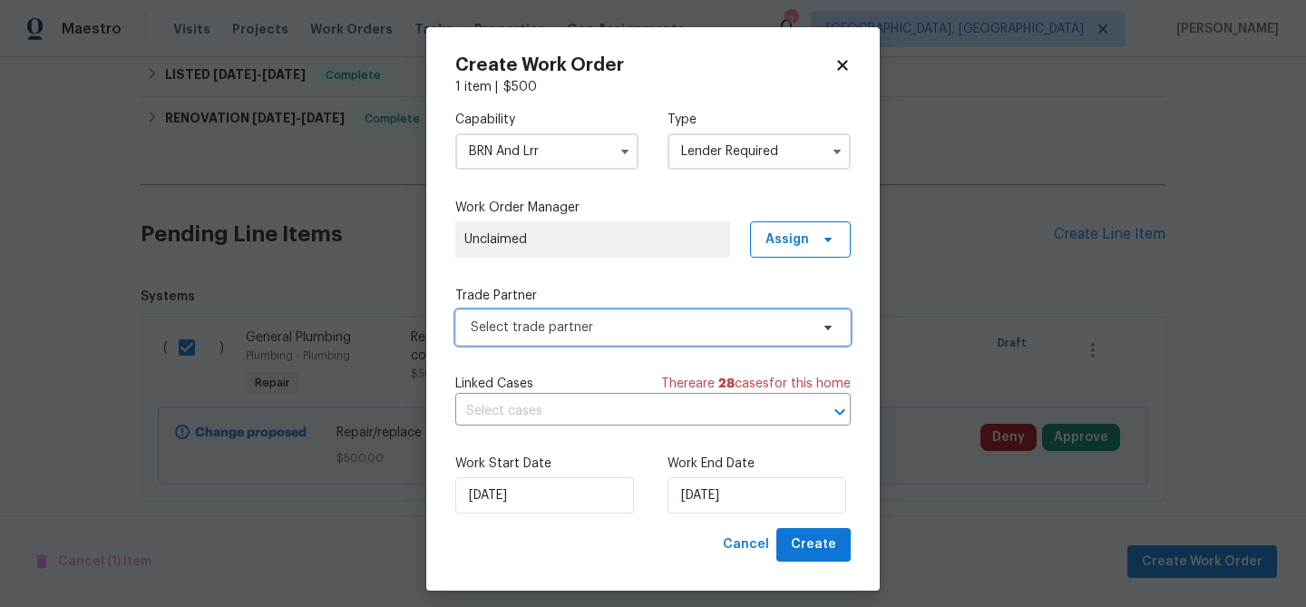
click at [540, 322] on span "Select trade partner" at bounding box center [640, 327] width 338 height 18
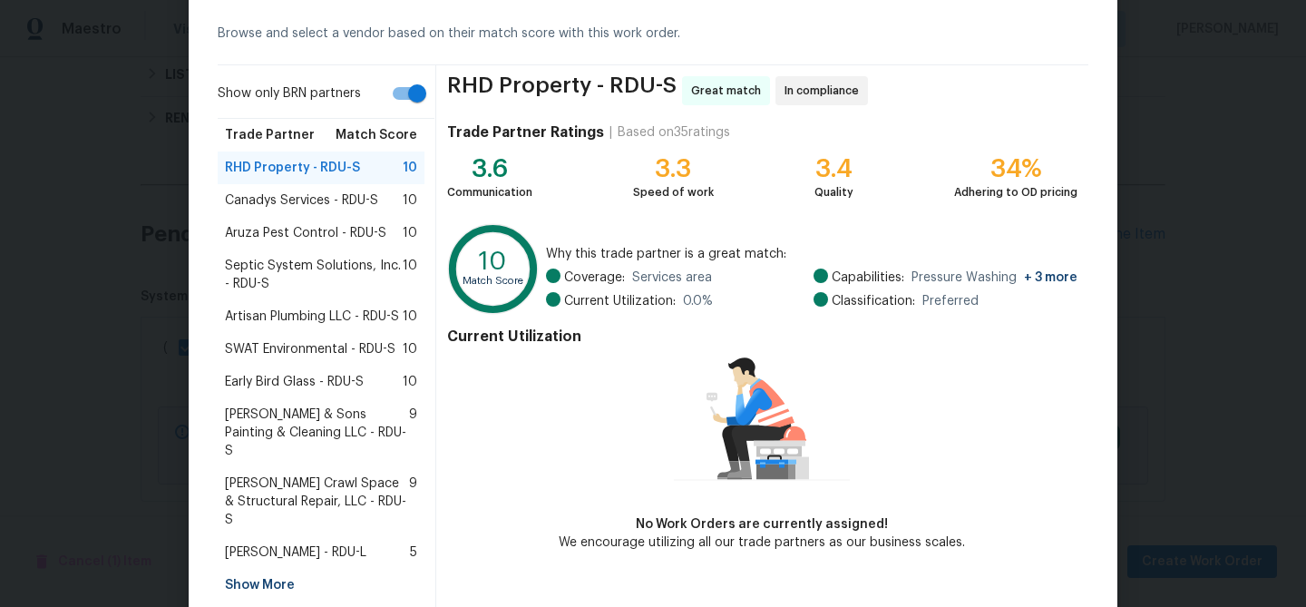
scroll to position [133, 0]
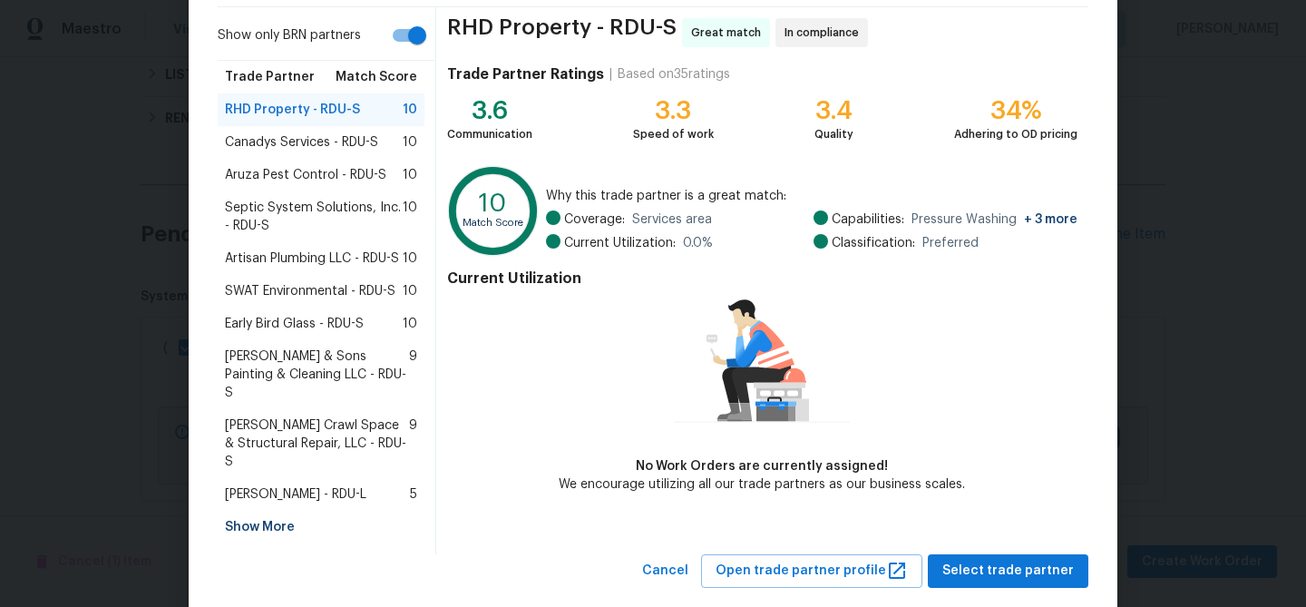
click at [274, 511] on div "Show More" at bounding box center [321, 527] width 207 height 33
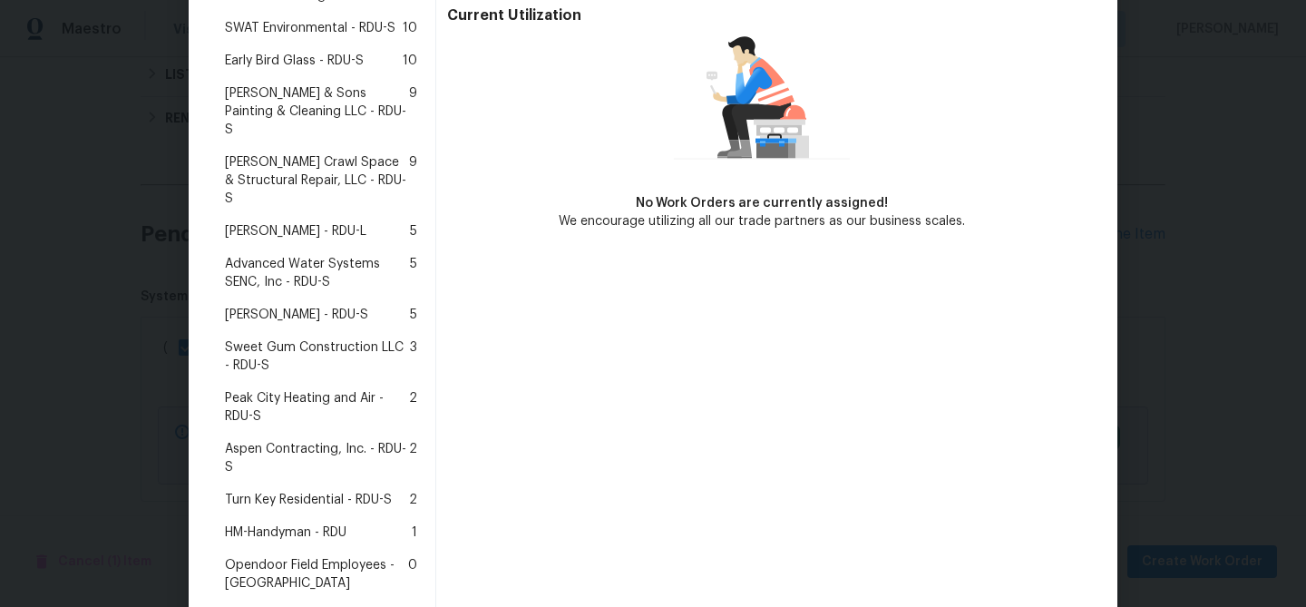
scroll to position [397, 0]
click at [316, 523] on span "HM-Handyman - RDU" at bounding box center [286, 532] width 122 height 18
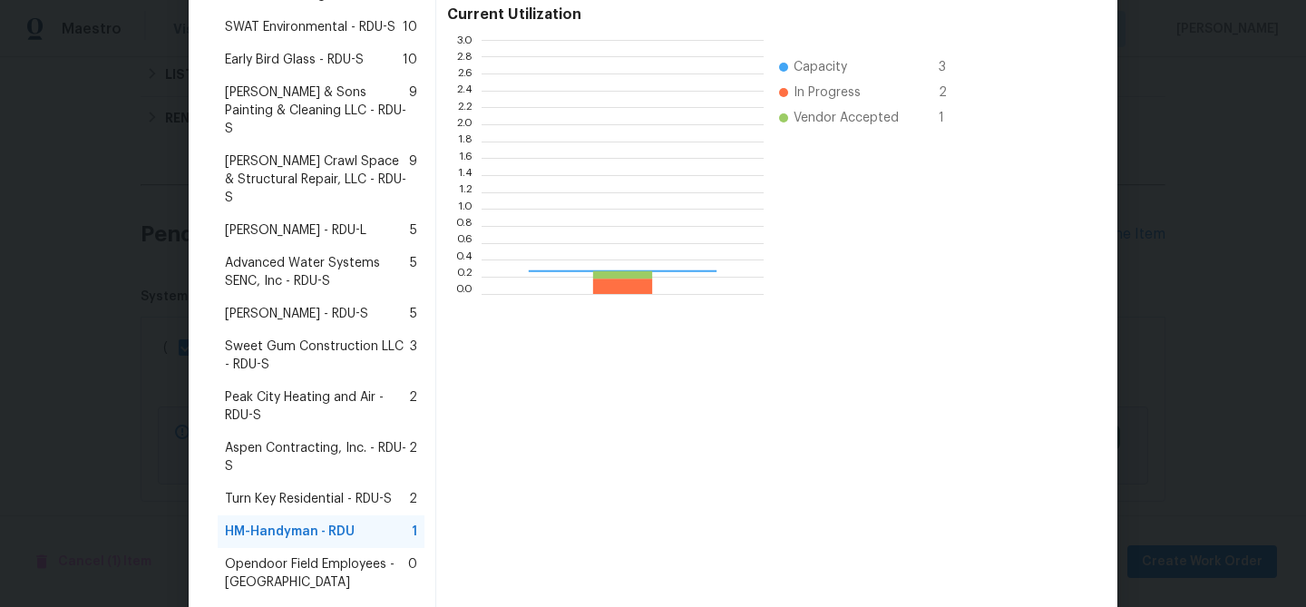
scroll to position [254, 282]
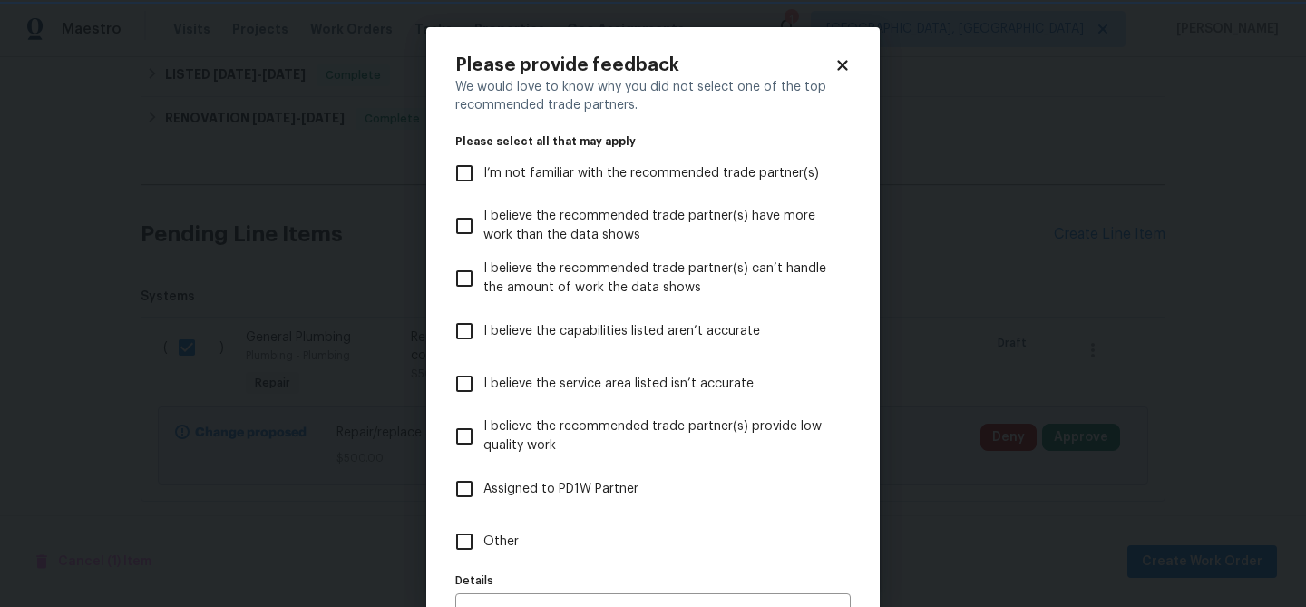
scroll to position [112, 0]
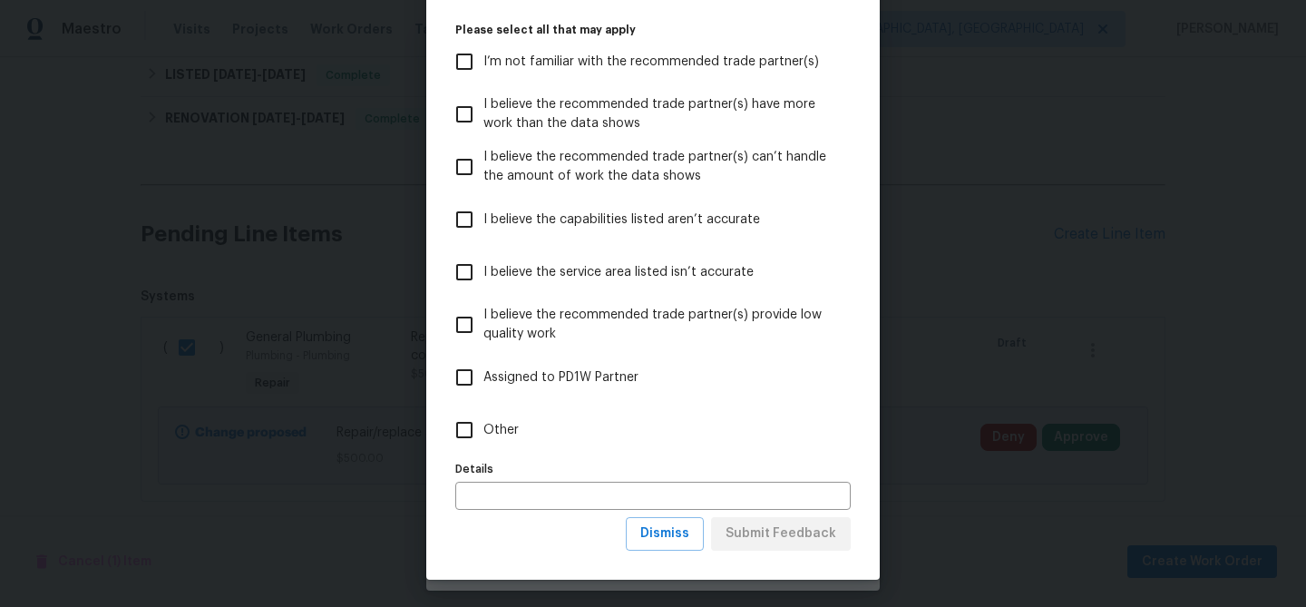
click at [457, 424] on input "Other" at bounding box center [464, 430] width 38 height 38
checkbox input "true"
click at [761, 532] on span "Submit Feedback" at bounding box center [781, 534] width 111 height 23
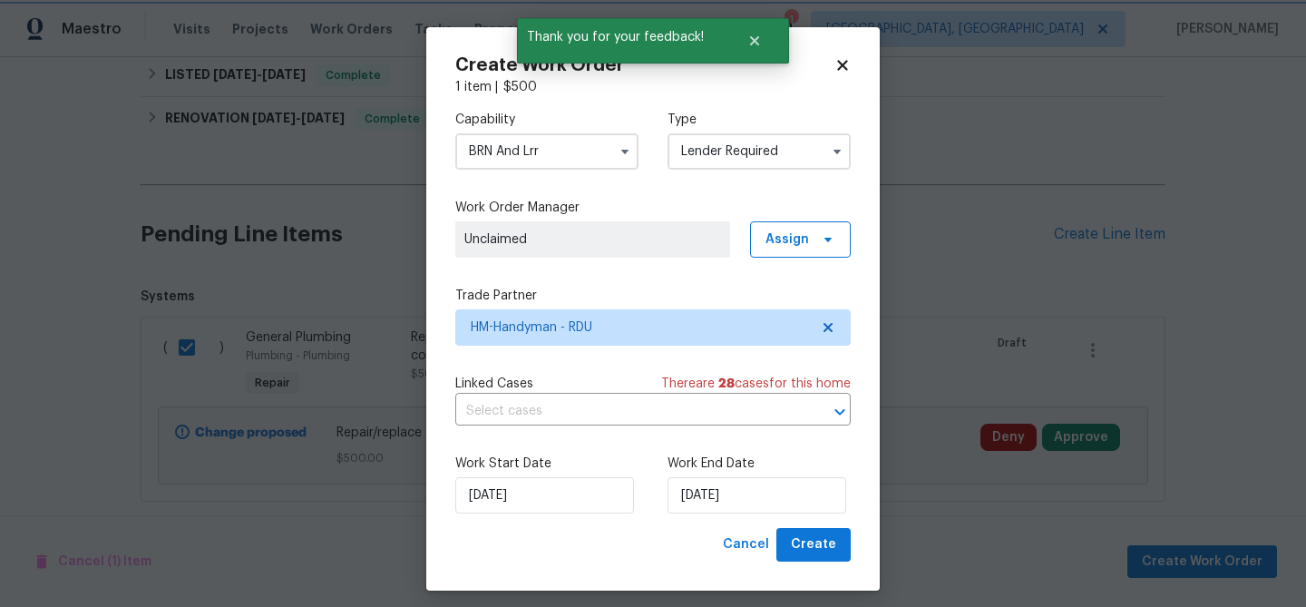
scroll to position [0, 0]
click at [808, 555] on span "Create" at bounding box center [813, 544] width 45 height 23
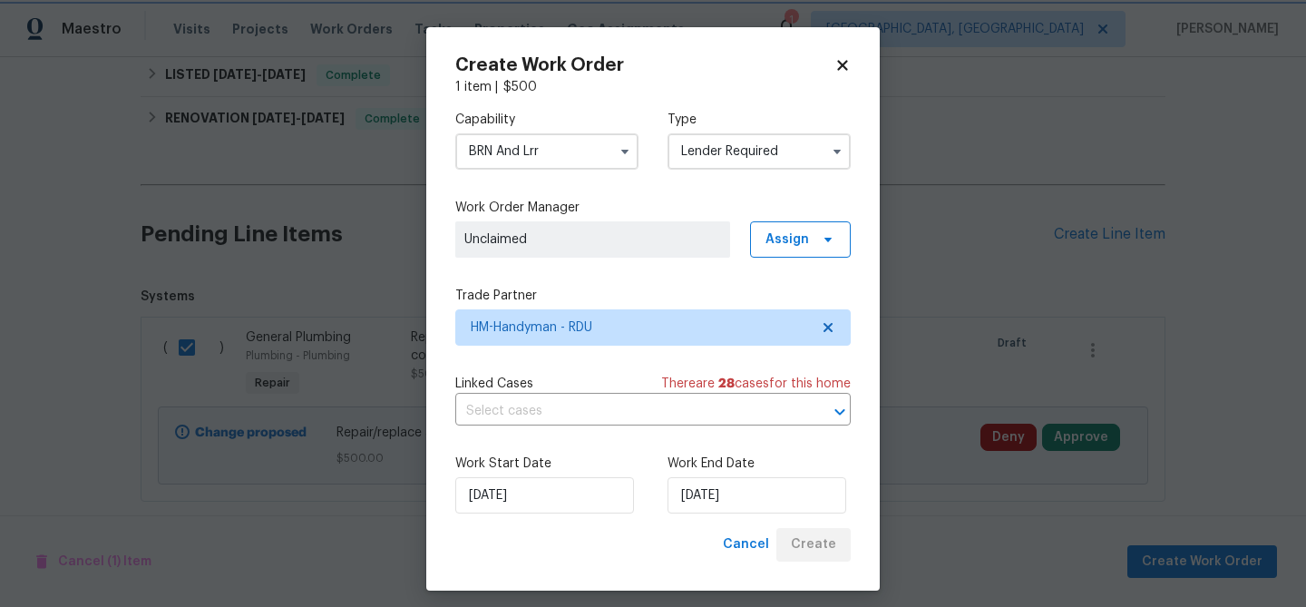
checkbox input "false"
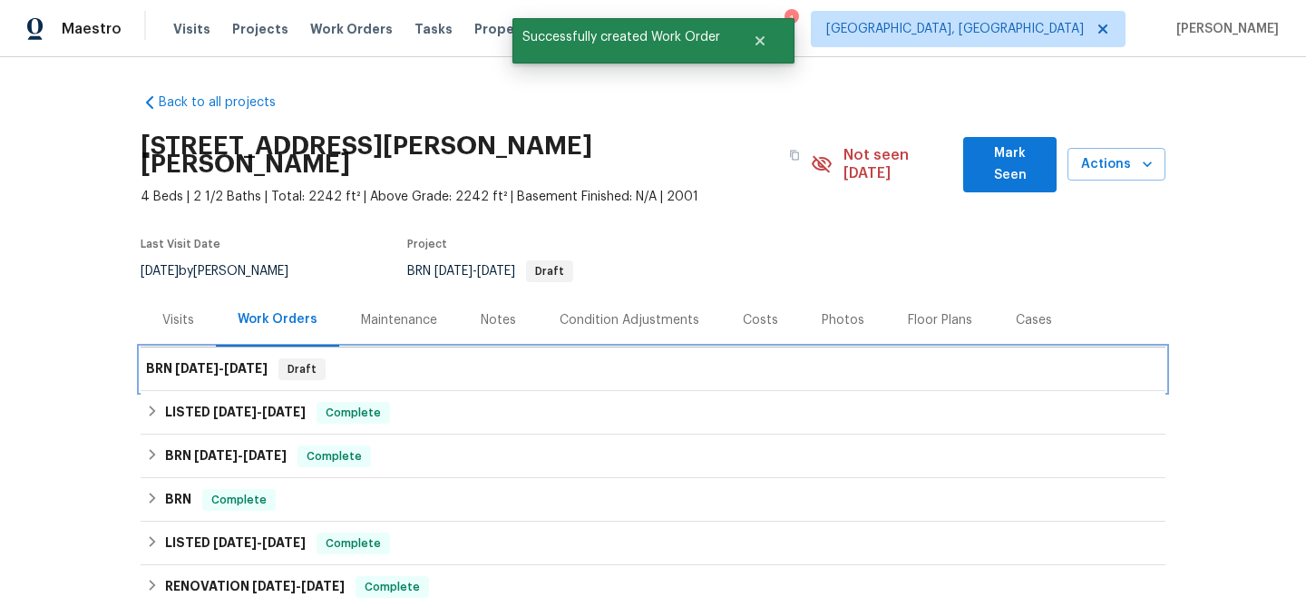
click at [226, 362] on span "8/29/25 - 8/29/25" at bounding box center [221, 368] width 93 height 13
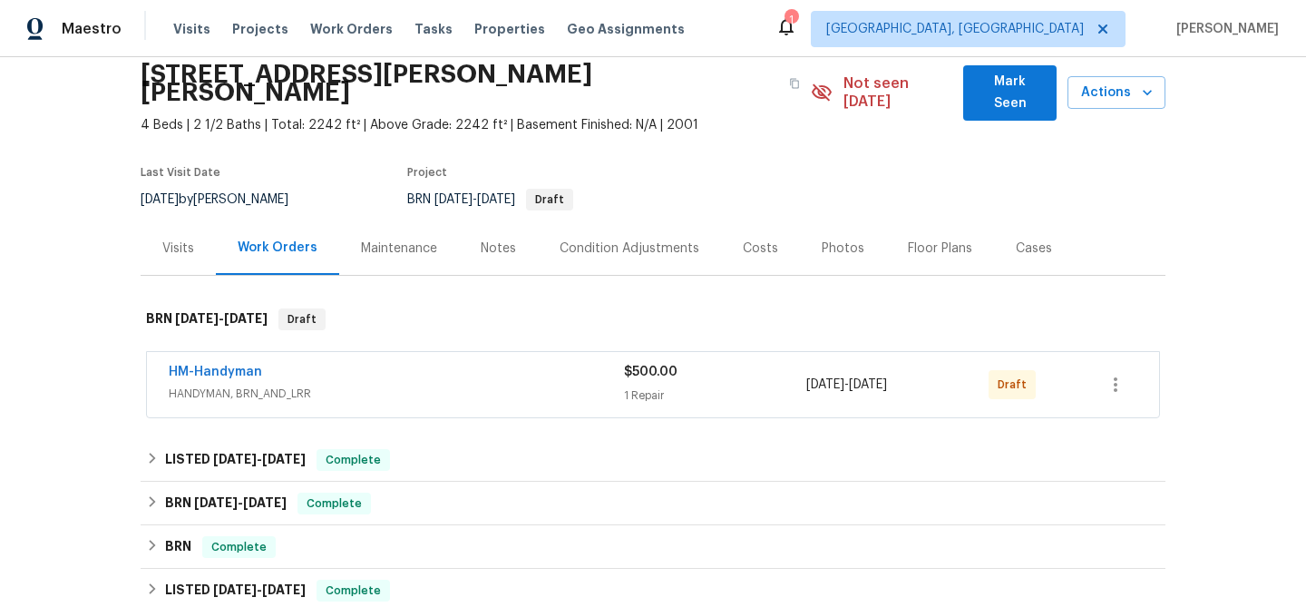
scroll to position [177, 0]
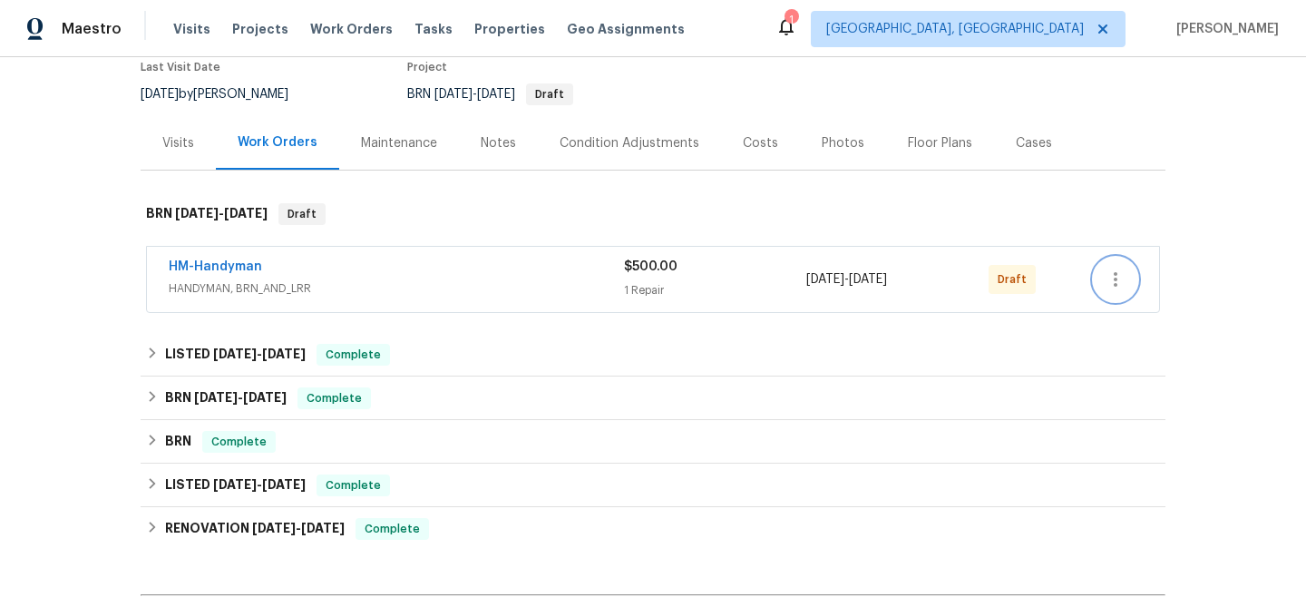
click at [1125, 269] on icon "button" at bounding box center [1116, 280] width 22 height 22
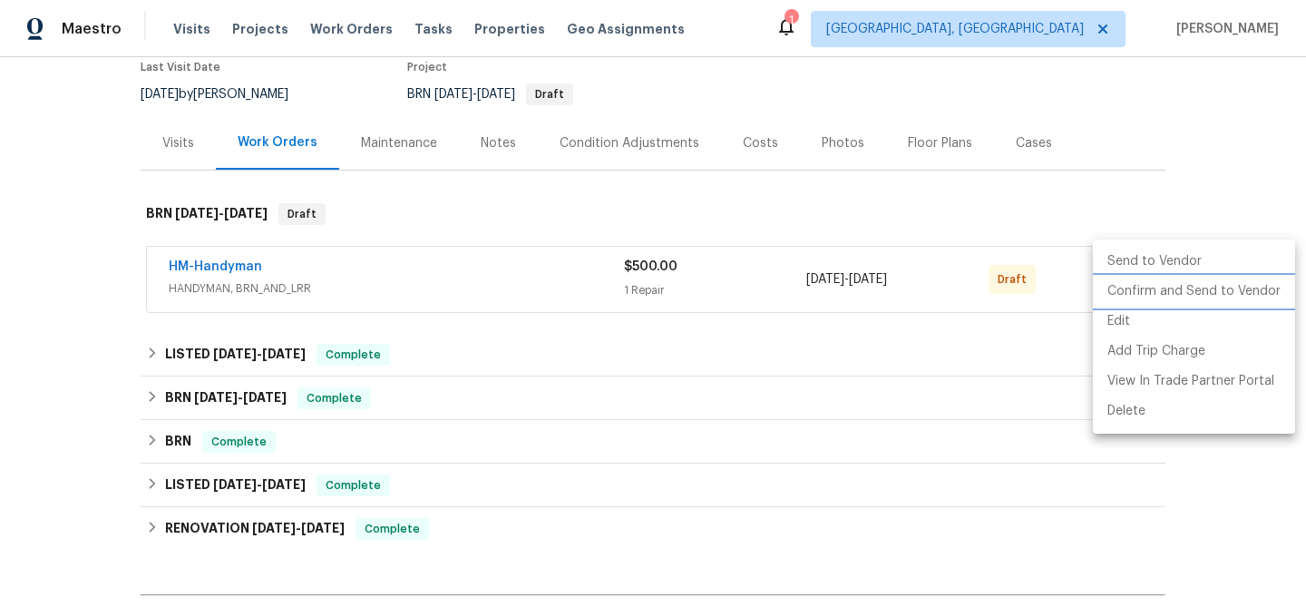
click at [1204, 284] on li "Confirm and Send to Vendor" at bounding box center [1194, 292] width 202 height 30
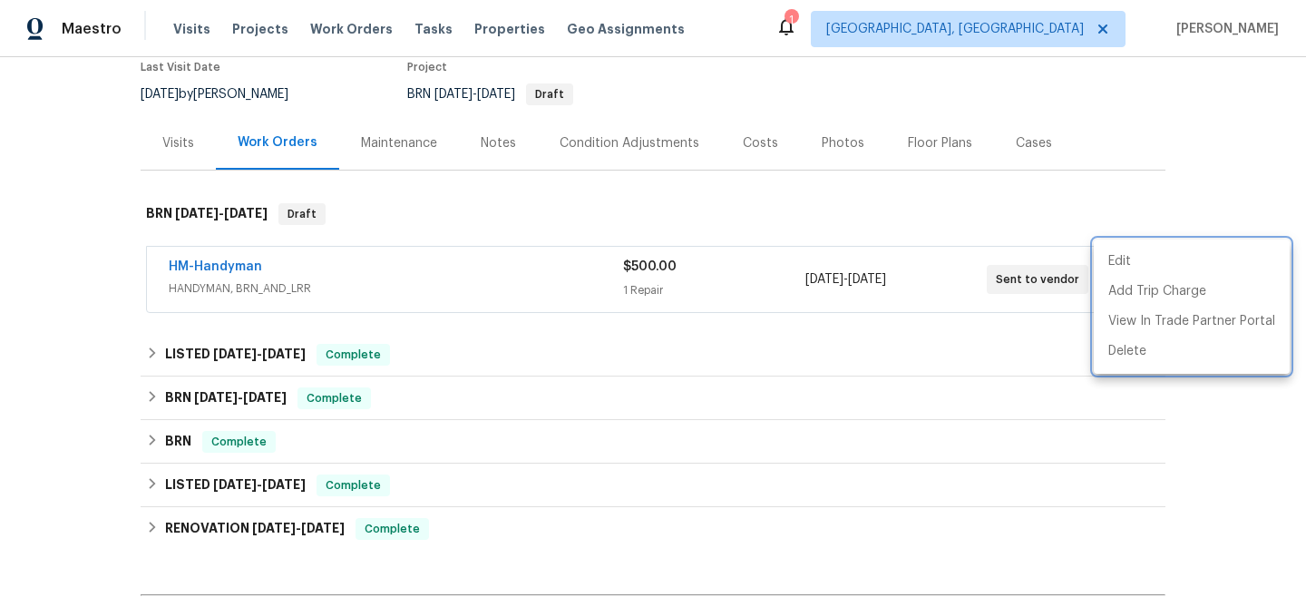
click at [782, 211] on div at bounding box center [653, 303] width 1306 height 607
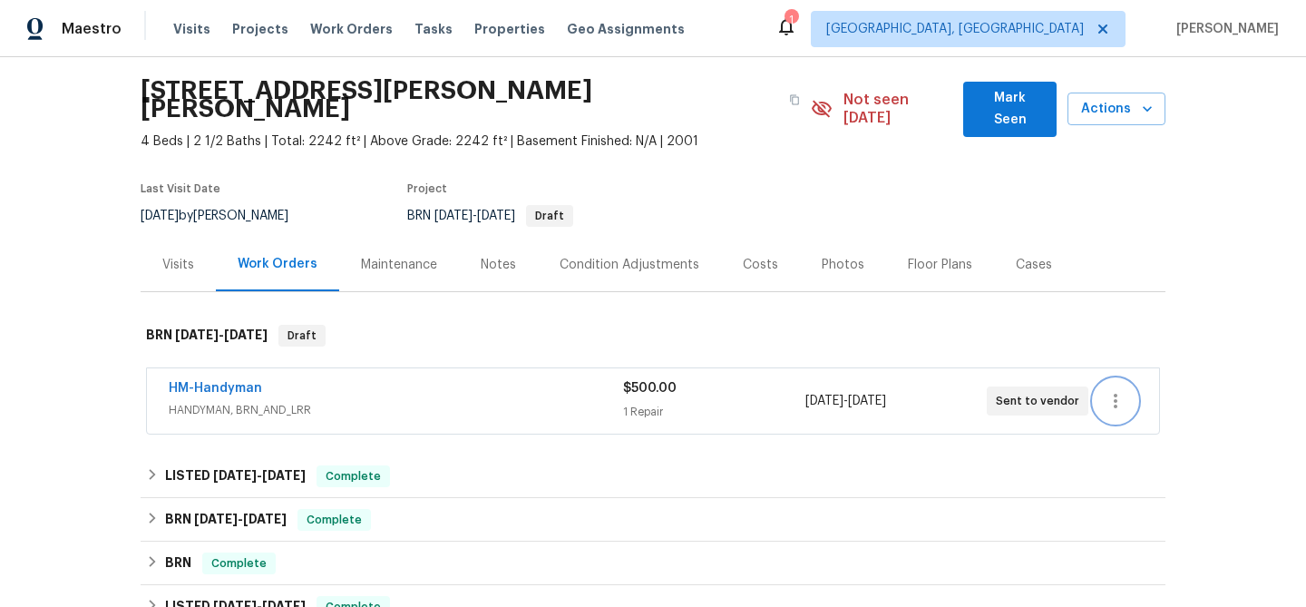
scroll to position [0, 0]
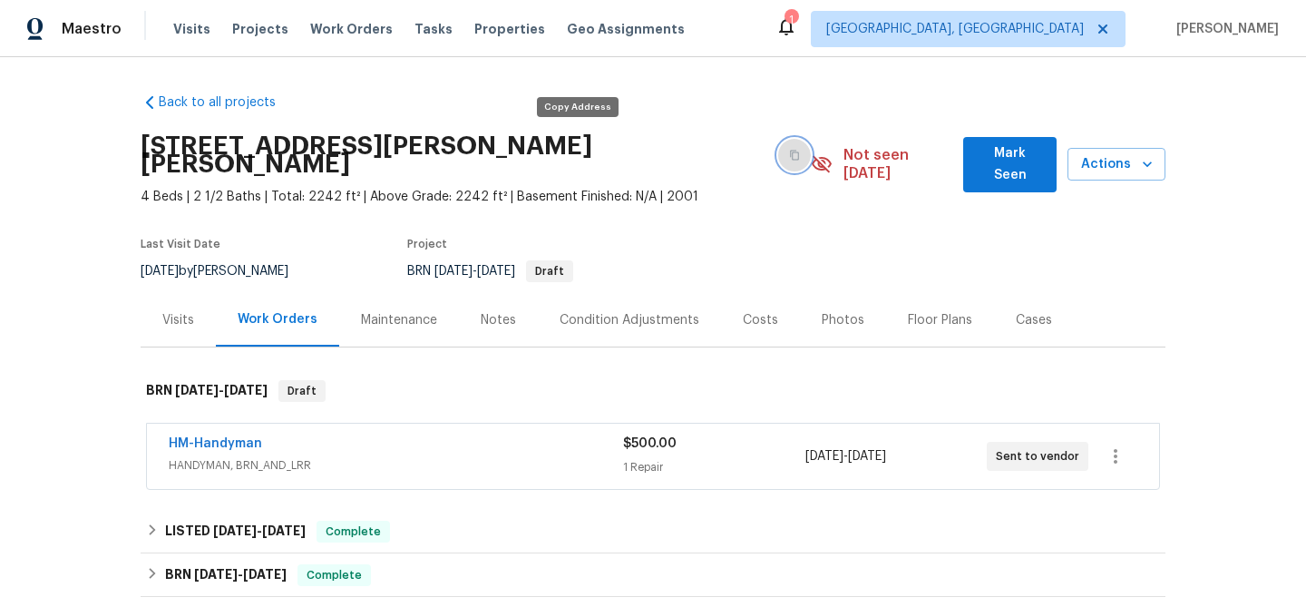
click at [789, 150] on icon "button" at bounding box center [794, 155] width 11 height 11
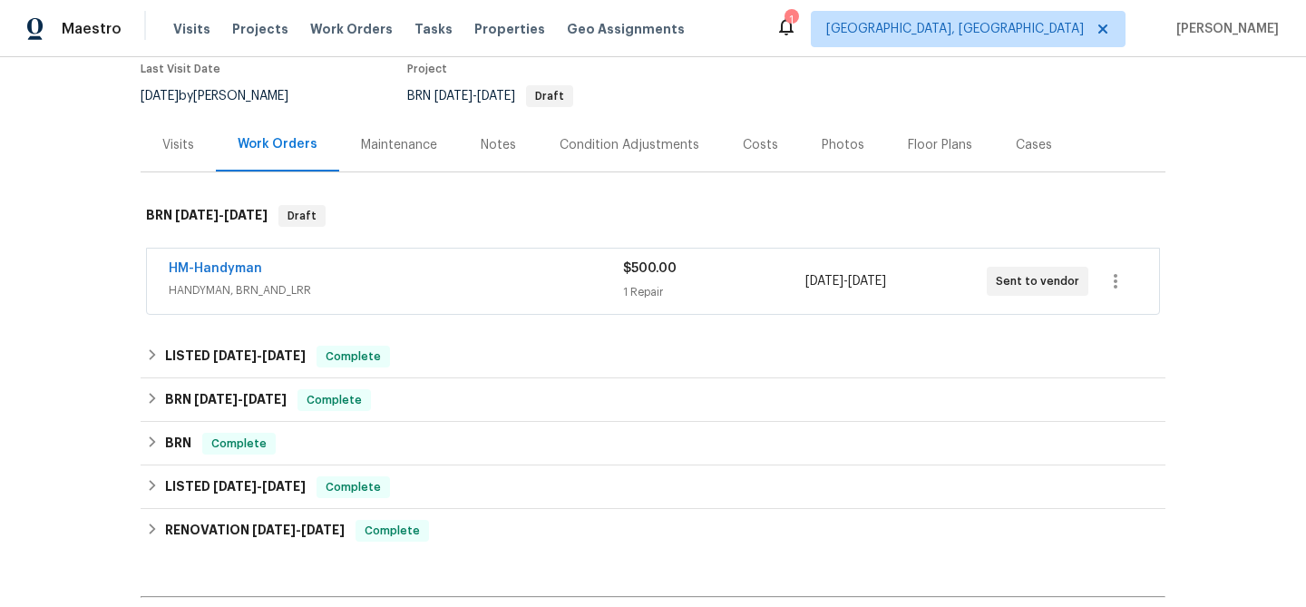
scroll to position [181, 0]
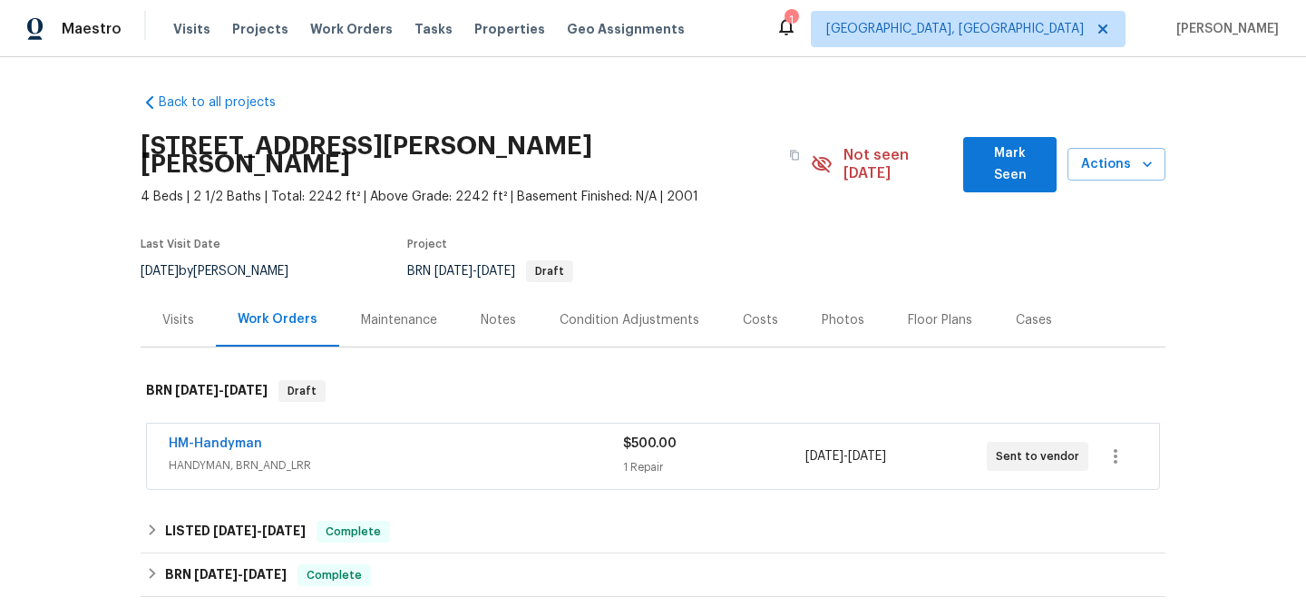
click at [797, 20] on div "1" at bounding box center [791, 20] width 13 height 18
click at [797, 30] on icon at bounding box center [787, 26] width 22 height 22
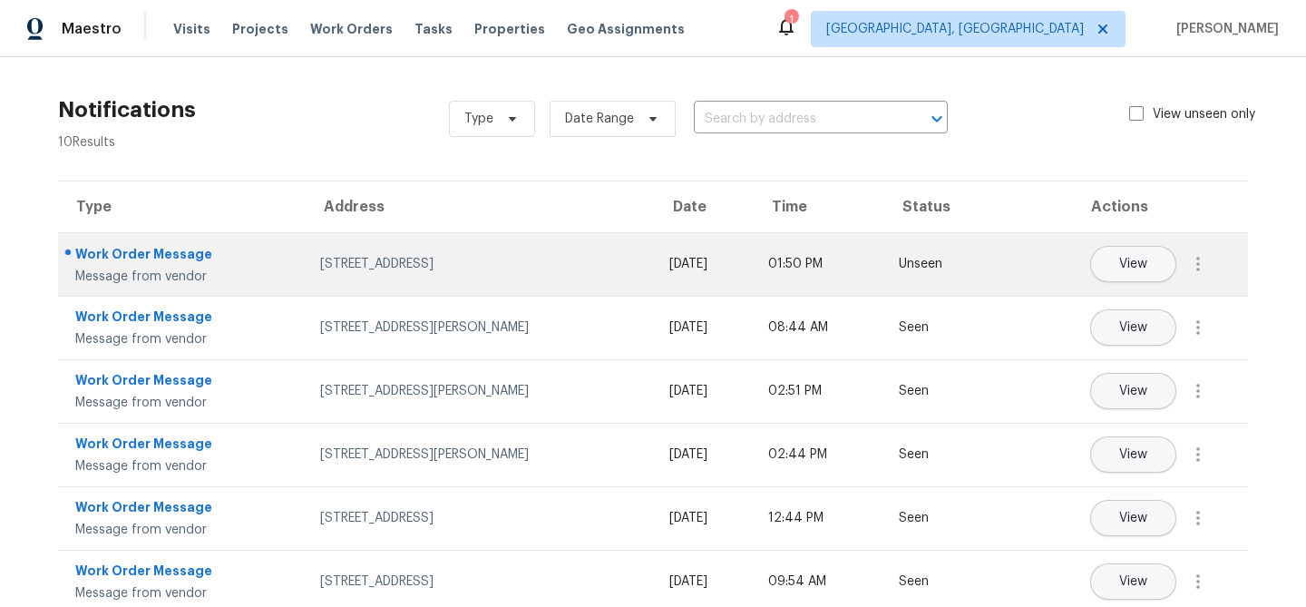
click at [320, 263] on div "3478 White Horse Dr SE, Rio Rancho, NM 87124" at bounding box center [480, 264] width 320 height 18
click at [178, 255] on div "Work Order Message" at bounding box center [183, 256] width 216 height 23
click at [1121, 272] on button "View" at bounding box center [1133, 264] width 86 height 36
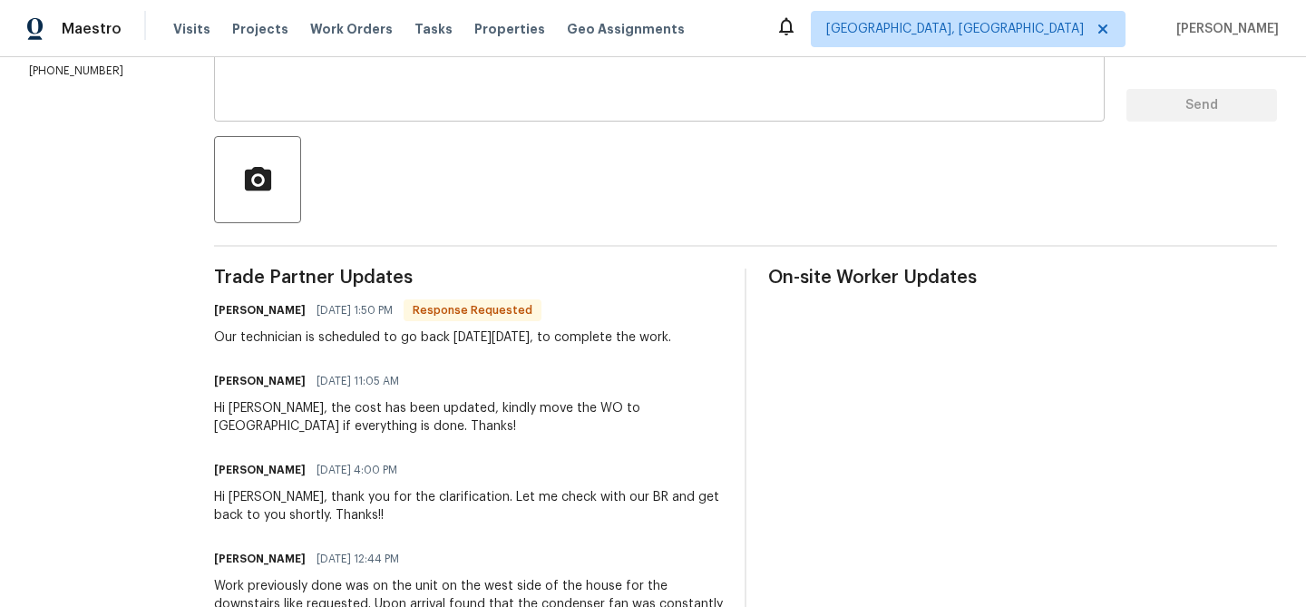
scroll to position [403, 0]
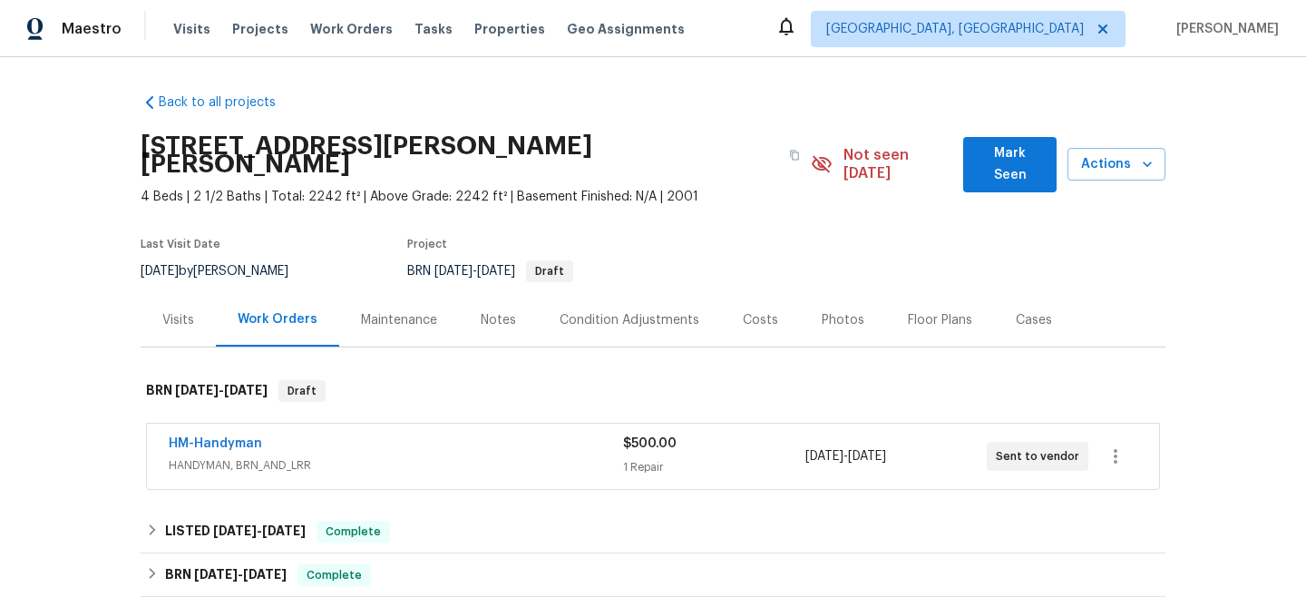
scroll to position [186, 0]
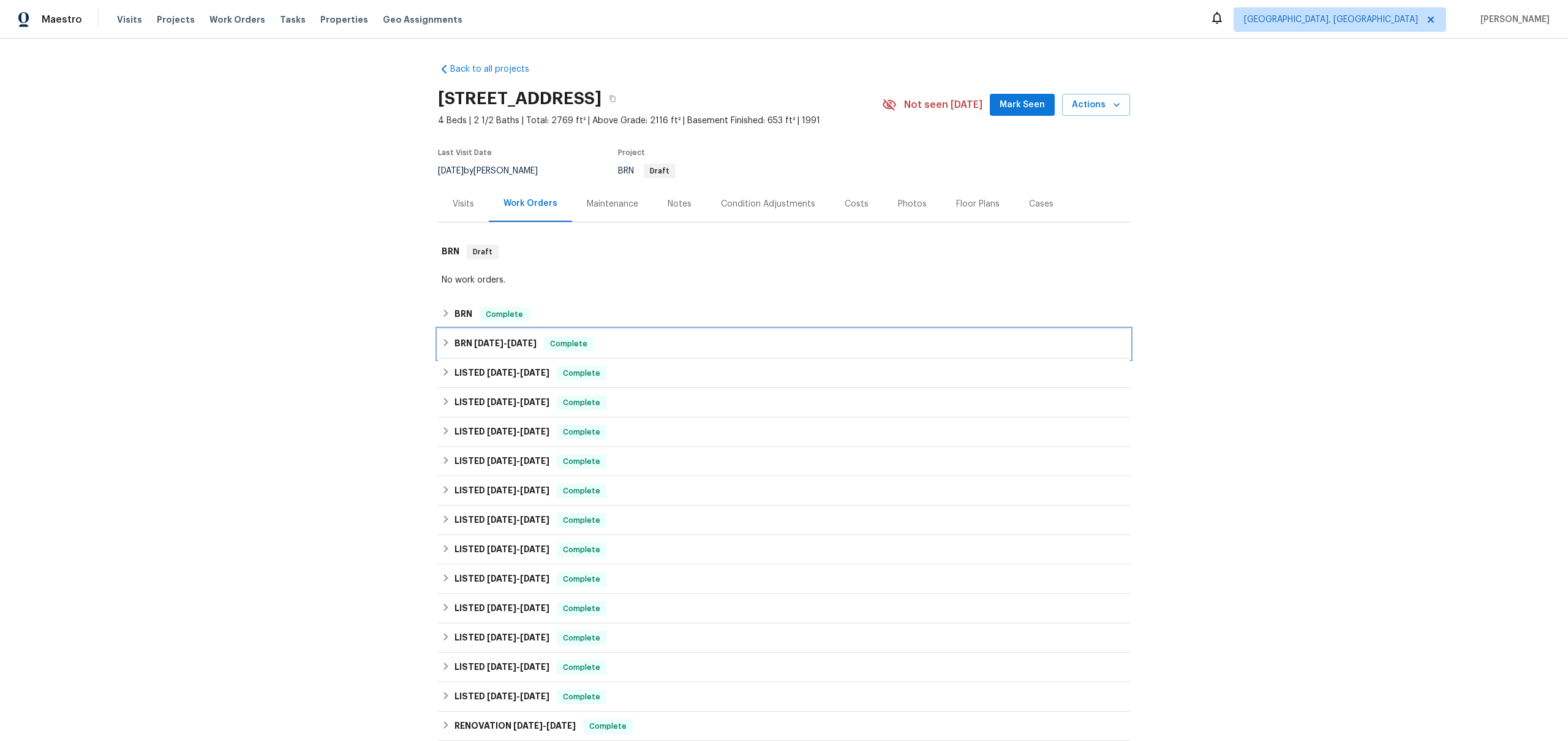
click at [487, 347] on h6 "BRN [DATE] - [DATE]" at bounding box center [496, 344] width 82 height 15
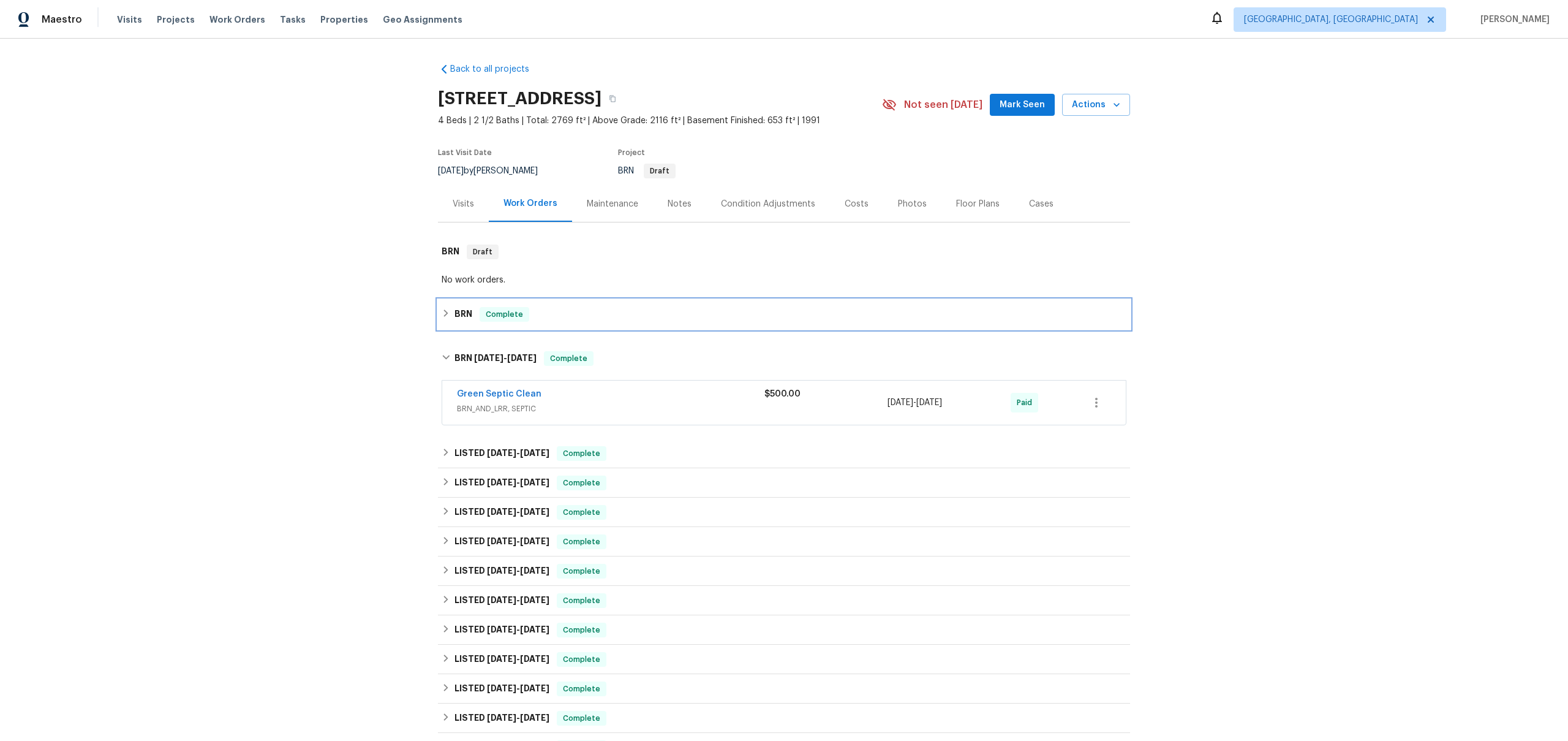
click at [467, 324] on div "BRN Complete" at bounding box center [784, 315] width 692 height 30
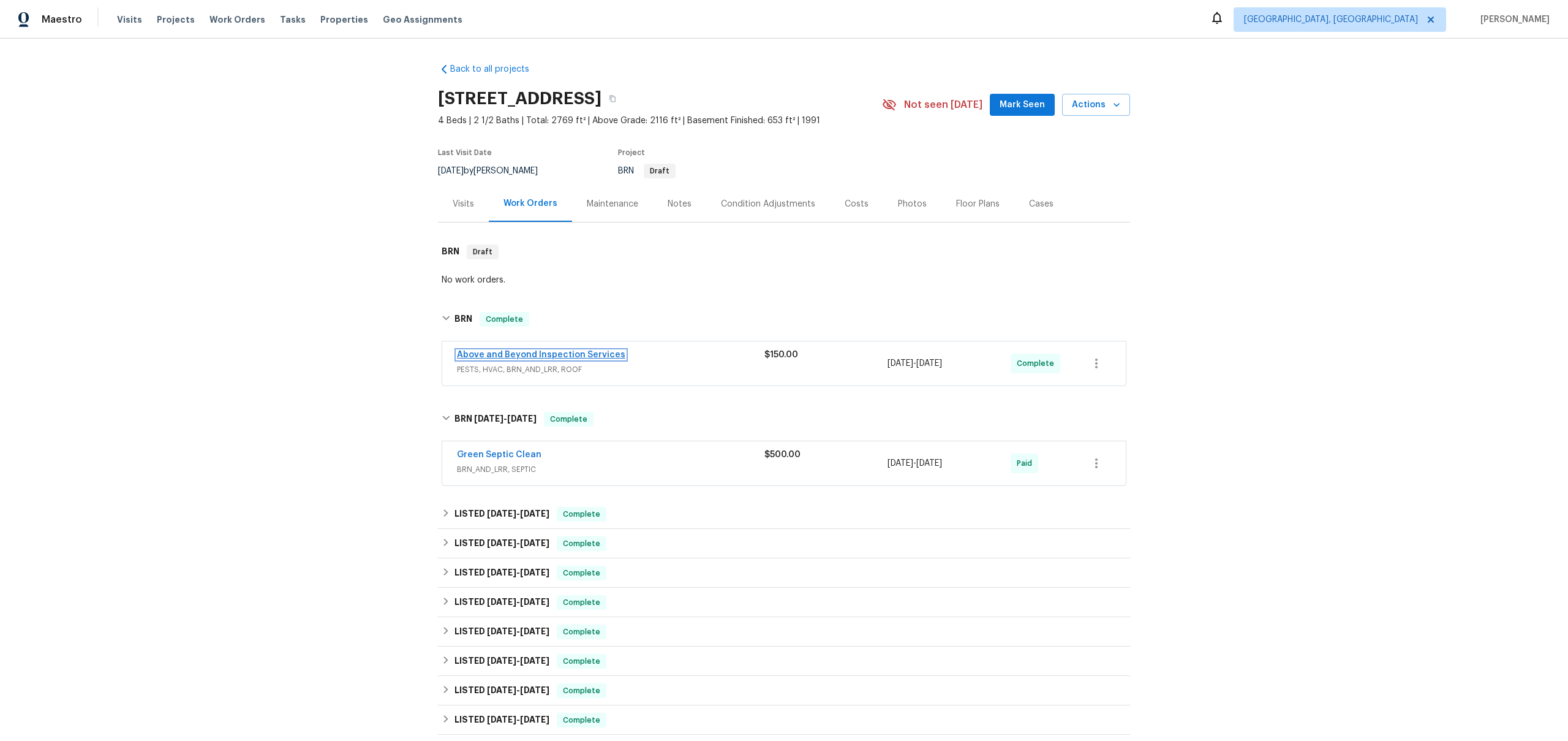
click at [571, 355] on link "Above and Beyond Inspection Services" at bounding box center [541, 355] width 168 height 9
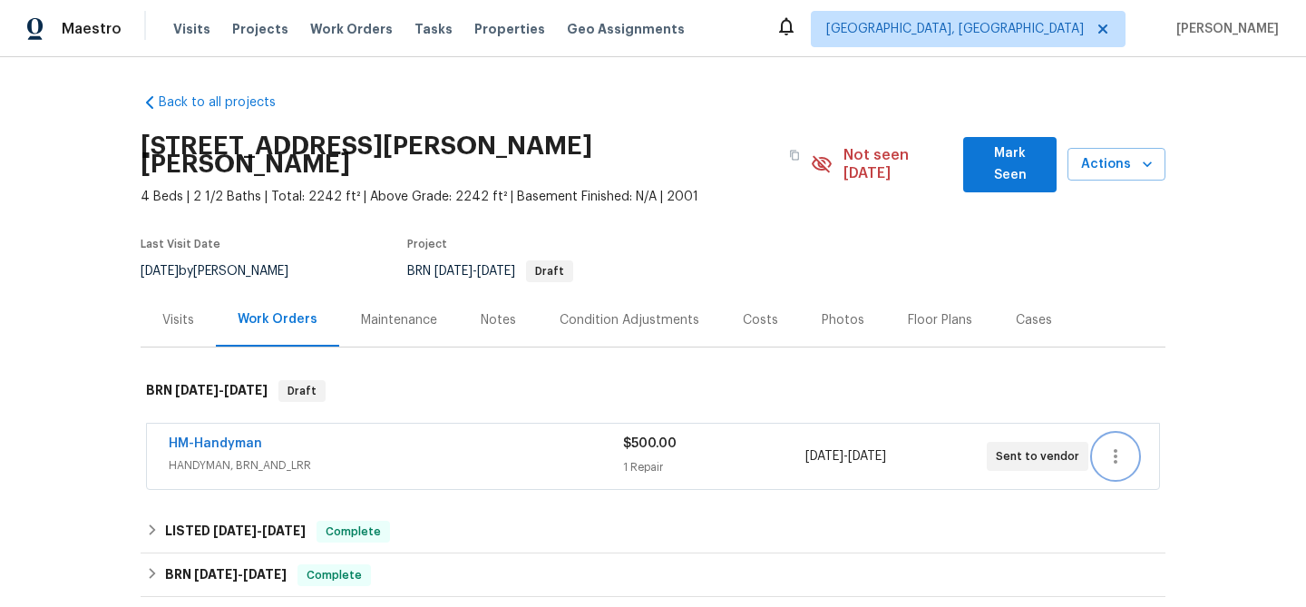
click at [1110, 445] on icon "button" at bounding box center [1116, 456] width 22 height 22
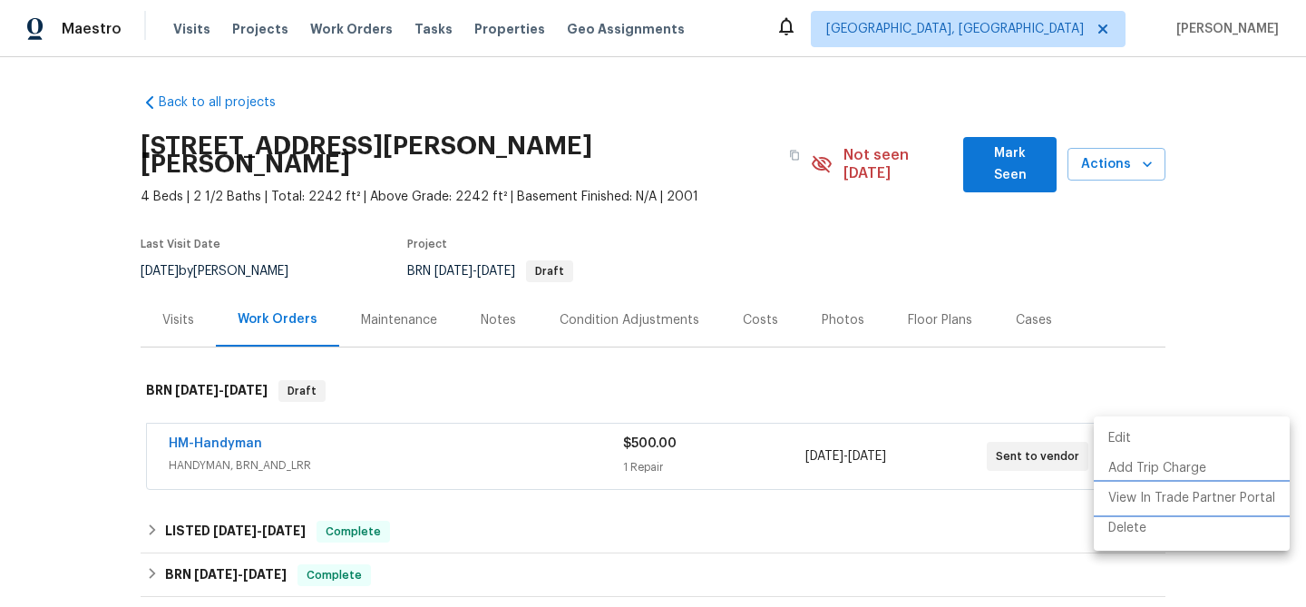
click at [1175, 503] on li "View In Trade Partner Portal" at bounding box center [1192, 499] width 196 height 30
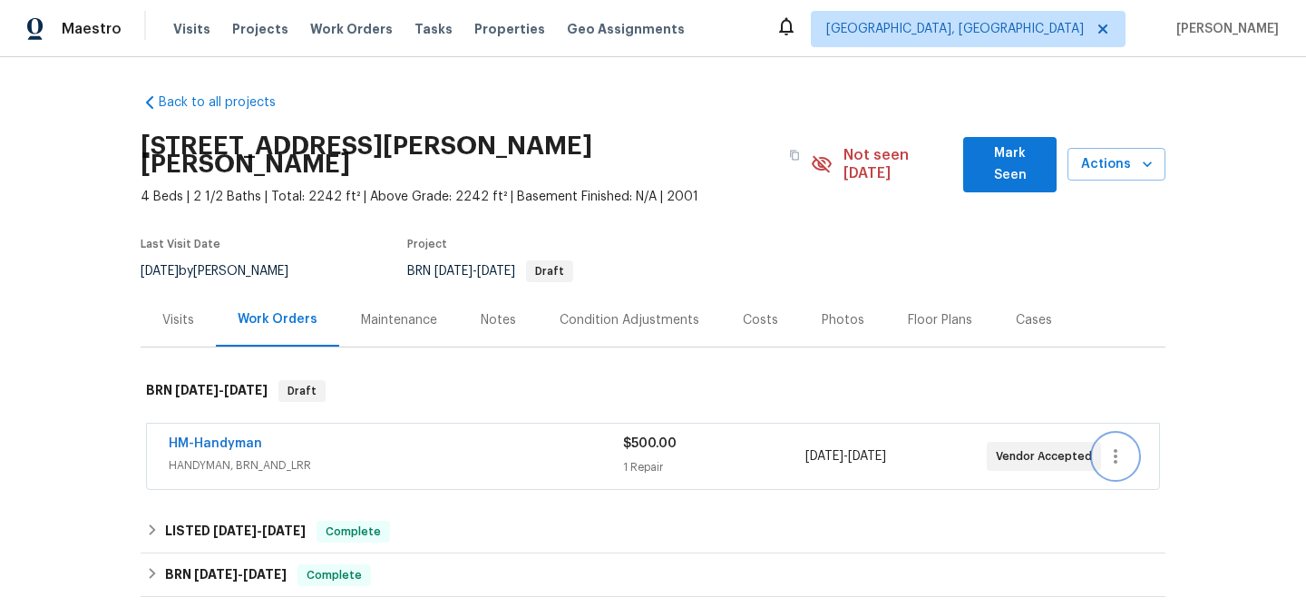
click at [1111, 445] on icon "button" at bounding box center [1116, 456] width 22 height 22
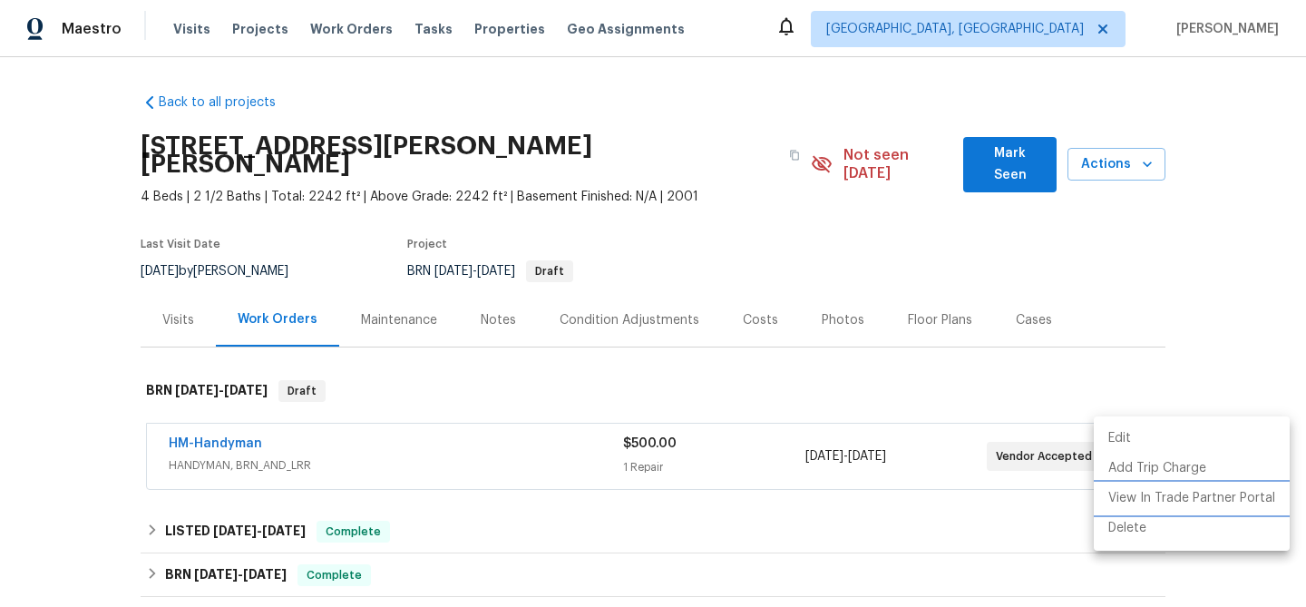
click at [1167, 495] on li "View In Trade Partner Portal" at bounding box center [1192, 499] width 196 height 30
click at [1206, 269] on div at bounding box center [653, 303] width 1306 height 607
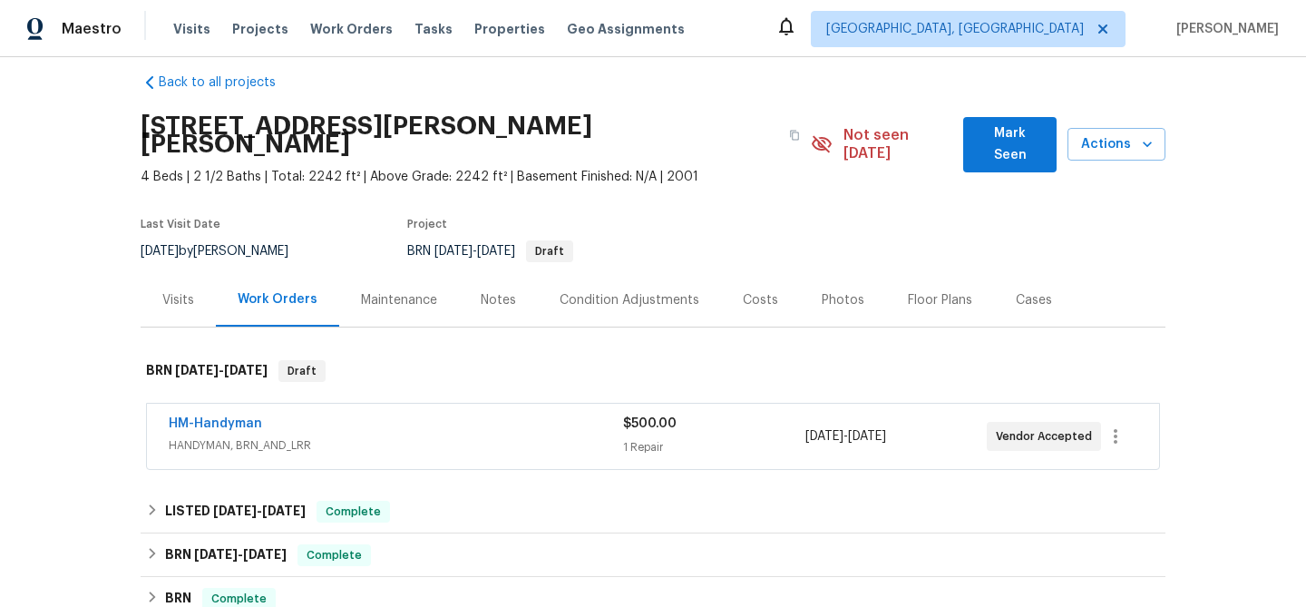
scroll to position [25, 0]
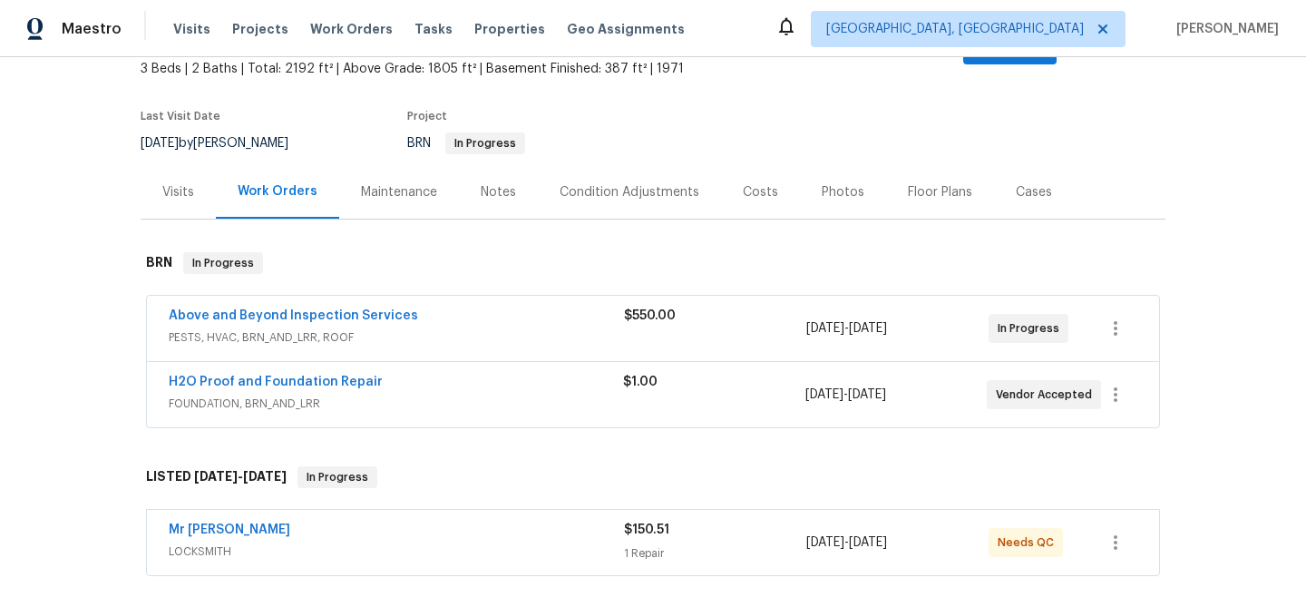
scroll to position [140, 0]
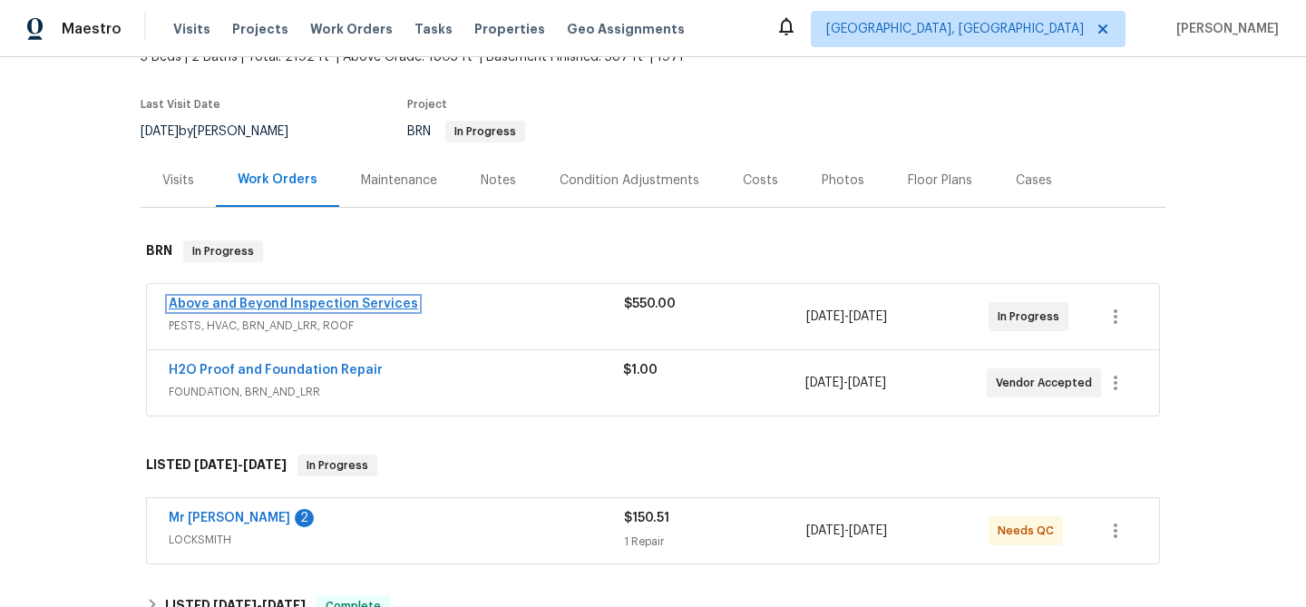
click at [259, 298] on link "Above and Beyond Inspection Services" at bounding box center [293, 304] width 249 height 13
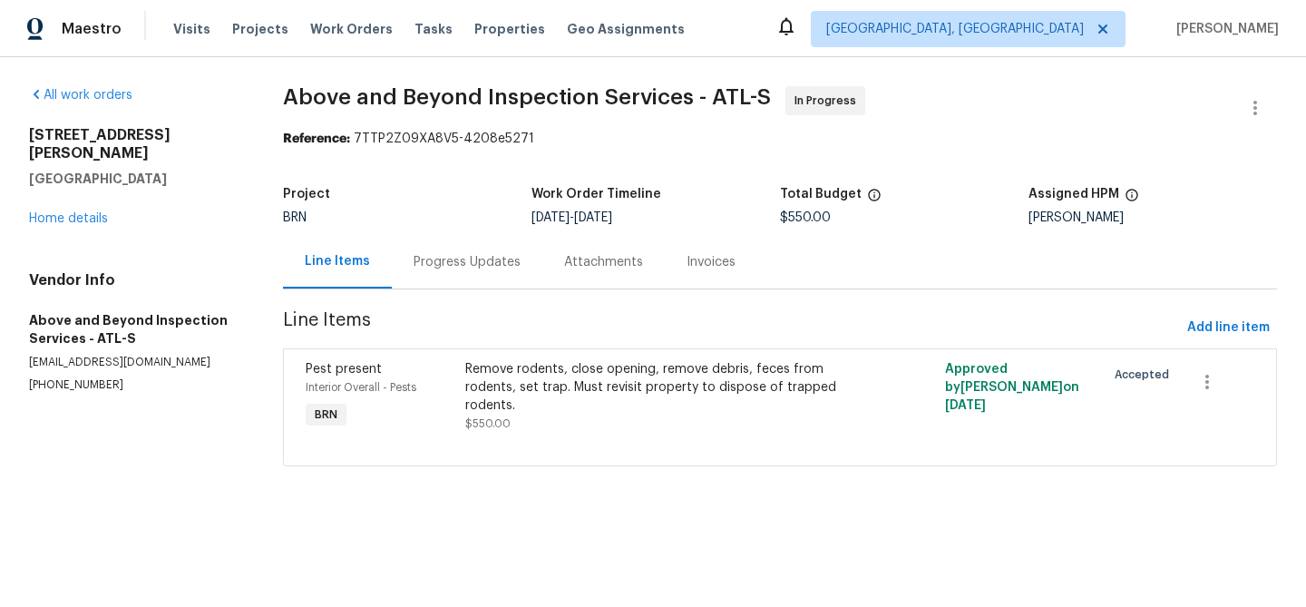
click at [483, 267] on div "Progress Updates" at bounding box center [467, 262] width 107 height 18
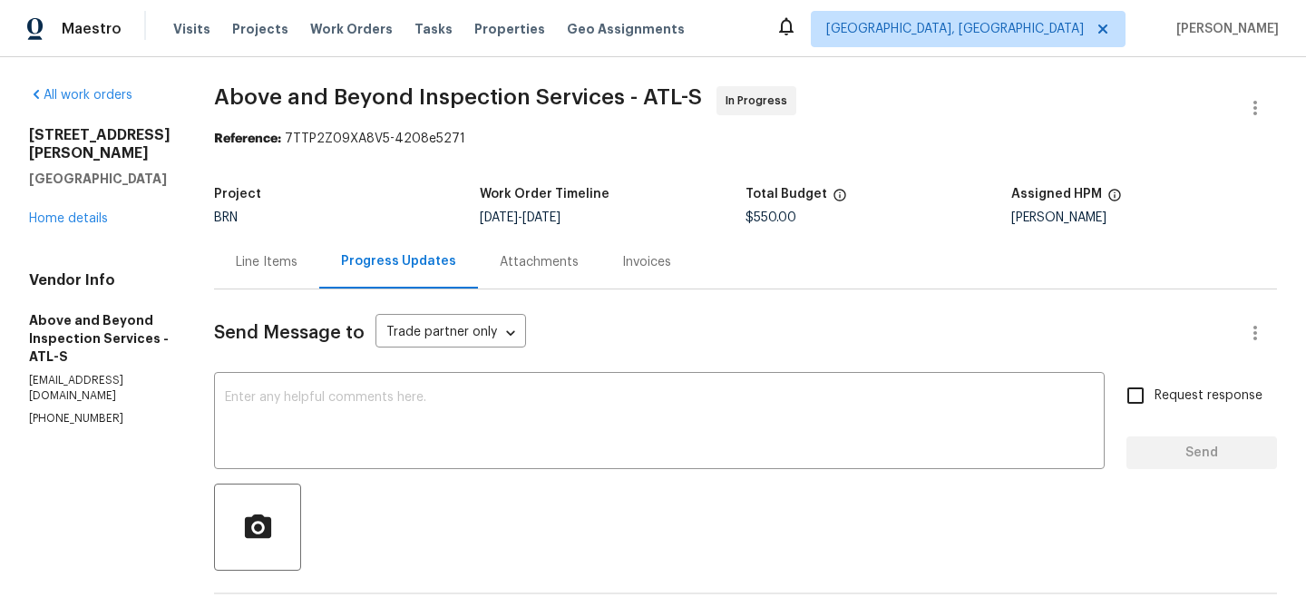
scroll to position [297, 0]
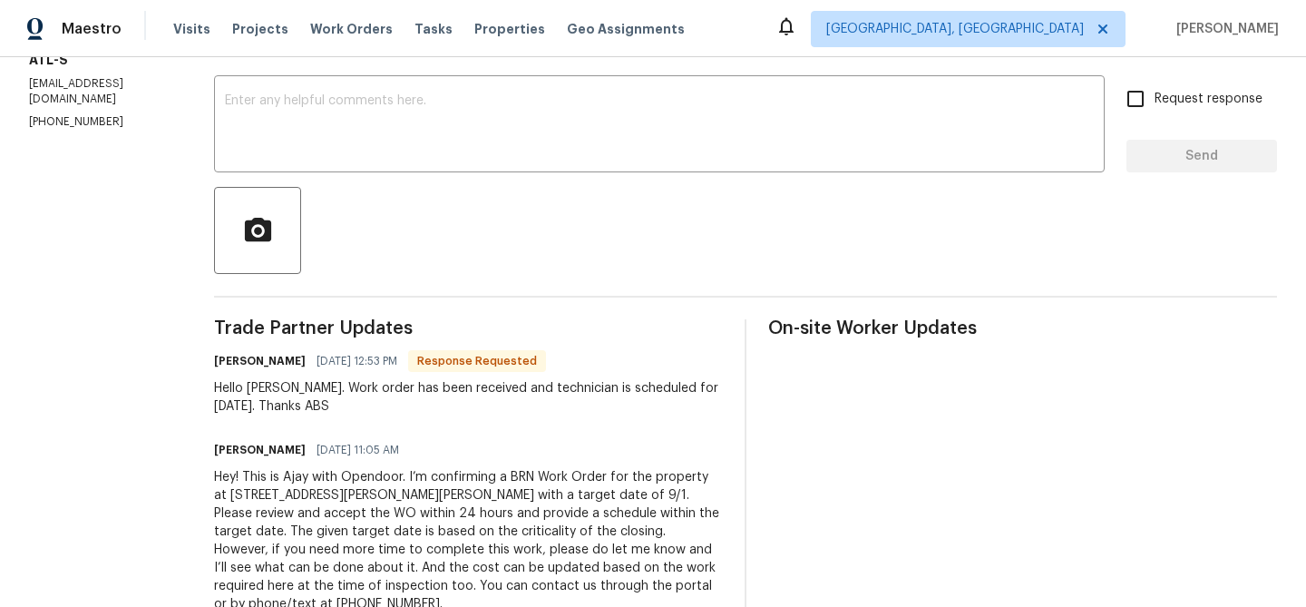
click at [478, 394] on div "Hello Ajay. Work order has been received and technician is scheduled for tomorr…" at bounding box center [468, 397] width 509 height 36
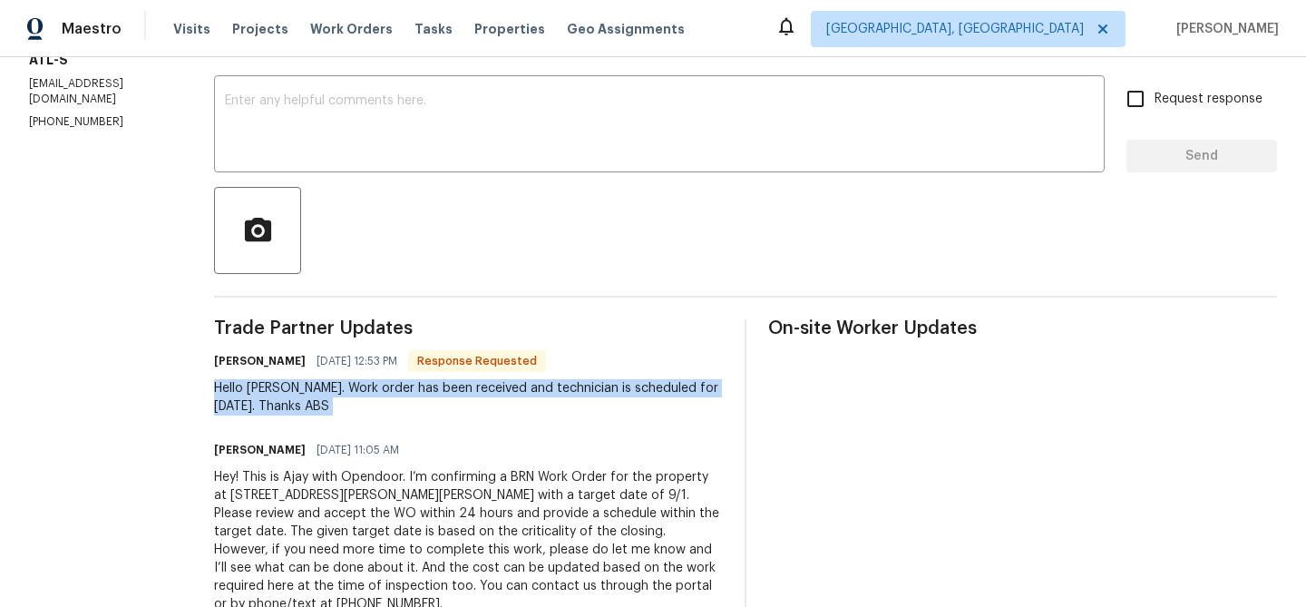
click at [26, 215] on div "All work orders 724 Dukehart Ct Stone Mountain, GA 30083 Home details Vendor In…" at bounding box center [653, 212] width 1306 height 904
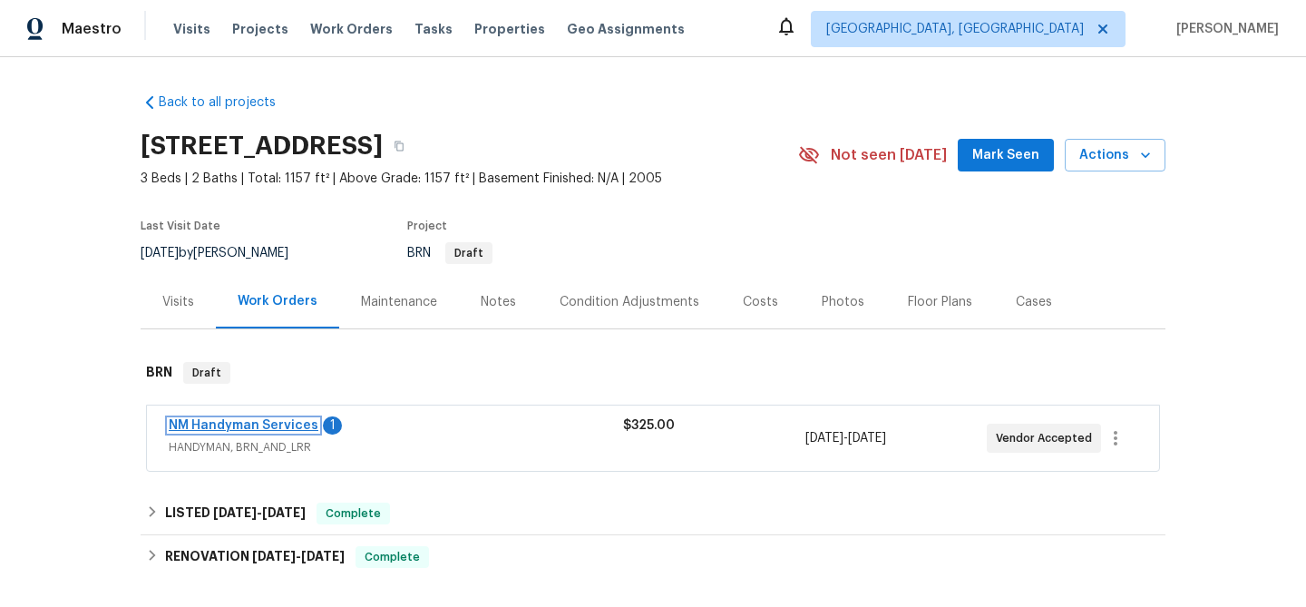
click at [238, 428] on link "NM Handyman Services" at bounding box center [244, 425] width 150 height 13
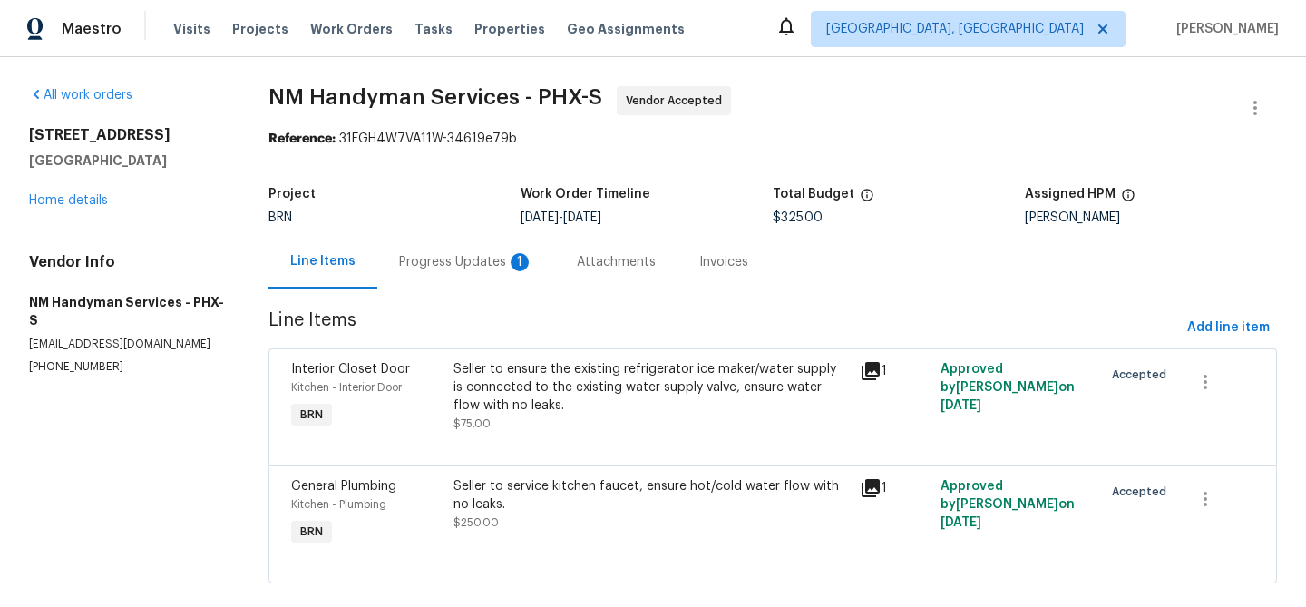
click at [452, 270] on div "Progress Updates 1" at bounding box center [466, 262] width 134 height 18
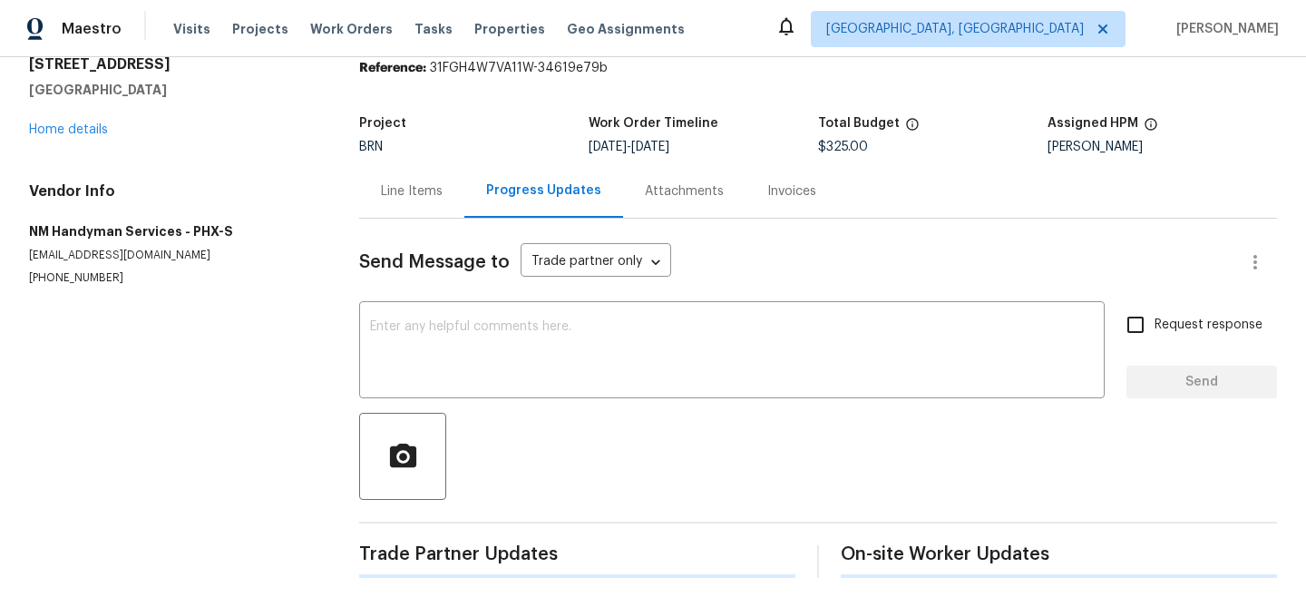
scroll to position [292, 0]
